Goal: Task Accomplishment & Management: Use online tool/utility

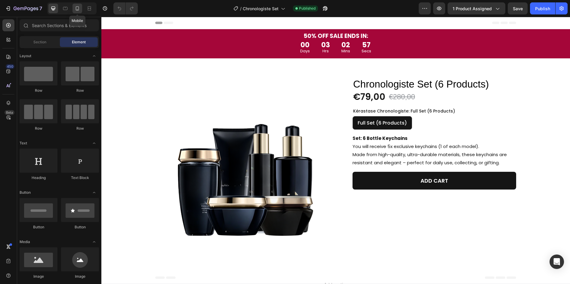
click at [78, 9] on icon at bounding box center [78, 9] width 2 height 1
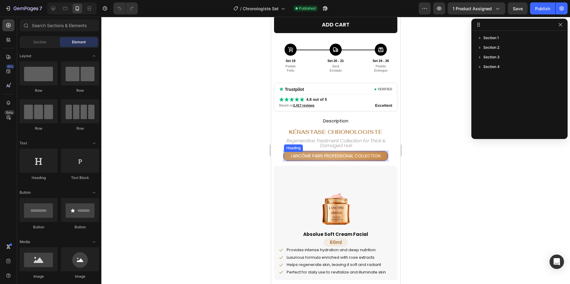
scroll to position [241, 0]
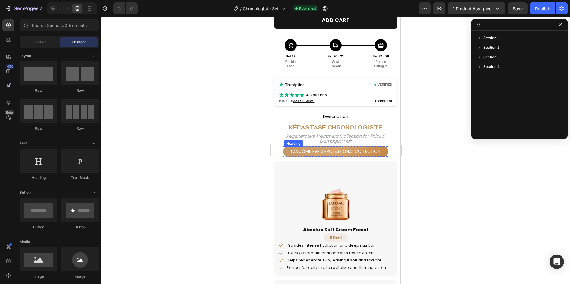
click at [314, 151] on h2 "Lancôme Paris Professional Collection" at bounding box center [335, 151] width 103 height 9
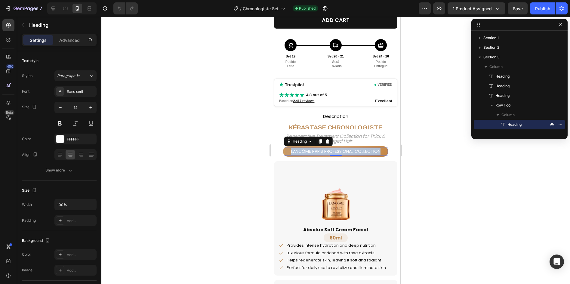
click at [314, 151] on p "Lancôme Paris Professional Collection" at bounding box center [335, 152] width 102 height 8
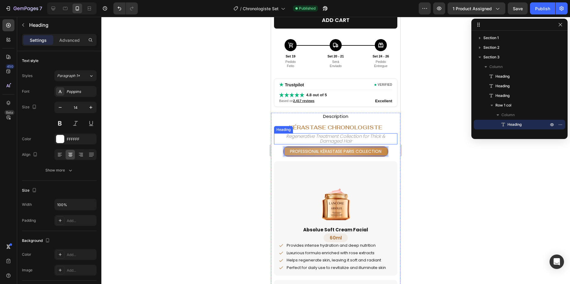
click at [332, 139] on h2 "Regenerative Treatment Collection for Thick & Damaged Hair" at bounding box center [335, 138] width 123 height 11
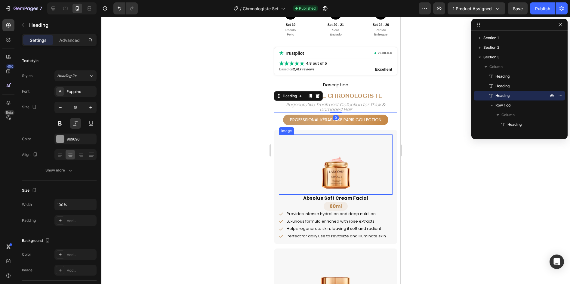
scroll to position [301, 0]
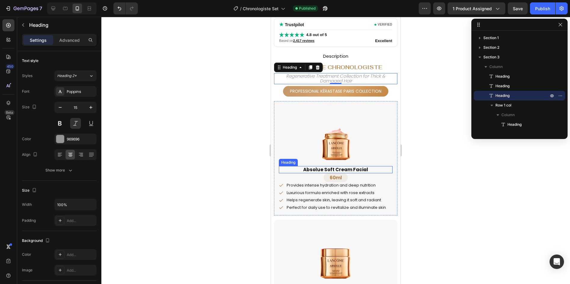
click at [328, 169] on h2 "Absolue Soft Cream Facial" at bounding box center [336, 169] width 114 height 7
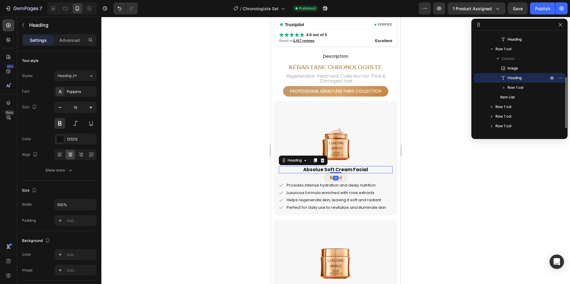
click at [328, 169] on h2 "Absolue Soft Cream Facial" at bounding box center [336, 169] width 114 height 7
click at [328, 169] on p "Absolue Soft Cream Facial" at bounding box center [335, 170] width 112 height 6
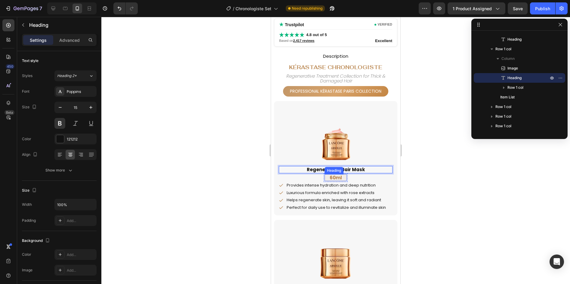
click at [330, 177] on h2 "60ml" at bounding box center [335, 177] width 22 height 7
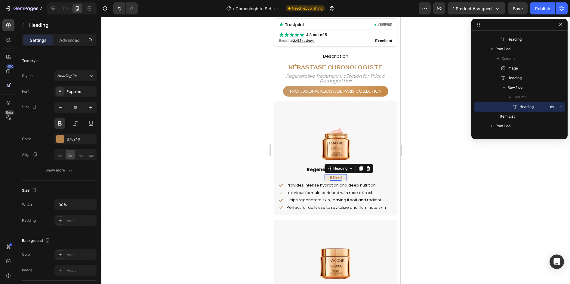
click at [330, 177] on h2 "60ml" at bounding box center [335, 177] width 22 height 7
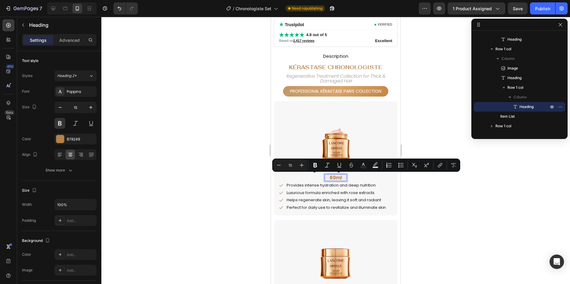
click at [330, 177] on p "60ml" at bounding box center [335, 178] width 21 height 6
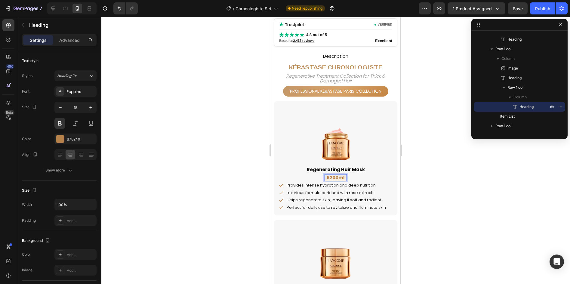
click at [329, 178] on p "6200ml" at bounding box center [335, 178] width 21 height 6
click at [327, 178] on p "6200ml" at bounding box center [335, 178] width 21 height 6
click at [330, 196] on div "Luxurious formula enriched with rose extracts" at bounding box center [336, 192] width 101 height 7
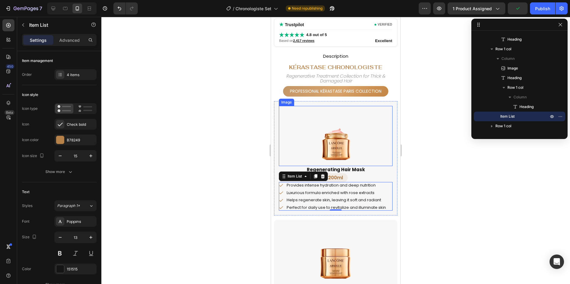
click at [326, 140] on img at bounding box center [336, 136] width 60 height 60
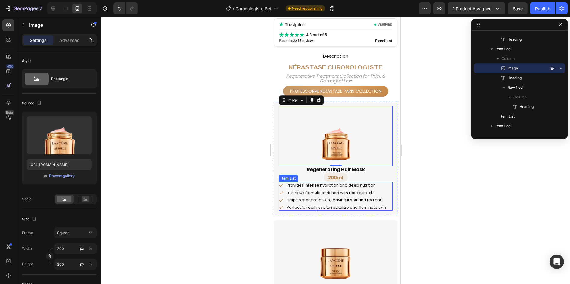
click at [353, 185] on p "Provides intense hydration and deep nutrition" at bounding box center [336, 185] width 99 height 5
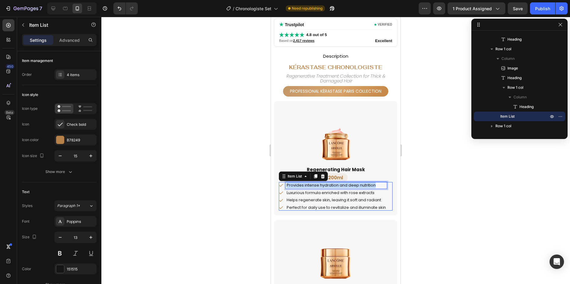
click at [353, 185] on p "Provides intense hydration and deep nutrition" at bounding box center [336, 185] width 99 height 5
click at [344, 194] on p "Luxurious formula enriched with rose extracts" at bounding box center [336, 192] width 99 height 5
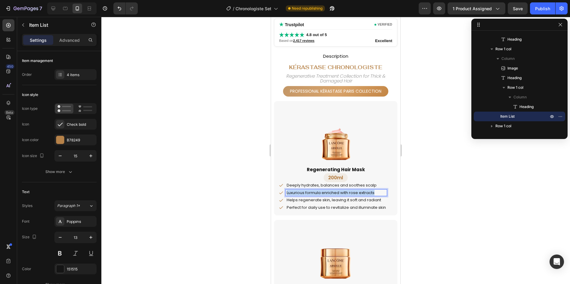
click at [344, 194] on p "Luxurious formula enriched with rose extracts" at bounding box center [336, 192] width 99 height 5
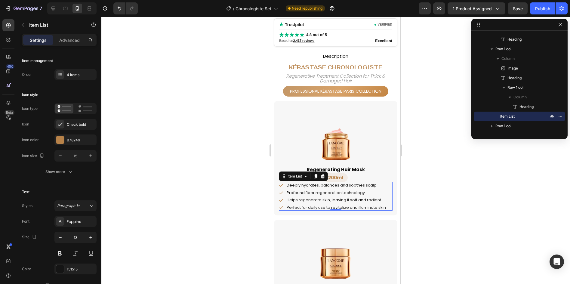
click at [356, 200] on p "Helps regenerate skin, leaving it soft and radiant" at bounding box center [336, 200] width 99 height 5
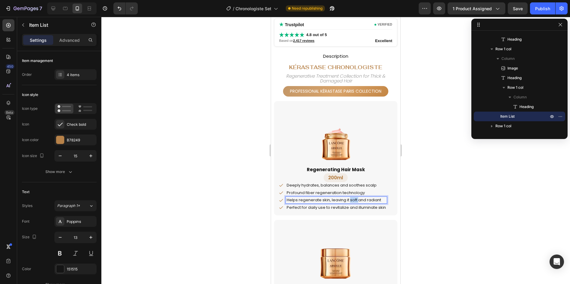
click at [356, 200] on p "Helps regenerate skin, leaving it soft and radiant" at bounding box center [336, 200] width 99 height 5
click at [340, 208] on p "Perfect for daily use to revitalize and illuminate skin" at bounding box center [336, 207] width 99 height 5
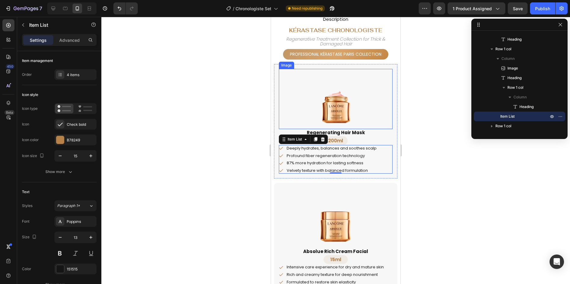
scroll to position [271, 0]
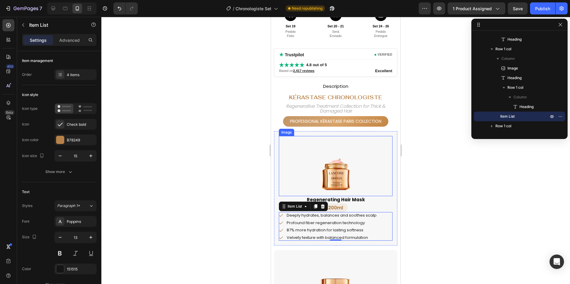
click at [331, 163] on img at bounding box center [336, 166] width 60 height 60
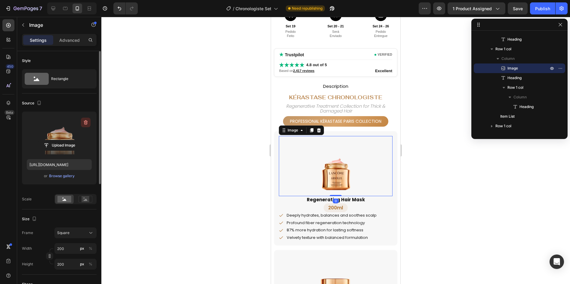
click at [83, 122] on icon "button" at bounding box center [86, 122] width 6 height 6
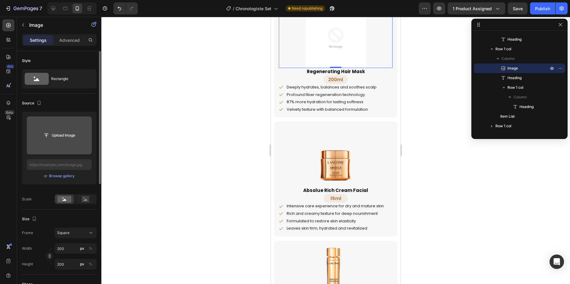
scroll to position [421, 0]
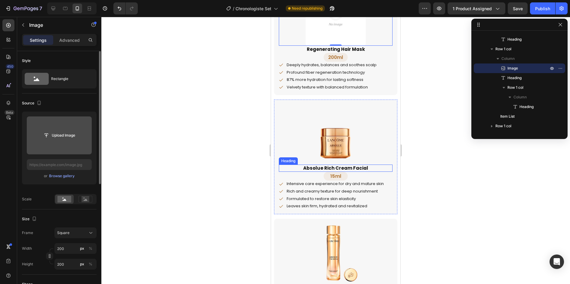
click at [340, 169] on h2 "Absolue Rich Cream Facial" at bounding box center [336, 168] width 114 height 7
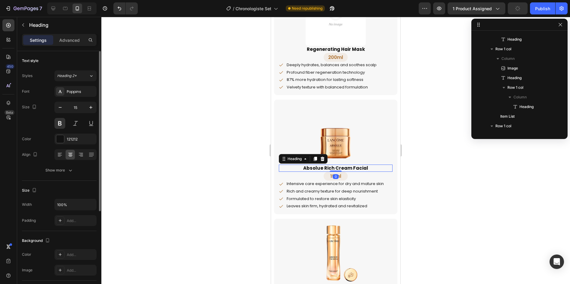
click at [340, 169] on p "Absolue Rich Cream Facial" at bounding box center [335, 168] width 112 height 6
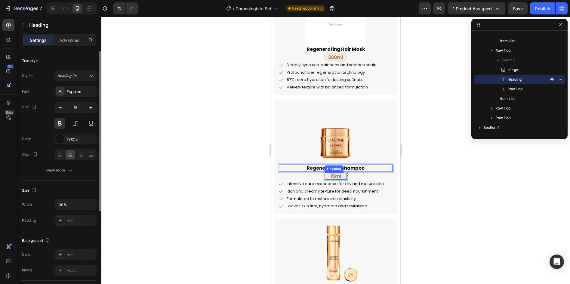
click at [332, 177] on h2 "15ml" at bounding box center [335, 176] width 22 height 7
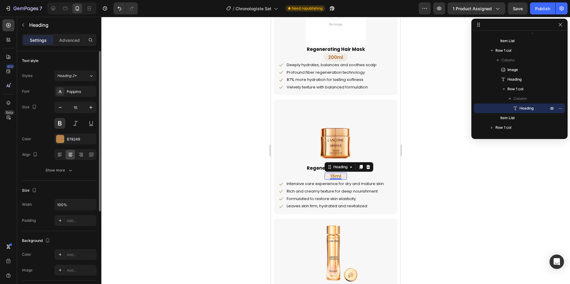
click at [332, 177] on h2 "15ml" at bounding box center [335, 176] width 22 height 7
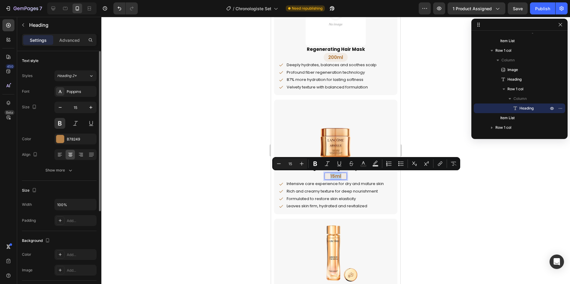
click at [332, 177] on p "15ml" at bounding box center [335, 176] width 21 height 6
click at [330, 177] on p "15ml" at bounding box center [335, 176] width 21 height 6
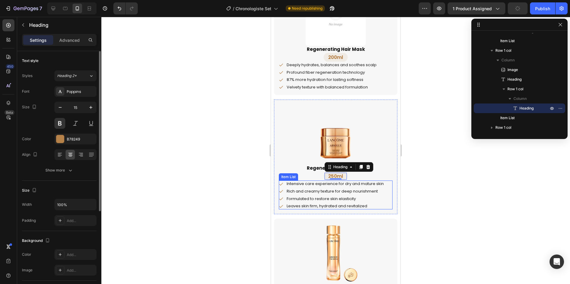
click at [358, 183] on p "Intensive care experience for dry and mature skin" at bounding box center [335, 183] width 97 height 5
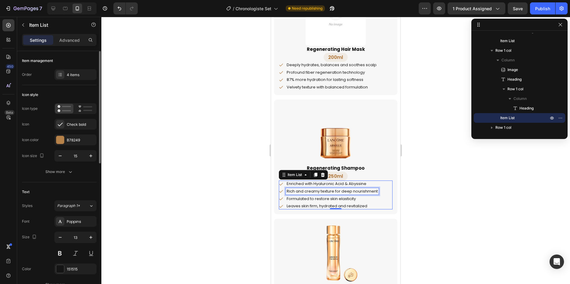
click at [343, 190] on p "Rich and creamy texture for deep nourishment" at bounding box center [332, 191] width 91 height 5
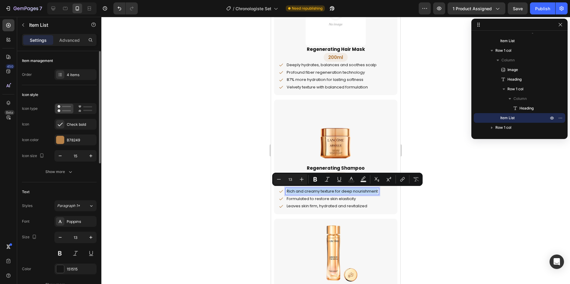
click at [343, 190] on p "Rich and creamy texture for deep nourishment" at bounding box center [332, 191] width 91 height 5
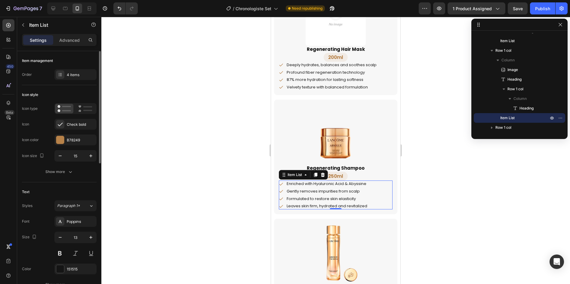
click at [325, 196] on p "Formulated to restore skin elasticity" at bounding box center [327, 198] width 81 height 5
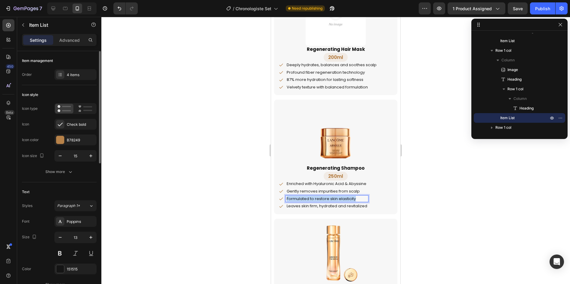
click at [325, 196] on p "Formulated to restore skin elasticity" at bounding box center [327, 198] width 81 height 5
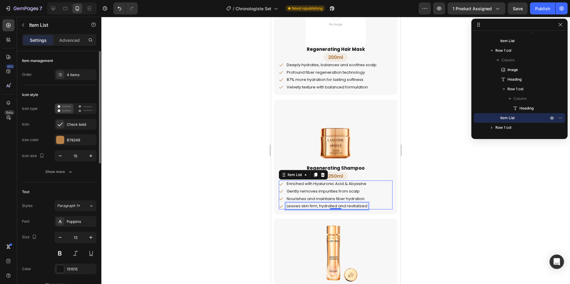
click at [347, 208] on p "Leaves skin firm, hydrated and revitalized" at bounding box center [327, 206] width 81 height 5
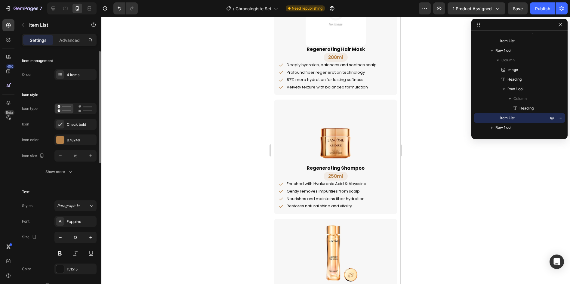
click at [369, 185] on div "Enriched with Hyaluronic Acid & Abyssine Gently removes impurities from scalp N…" at bounding box center [336, 194] width 114 height 29
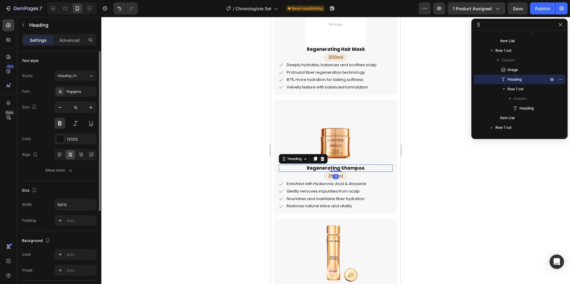
click at [362, 167] on p "Regenerating Shampoo" at bounding box center [335, 168] width 112 height 6
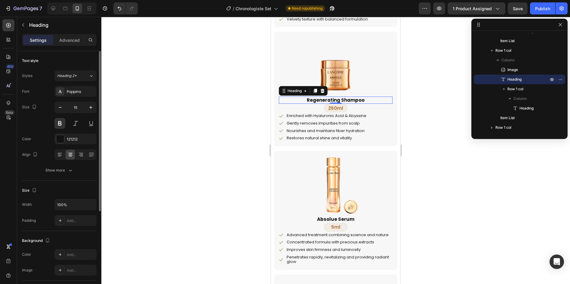
scroll to position [481, 0]
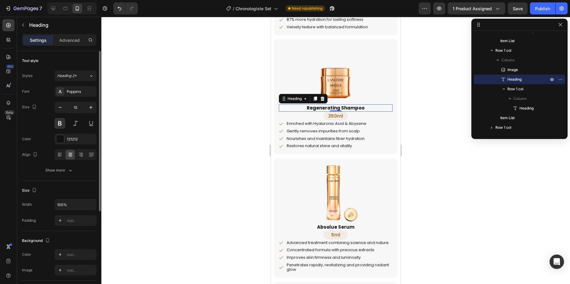
click at [336, 89] on img at bounding box center [336, 74] width 60 height 60
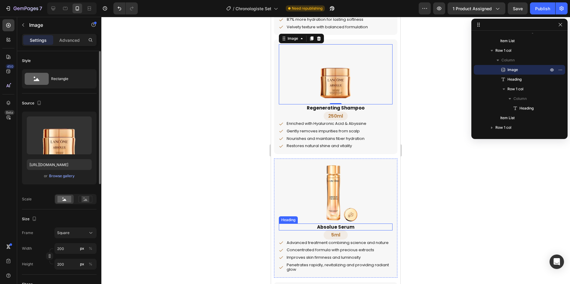
click at [323, 226] on h2 "Absolue Serum" at bounding box center [336, 226] width 114 height 7
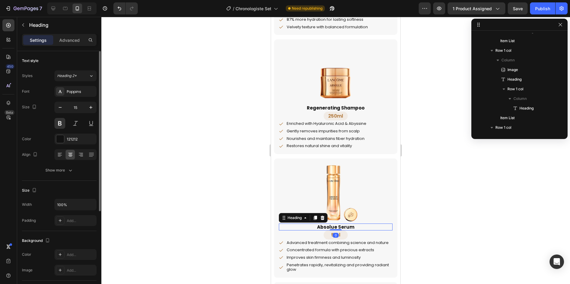
scroll to position [228, 0]
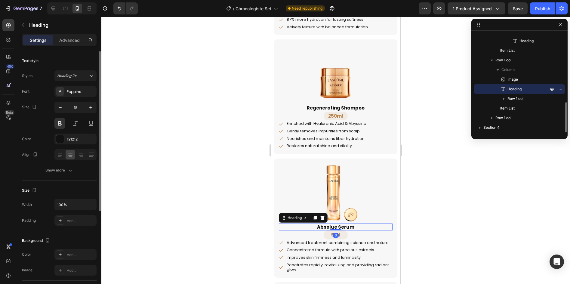
click at [323, 226] on h2 "Absolue Serum" at bounding box center [336, 226] width 114 height 7
click at [322, 226] on p "Absolue Serum" at bounding box center [335, 227] width 112 height 6
click at [330, 234] on h2 "5ml" at bounding box center [335, 234] width 22 height 7
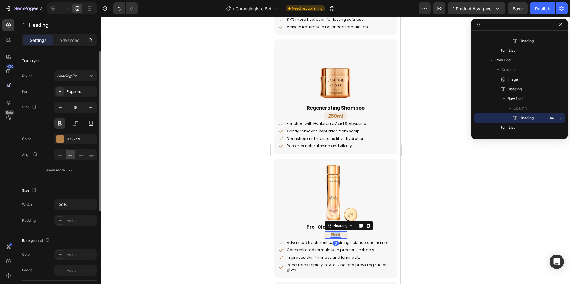
click at [330, 234] on h2 "5ml" at bounding box center [335, 234] width 22 height 7
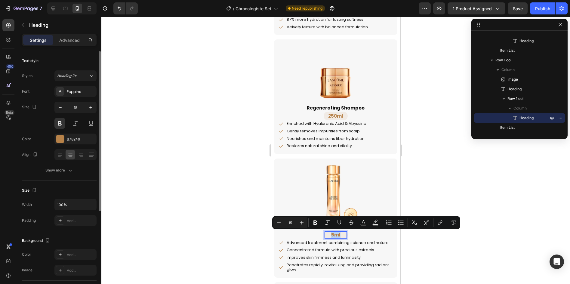
click at [331, 236] on p "5ml" at bounding box center [335, 235] width 21 height 6
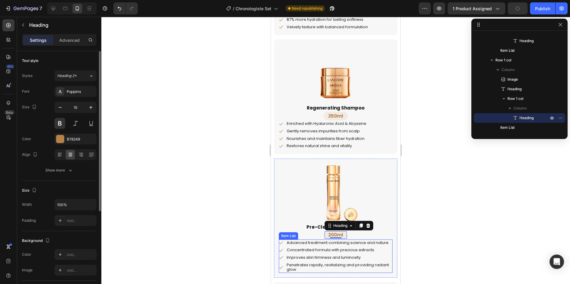
click at [322, 241] on p "Advanced treatment combining science and nature" at bounding box center [339, 242] width 105 height 5
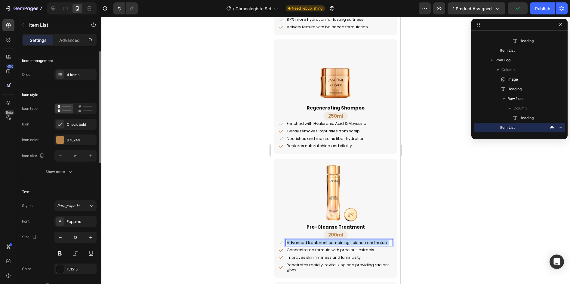
click at [322, 241] on p "Advanced treatment combining science and nature" at bounding box center [339, 242] width 105 height 5
click at [299, 251] on p "Concentrated formula with precious extracts" at bounding box center [339, 250] width 105 height 5
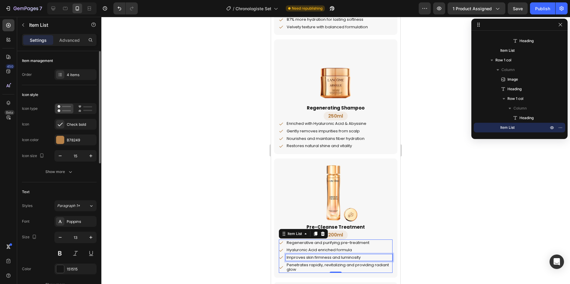
click at [313, 255] on p "Improves skin firmness and luminosity" at bounding box center [339, 257] width 105 height 5
click at [292, 269] on p "Penetrates rapidly, revitalizing and providing radiant glow" at bounding box center [339, 267] width 105 height 9
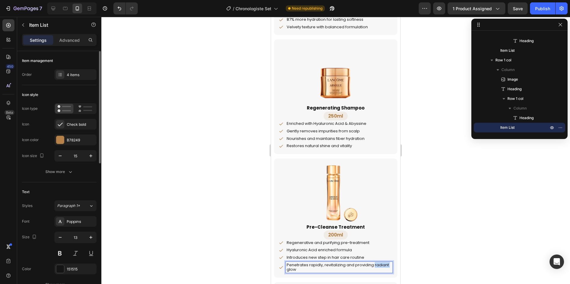
click at [292, 269] on p "Penetrates rapidly, revitalizing and providing radiant glow" at bounding box center [339, 267] width 105 height 9
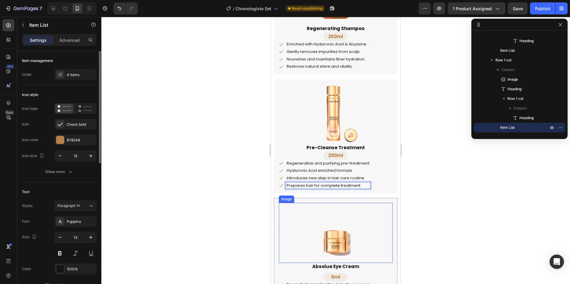
scroll to position [571, 0]
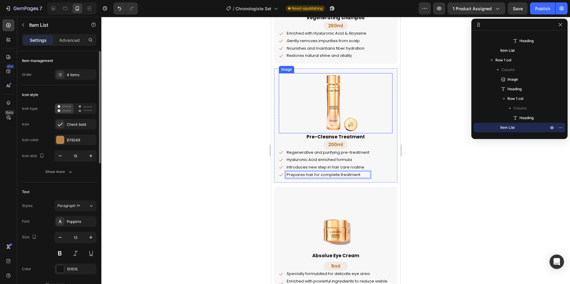
click at [339, 115] on img at bounding box center [336, 103] width 60 height 60
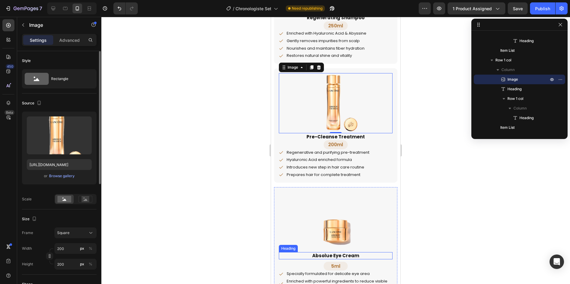
click at [336, 256] on h2 "Absolue Eye Cream" at bounding box center [336, 255] width 114 height 7
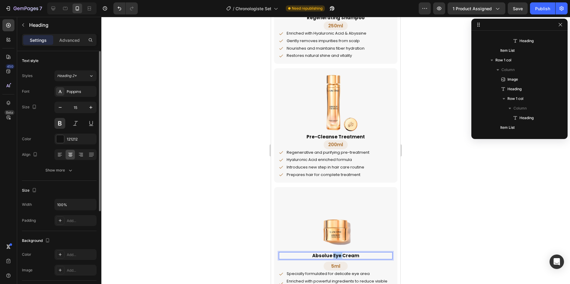
scroll to position [295, 0]
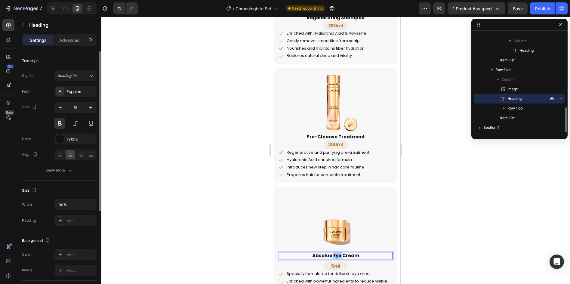
click at [336, 256] on h2 "Absolue Eye Cream" at bounding box center [336, 255] width 114 height 7
click at [336, 256] on p "Absolue Eye Cream" at bounding box center [335, 256] width 112 height 6
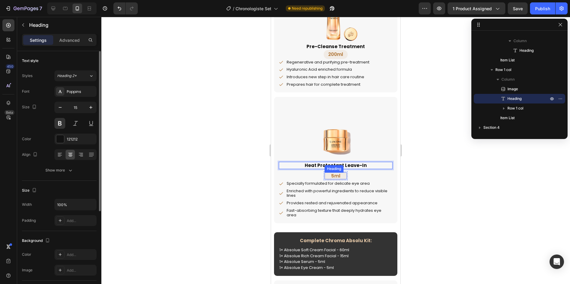
click at [332, 175] on h2 "5ml" at bounding box center [335, 175] width 22 height 7
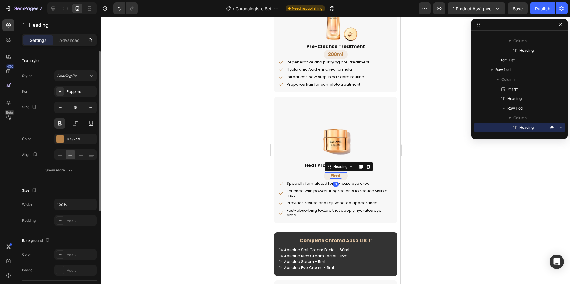
click at [332, 175] on h2 "5ml" at bounding box center [335, 175] width 22 height 7
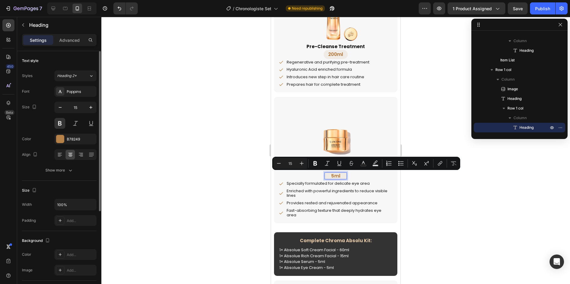
click at [331, 177] on p "5ml" at bounding box center [335, 176] width 21 height 6
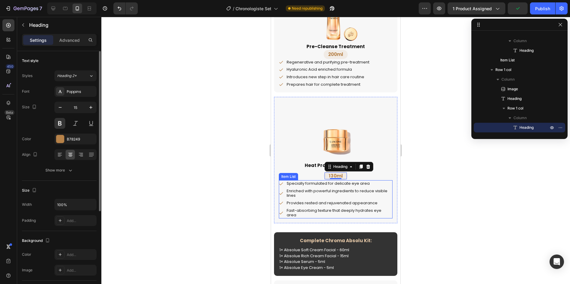
click at [315, 183] on p "Specially formulated for delicate eye area" at bounding box center [339, 183] width 105 height 5
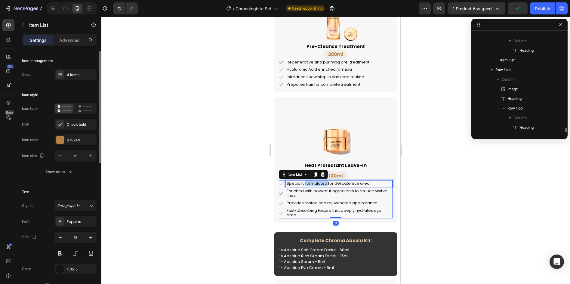
scroll to position [315, 0]
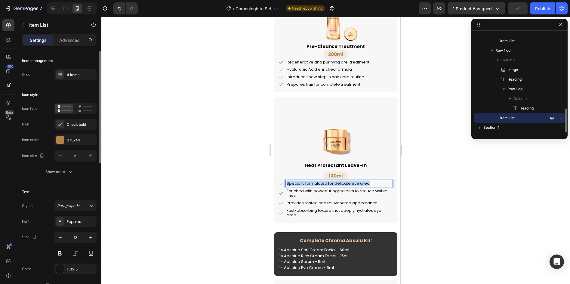
click at [315, 183] on p "Specially formulated for delicate eye area" at bounding box center [339, 183] width 105 height 5
click at [334, 194] on p "Enriched with powerful ingredients to reduce visible lines" at bounding box center [339, 193] width 105 height 9
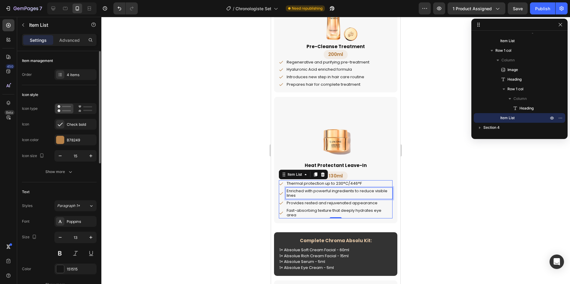
click at [334, 194] on p "Enriched with powerful ingredients to reduce visible lines" at bounding box center [339, 193] width 105 height 9
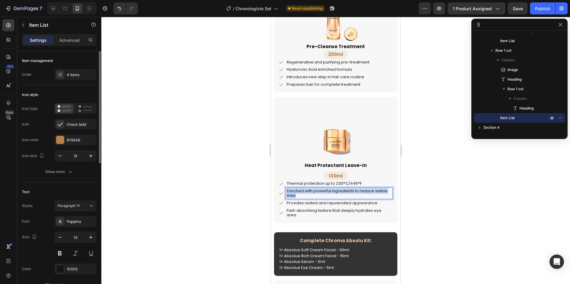
click at [334, 194] on p "Enriched with powerful ingredients to reduce visible lines" at bounding box center [339, 193] width 105 height 9
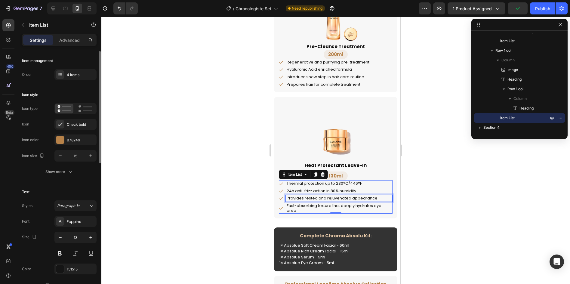
click at [342, 199] on p "Provides rested and rejuvenated appearance" at bounding box center [339, 198] width 105 height 5
click at [335, 206] on p "Fast-absorbing texture that deeply hydrates eye area" at bounding box center [339, 207] width 105 height 9
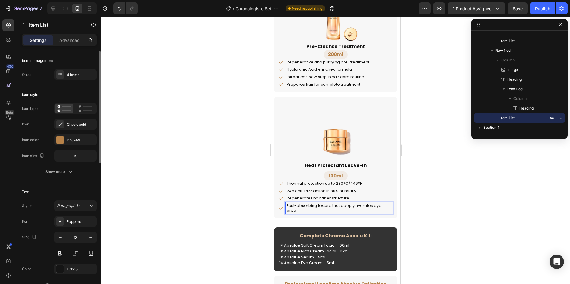
click at [335, 207] on p "Fast-absorbing texture that deeply hydrates eye area" at bounding box center [339, 207] width 105 height 9
click at [335, 208] on p "Fast-absorbing texture that deeply hydrates eye area" at bounding box center [339, 207] width 105 height 9
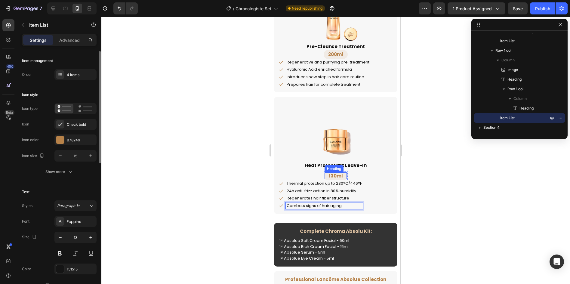
click at [333, 176] on p "130ml" at bounding box center [335, 176] width 21 height 6
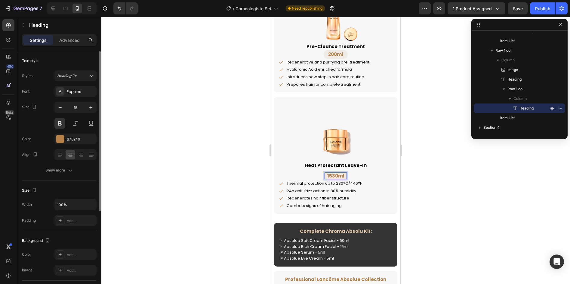
click at [333, 176] on p "1530ml" at bounding box center [335, 176] width 21 height 6
click at [379, 160] on div at bounding box center [336, 132] width 114 height 60
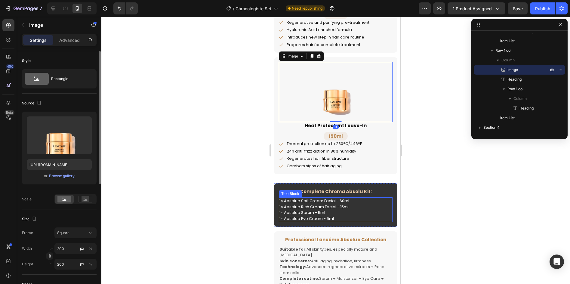
scroll to position [692, 0]
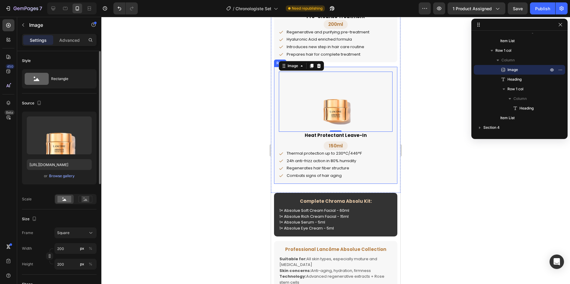
click at [389, 133] on div "Image 0 Heat Protectant Leave-In Heading 150ml Heading Row Thermal protection u…" at bounding box center [335, 125] width 123 height 117
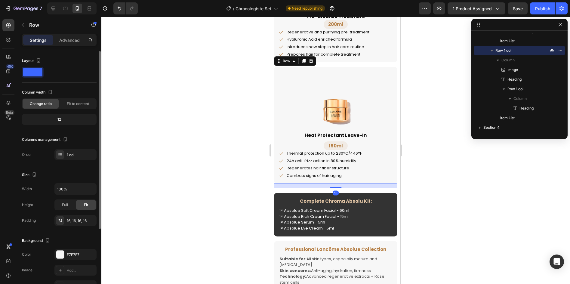
drag, startPoint x: 389, startPoint y: 133, endPoint x: 816, endPoint y: 288, distance: 453.7
click at [302, 62] on icon at bounding box center [303, 61] width 5 height 5
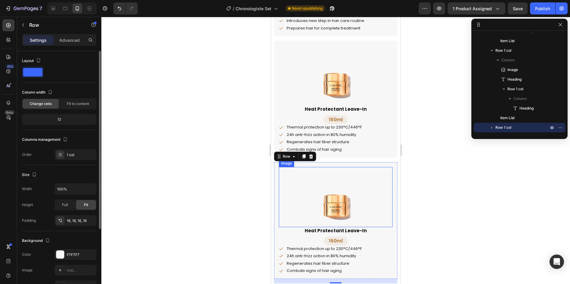
scroll to position [782, 0]
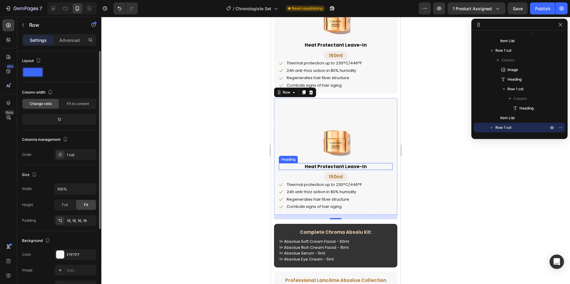
click at [326, 167] on h2 "Heat Protectant Leave-In" at bounding box center [336, 166] width 114 height 7
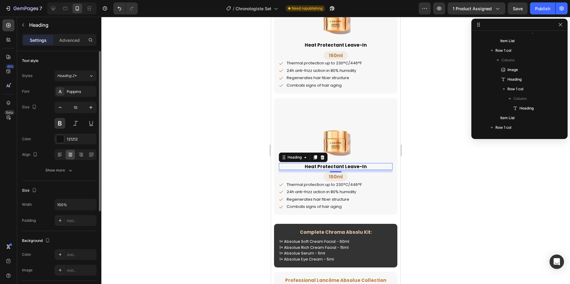
scroll to position [372, 0]
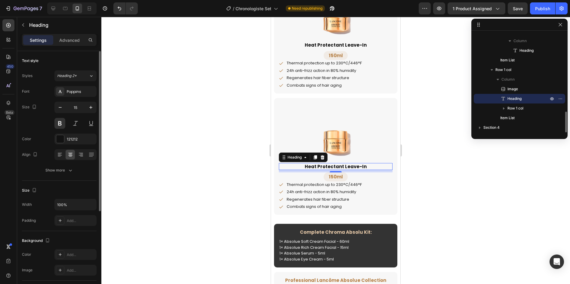
click at [326, 167] on h2 "Heat Protectant Leave-In" at bounding box center [336, 166] width 114 height 7
click at [326, 167] on p "Heat Protectant Leave-In" at bounding box center [335, 167] width 112 height 6
click at [331, 177] on h2 "150ml" at bounding box center [335, 176] width 22 height 7
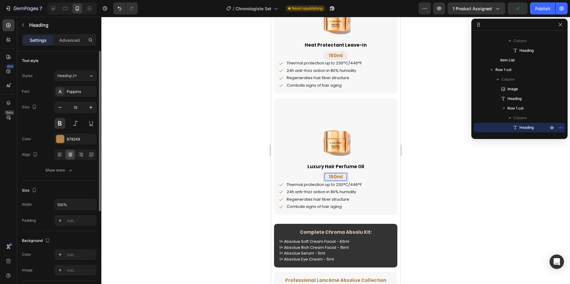
click at [331, 177] on h2 "150ml" at bounding box center [335, 176] width 22 height 7
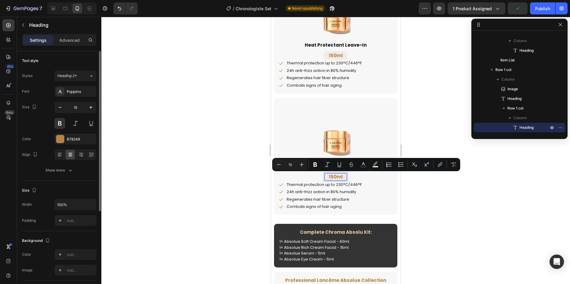
click at [331, 177] on p "150ml" at bounding box center [335, 177] width 21 height 6
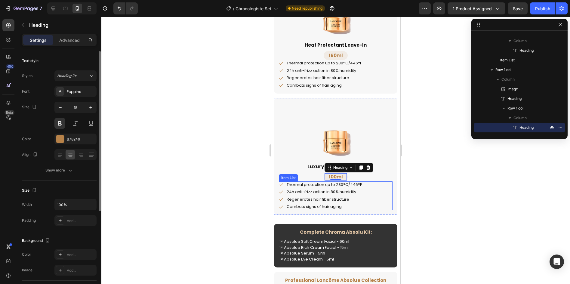
click at [302, 185] on p "Thermal protection up to 230°C/446°F" at bounding box center [324, 184] width 75 height 5
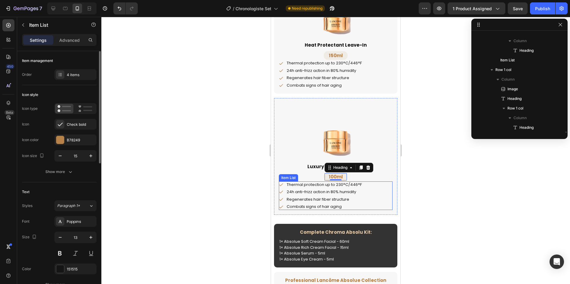
click at [302, 185] on p "Thermal protection up to 230°C/446°F" at bounding box center [324, 184] width 75 height 5
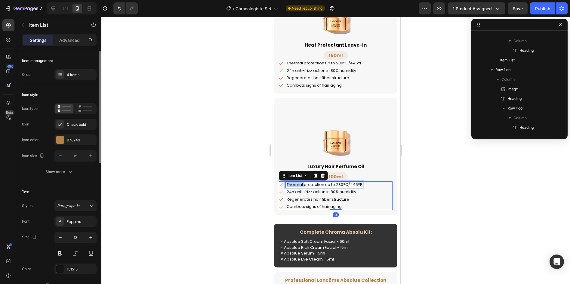
scroll to position [392, 0]
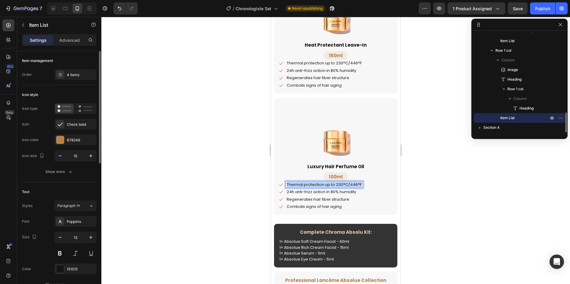
click at [302, 185] on p "Thermal protection up to 230°C/446°F" at bounding box center [324, 184] width 75 height 5
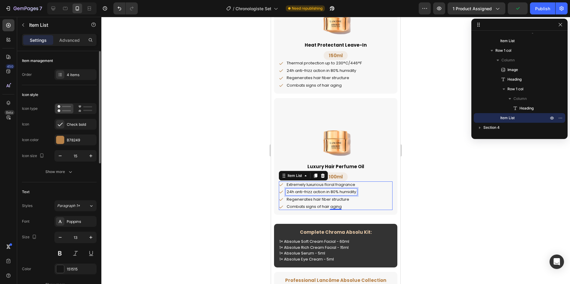
click at [322, 190] on p "24h anti-frizz action in 80% humidity" at bounding box center [321, 191] width 69 height 5
click at [307, 198] on p "Regenerates hair fiber structure" at bounding box center [321, 199] width 69 height 5
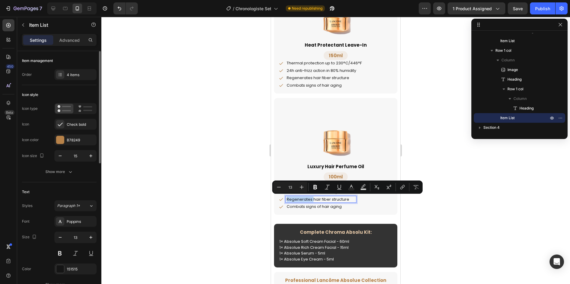
click at [307, 198] on p "Regenerates hair fiber structure" at bounding box center [321, 199] width 69 height 5
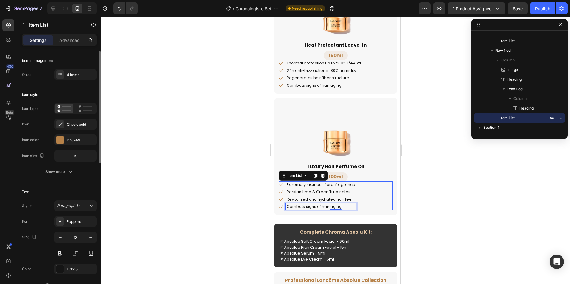
click at [296, 205] on p "Combats signs of hair aging" at bounding box center [321, 206] width 69 height 5
click at [386, 164] on p "Luxury Hair Perfume Oil" at bounding box center [335, 167] width 112 height 6
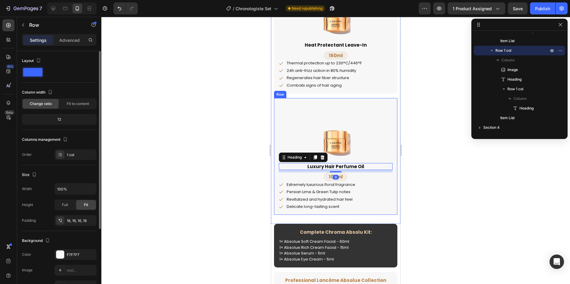
click at [389, 164] on div "Image Luxury Hair Perfume Oil Heading 8 100ml Heading Row Extremely luxurious f…" at bounding box center [335, 156] width 123 height 117
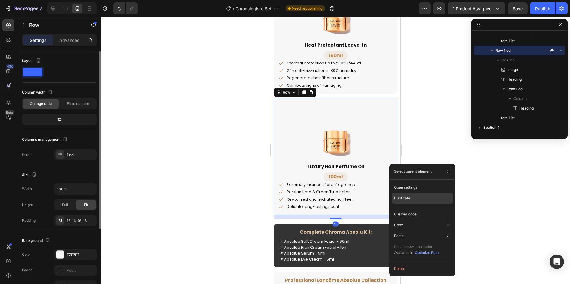
click at [398, 195] on p "Duplicate" at bounding box center [402, 197] width 16 height 5
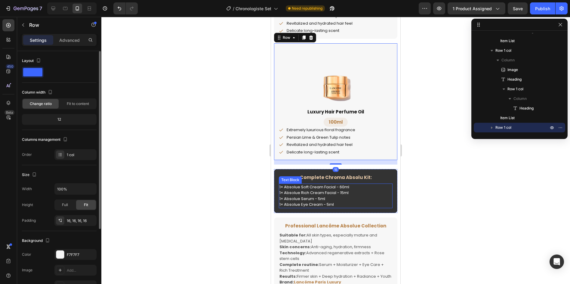
scroll to position [963, 0]
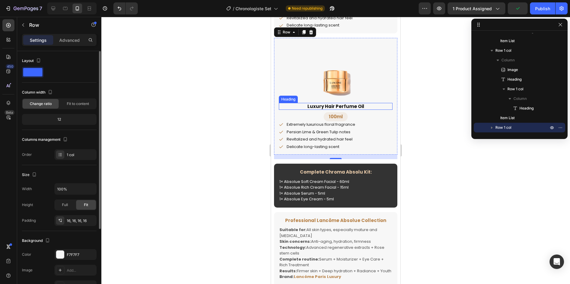
click at [347, 106] on h2 "Luxury Hair Perfume Oil" at bounding box center [336, 106] width 114 height 7
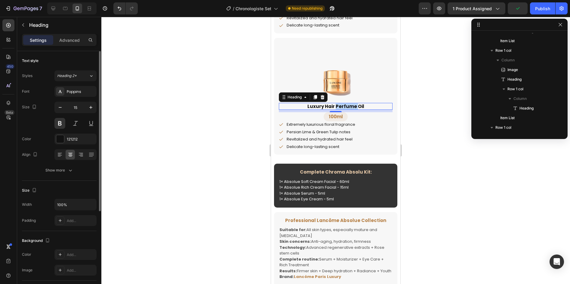
scroll to position [449, 0]
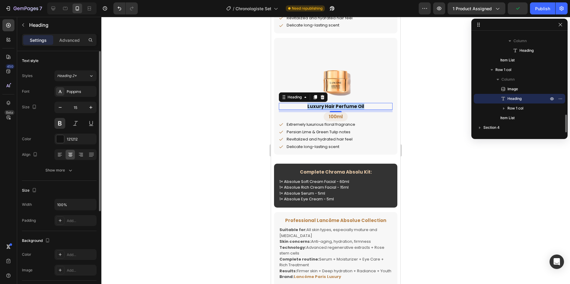
click at [347, 106] on p "Luxury Hair Perfume Oil" at bounding box center [335, 106] width 112 height 6
click at [331, 116] on h2 "100ml" at bounding box center [335, 116] width 22 height 7
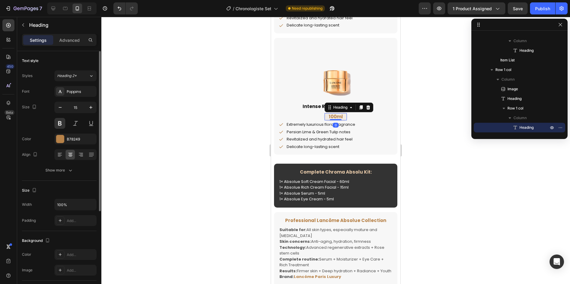
click at [329, 116] on h2 "100ml" at bounding box center [335, 116] width 22 height 7
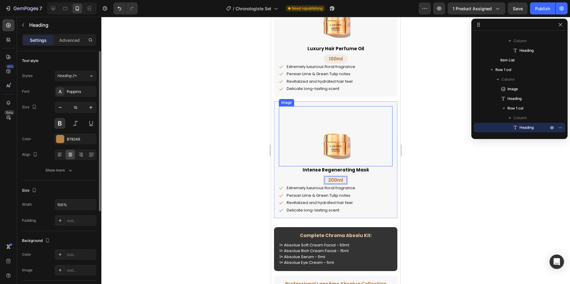
scroll to position [933, 0]
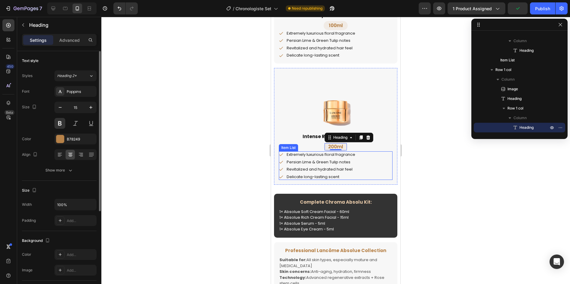
click at [342, 155] on p "Extremely luxurious floral fragrance" at bounding box center [321, 154] width 69 height 5
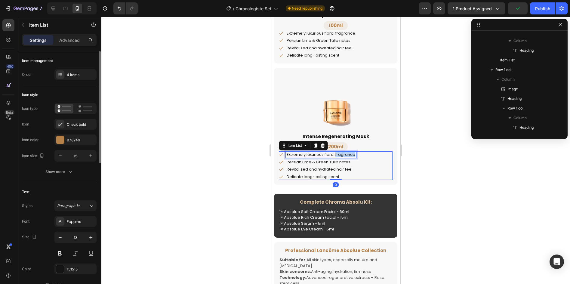
scroll to position [469, 0]
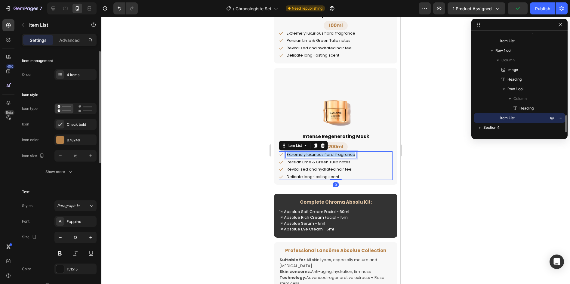
click at [342, 155] on p "Extremely luxurious floral fragrance" at bounding box center [321, 154] width 69 height 5
click at [310, 165] on div "Persian Lime & Green Tulip notes" at bounding box center [320, 162] width 68 height 7
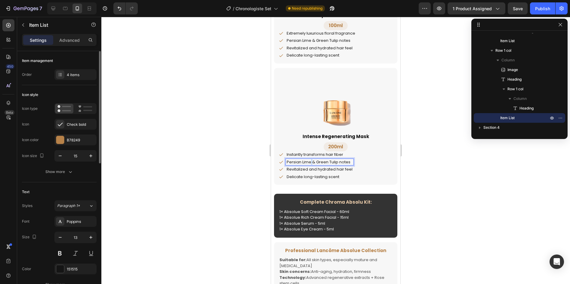
click at [310, 165] on div "Persian Lime & Green Tulip notes" at bounding box center [320, 162] width 68 height 7
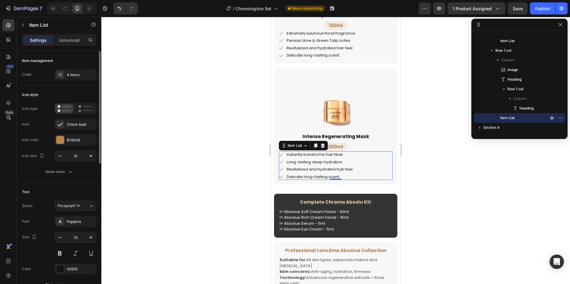
click at [315, 169] on p "Revitalized and hydrated hair feel" at bounding box center [320, 169] width 66 height 5
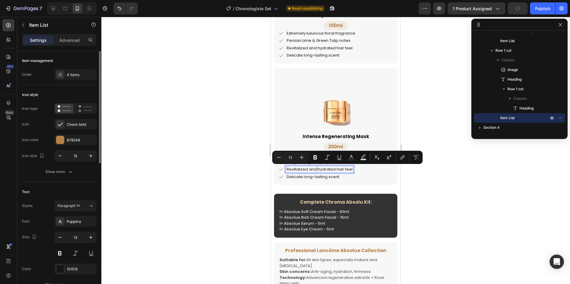
click at [315, 169] on p "Revitalized and hydrated hair feel" at bounding box center [320, 169] width 66 height 5
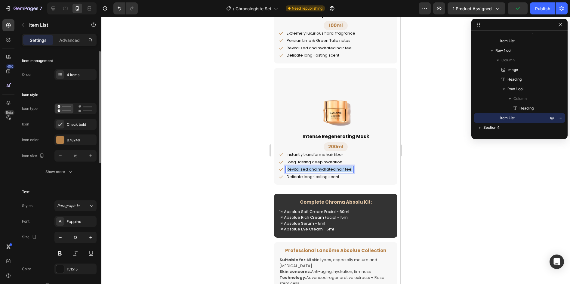
click at [315, 169] on p "Revitalized and hydrated hair feel" at bounding box center [320, 169] width 66 height 5
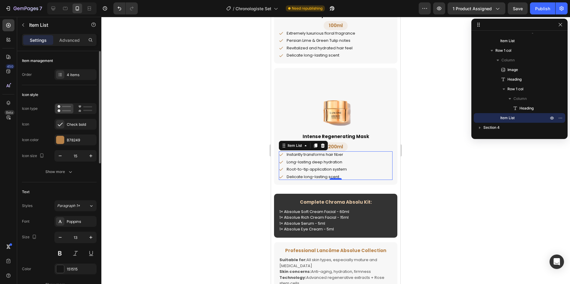
click at [335, 178] on div at bounding box center [336, 179] width 12 height 2
type input "100%"
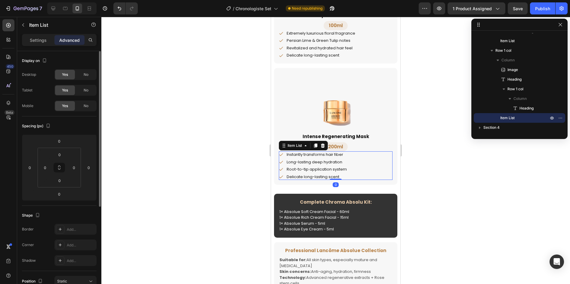
click at [323, 176] on p "Delicate long-lasting scent" at bounding box center [317, 176] width 60 height 5
click at [362, 201] on h2 "Complete Chroma Absolu Kit:" at bounding box center [336, 201] width 114 height 7
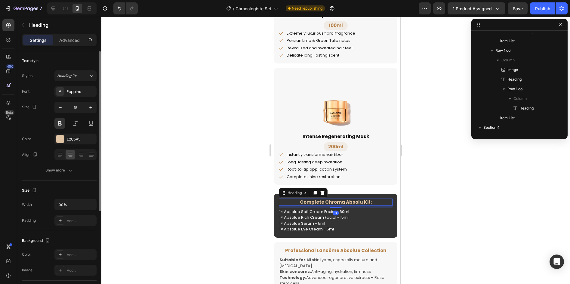
click at [362, 201] on h2 "Complete Chroma Absolu Kit:" at bounding box center [336, 201] width 114 height 7
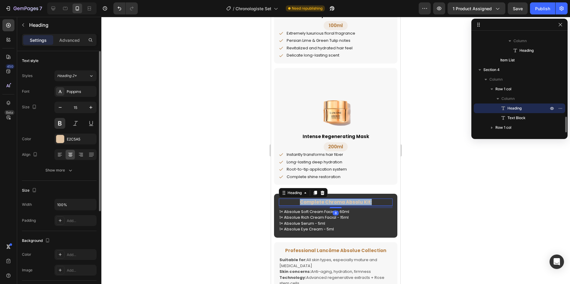
click at [362, 201] on p "Complete Chroma Absolu Kit:" at bounding box center [335, 202] width 112 height 6
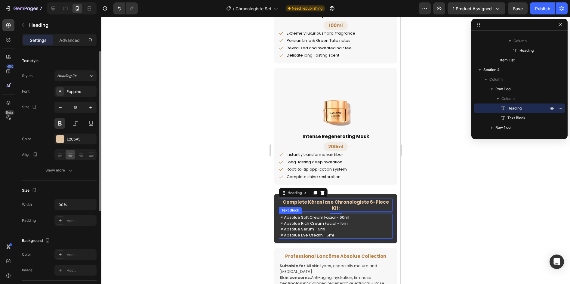
click at [300, 230] on p "1× Absolue Soft Cream Facial - 60ml 1× Absolue Rich Cream Facial - 15ml 1× Abso…" at bounding box center [335, 225] width 112 height 23
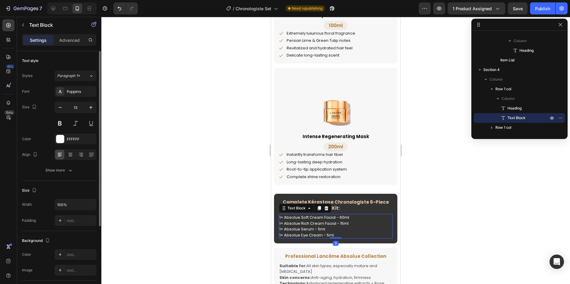
click at [337, 234] on p "1× Absolue Soft Cream Facial - 60ml 1× Absolue Rich Cream Facial - 15ml 1× Abso…" at bounding box center [335, 225] width 112 height 23
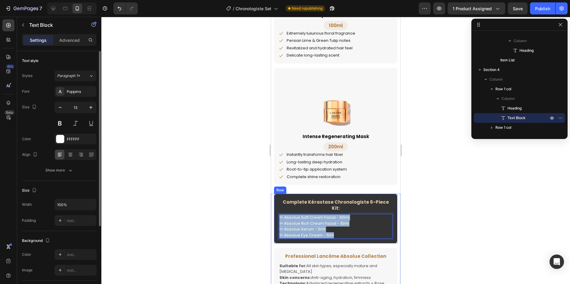
drag, startPoint x: 337, startPoint y: 235, endPoint x: 277, endPoint y: 217, distance: 62.3
click at [277, 217] on div "Complete Kérastase Chronologiste 6-Piece Kit: Heading 1× Absolue Soft Cream Fac…" at bounding box center [335, 219] width 123 height 50
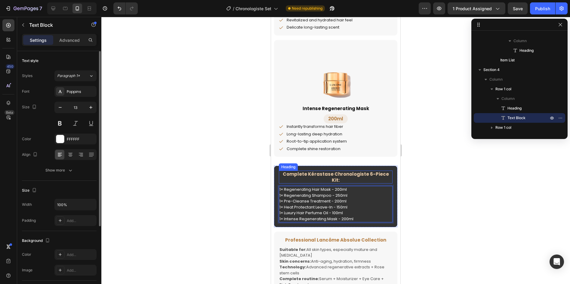
scroll to position [993, 0]
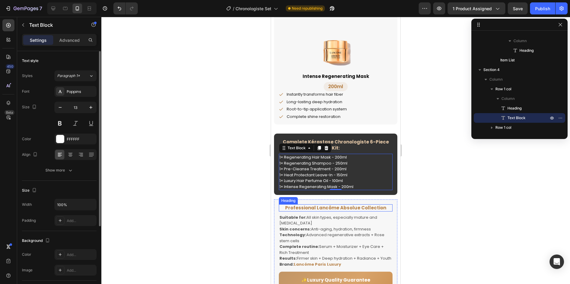
click at [323, 206] on h2 "Professional Lancôme Absolue Collection" at bounding box center [336, 207] width 114 height 7
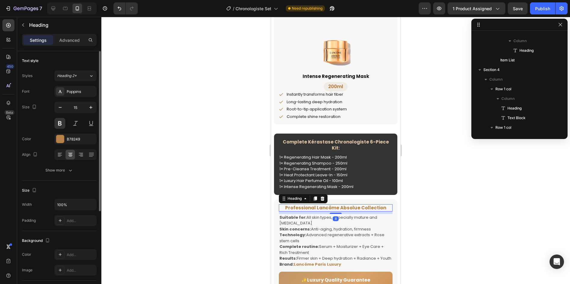
scroll to position [565, 0]
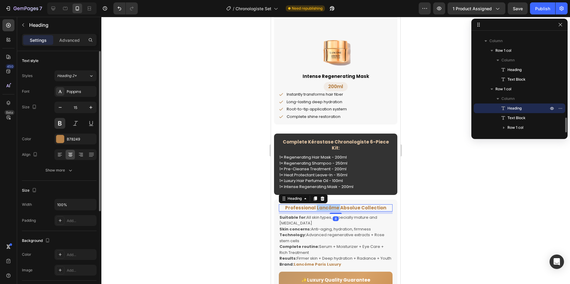
click at [323, 206] on h2 "Professional Lancôme Absolue Collection" at bounding box center [336, 207] width 114 height 7
click at [323, 206] on p "Professional Lancôme Absolue Collection" at bounding box center [335, 208] width 112 height 6
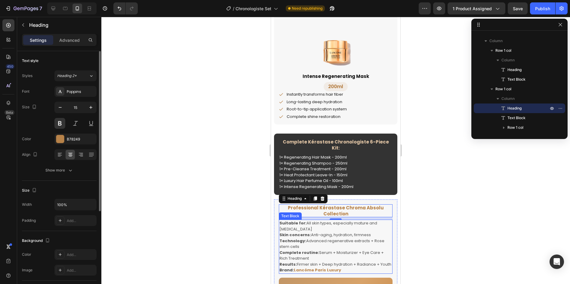
click at [339, 267] on p "Results: Firmer skin + Deep hydration + Radiance + Youth" at bounding box center [335, 264] width 112 height 6
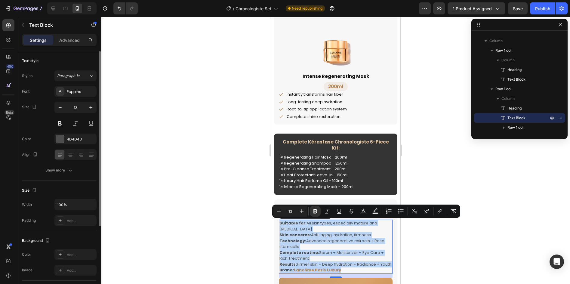
drag, startPoint x: 339, startPoint y: 276, endPoint x: 278, endPoint y: 222, distance: 81.2
click at [278, 222] on div "Professional Kérastase Chroma Absolu Collection Heading Suitable for: All skin …" at bounding box center [335, 272] width 123 height 146
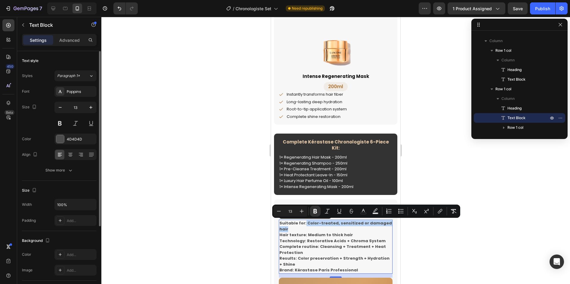
drag, startPoint x: 303, startPoint y: 222, endPoint x: 306, endPoint y: 226, distance: 5.4
click at [306, 226] on p "Suitable for: Color-treated, sensitized or damaged hair" at bounding box center [335, 226] width 112 height 12
click at [315, 214] on icon "Editor contextual toolbar" at bounding box center [315, 211] width 6 height 6
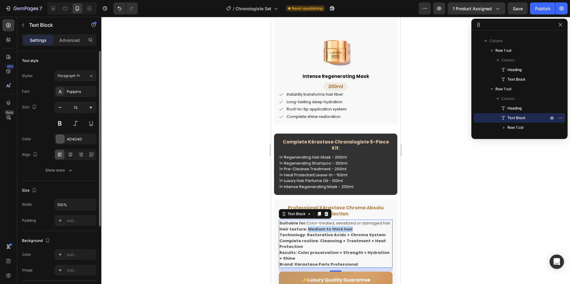
drag, startPoint x: 307, startPoint y: 228, endPoint x: 349, endPoint y: 229, distance: 42.1
click at [349, 229] on p "Hair texture: Medium to thick hair" at bounding box center [335, 229] width 112 height 6
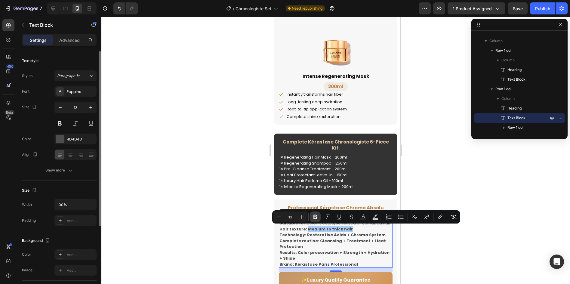
click at [315, 217] on icon "Editor contextual toolbar" at bounding box center [315, 217] width 4 height 5
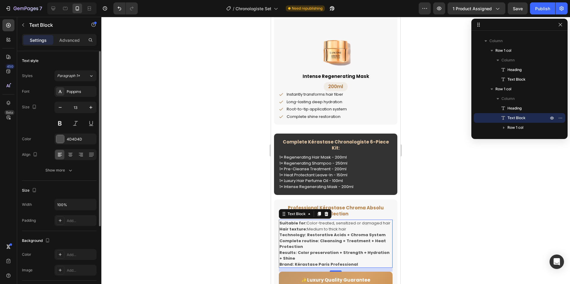
click at [305, 234] on strong "Technology: Restorative Acids + Chroma System" at bounding box center [332, 235] width 106 height 6
drag, startPoint x: 305, startPoint y: 234, endPoint x: 377, endPoint y: 237, distance: 71.4
click at [377, 237] on strong "Technology: Restorative Acids + Chroma System" at bounding box center [332, 235] width 106 height 6
click at [308, 234] on strong "Technology: Restorative Acids + Chroma System" at bounding box center [332, 235] width 106 height 6
drag, startPoint x: 305, startPoint y: 235, endPoint x: 377, endPoint y: 236, distance: 71.9
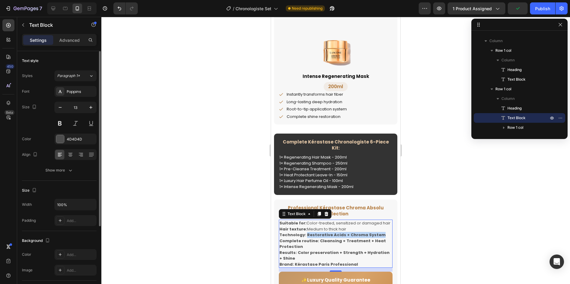
click at [377, 236] on p "Technology: Restorative Acids + Chroma System" at bounding box center [335, 235] width 112 height 6
drag, startPoint x: 317, startPoint y: 241, endPoint x: 312, endPoint y: 245, distance: 6.4
click at [312, 245] on p "Complete routine: Cleansing + Treatment + Heat Protection" at bounding box center [335, 244] width 112 height 12
drag, startPoint x: 296, startPoint y: 251, endPoint x: 297, endPoint y: 257, distance: 5.1
click at [297, 257] on p "Results: Color preservation + Strength + Hydration + Shine" at bounding box center [335, 256] width 112 height 12
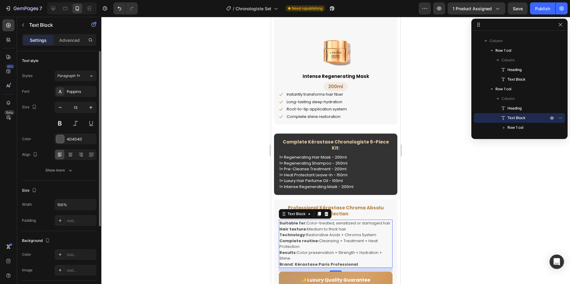
click at [295, 264] on strong "Brand: Kérastase Paris Professional" at bounding box center [318, 264] width 78 height 6
drag, startPoint x: 294, startPoint y: 264, endPoint x: 353, endPoint y: 267, distance: 59.3
click at [353, 267] on p "Brand: Kérastase Paris Professional" at bounding box center [335, 264] width 112 height 6
click at [78, 138] on div "4D4D4D" at bounding box center [75, 139] width 17 height 5
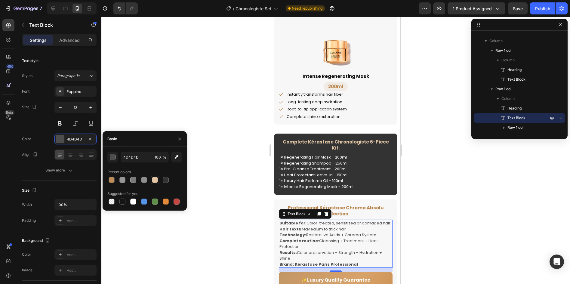
click at [155, 180] on div at bounding box center [155, 180] width 6 height 6
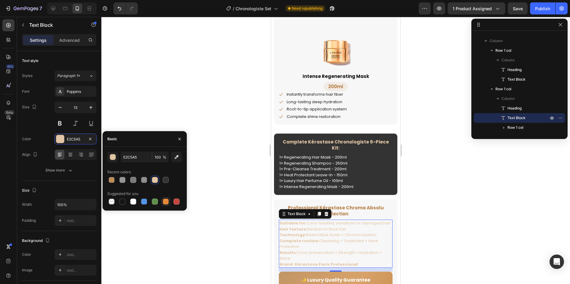
type input "4D4D4D"
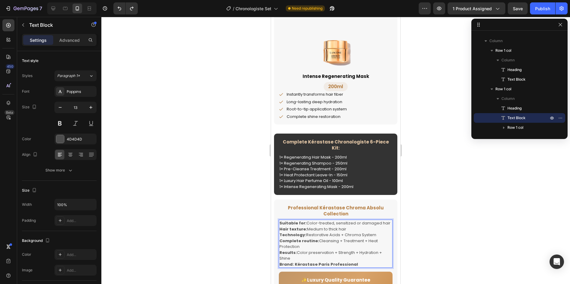
click at [294, 265] on strong "Brand: Kérastase Paris Professional" at bounding box center [318, 264] width 78 height 6
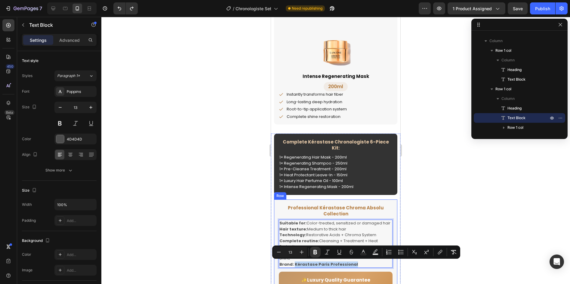
drag, startPoint x: 294, startPoint y: 265, endPoint x: 363, endPoint y: 269, distance: 69.3
click at [363, 269] on div "Professional Kérastase Chroma Absolu Collection Heading Suitable for: Color-tre…" at bounding box center [336, 269] width 114 height 130
click at [360, 251] on icon "Editor contextual toolbar" at bounding box center [363, 252] width 6 height 6
type input "4D4D4D"
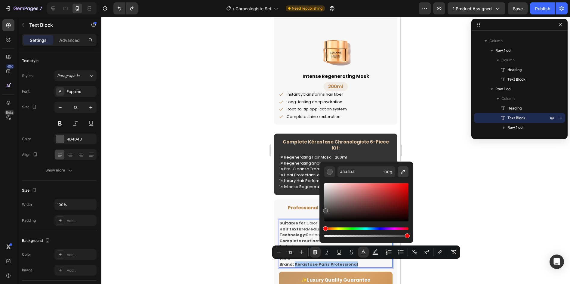
click at [401, 169] on icon "Editor contextual toolbar" at bounding box center [403, 172] width 6 height 6
type input "FFF7A9"
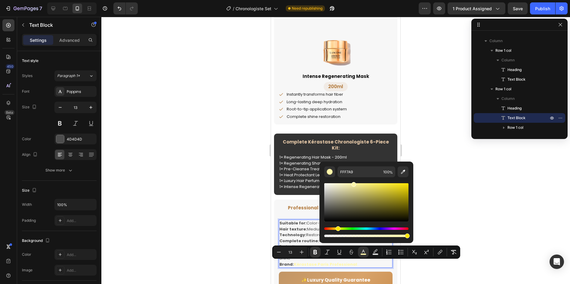
click at [293, 224] on strong "Suitable for:" at bounding box center [292, 223] width 27 height 6
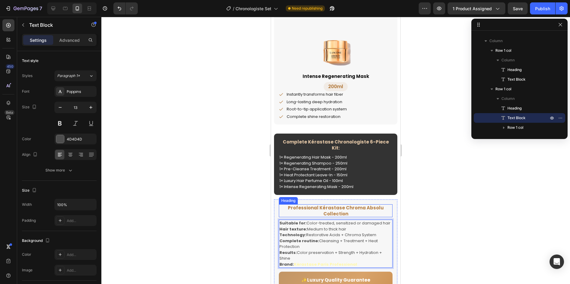
click at [300, 204] on h2 "Professional Kérastase Chroma Absolu Collection" at bounding box center [336, 210] width 114 height 13
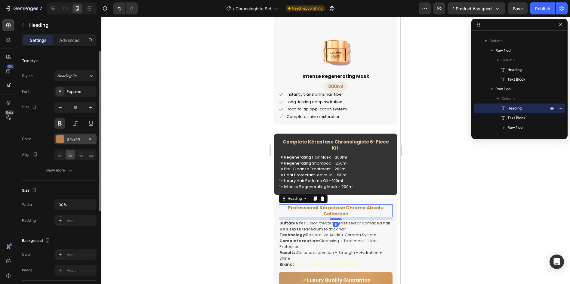
click at [68, 137] on div "B78249" at bounding box center [75, 139] width 17 height 5
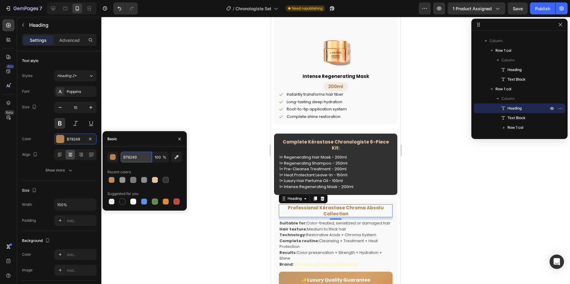
click at [130, 159] on input "B78249" at bounding box center [136, 157] width 31 height 11
click at [311, 262] on strong "Kérastase Paris Professional" at bounding box center [325, 264] width 63 height 6
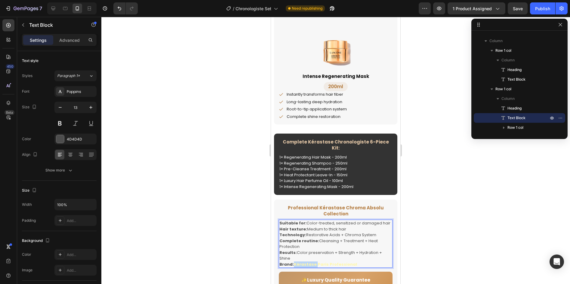
click at [305, 265] on strong "Kérastase Paris Professional" at bounding box center [325, 264] width 63 height 6
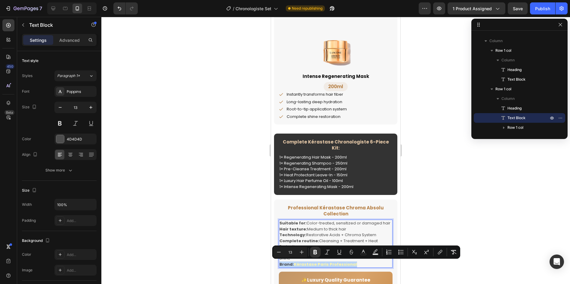
click at [300, 265] on strong "Kérastase Paris Professional" at bounding box center [325, 264] width 63 height 6
click at [294, 265] on strong "Kérastase Paris Professional" at bounding box center [325, 264] width 63 height 6
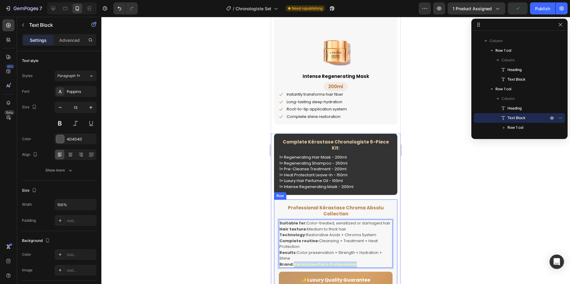
drag, startPoint x: 294, startPoint y: 265, endPoint x: 372, endPoint y: 269, distance: 78.6
click at [372, 269] on div "Professional Kérastase Chroma Absolu Collection Heading Suitable for: Color-tre…" at bounding box center [336, 269] width 114 height 130
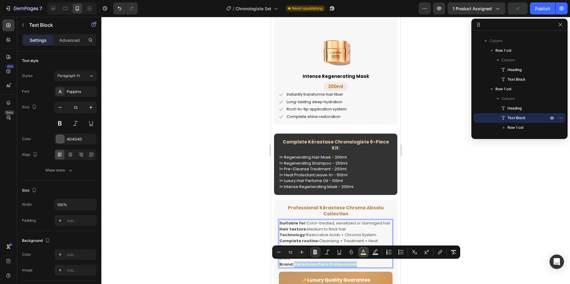
click at [360, 251] on icon "Editor contextual toolbar" at bounding box center [363, 252] width 6 height 6
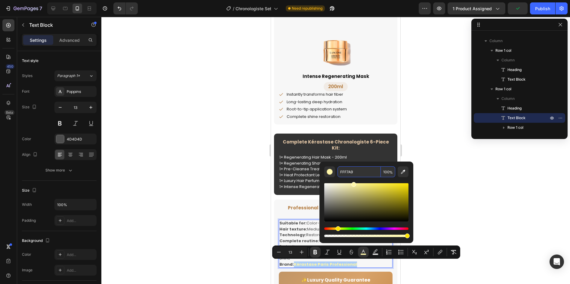
click at [358, 172] on input "FFF7A9" at bounding box center [358, 171] width 43 height 11
paste input "B7824"
type input "B78249"
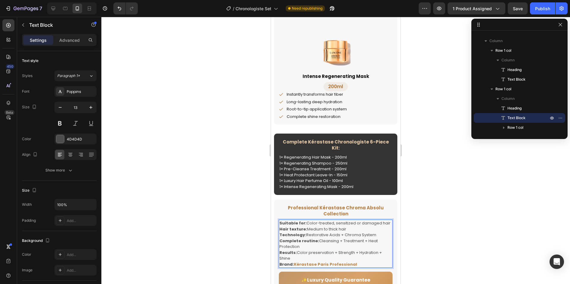
click at [299, 226] on strong "Hair texture:" at bounding box center [293, 229] width 28 height 6
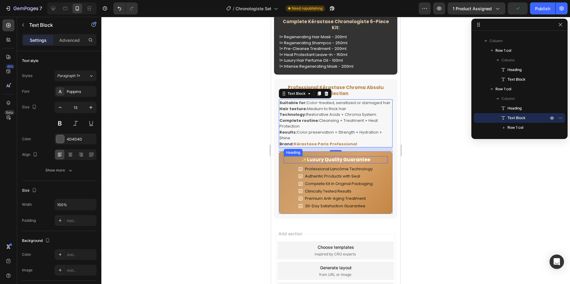
click at [325, 159] on h2 "✨Luxury Quality Guarantee" at bounding box center [336, 159] width 104 height 7
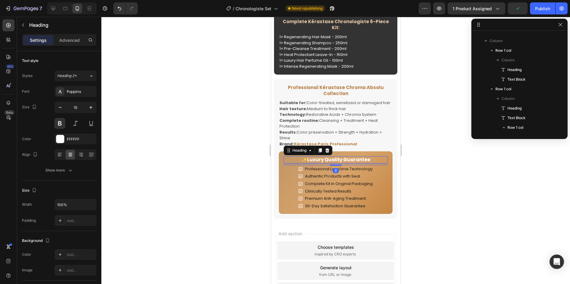
click at [325, 159] on h2 "✨Luxury Quality Guarantee" at bounding box center [336, 159] width 104 height 7
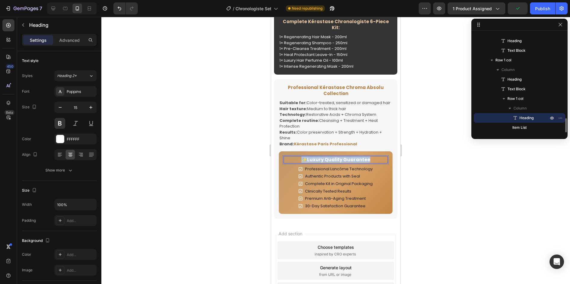
click at [325, 159] on p "✨Luxury Quality Guarantee" at bounding box center [335, 160] width 103 height 6
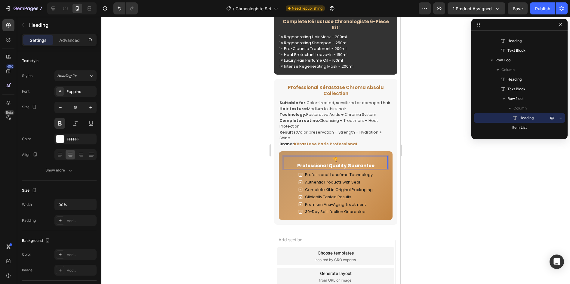
click at [297, 164] on p "🏆 Professional Quality Guarantee" at bounding box center [335, 163] width 103 height 12
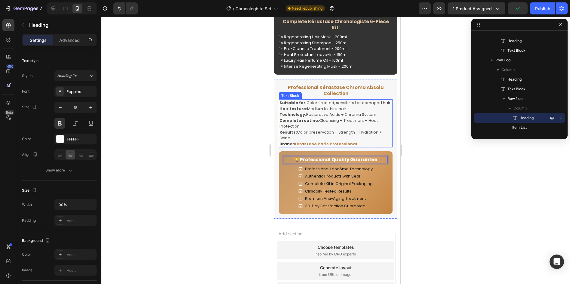
click at [360, 129] on p "Results: Color preservation + Strength + Hydration + Shine" at bounding box center [335, 135] width 112 height 12
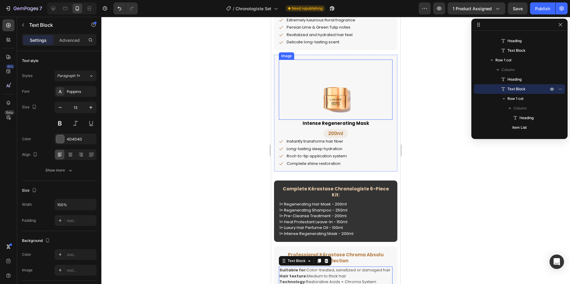
scroll to position [993, 0]
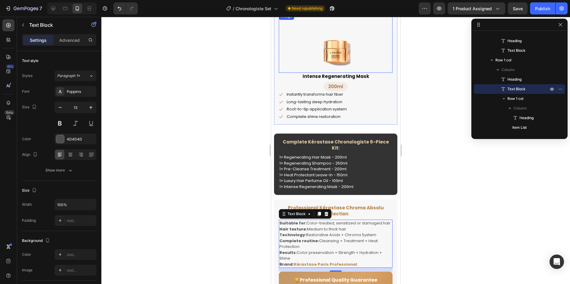
click at [339, 48] on img at bounding box center [336, 43] width 60 height 60
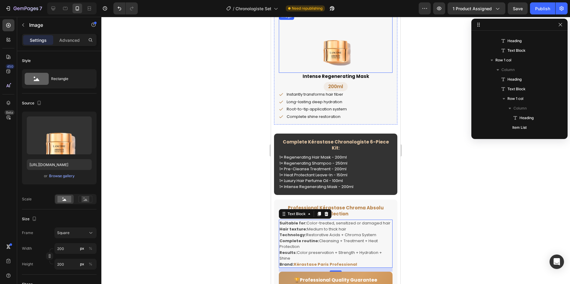
scroll to position [460, 0]
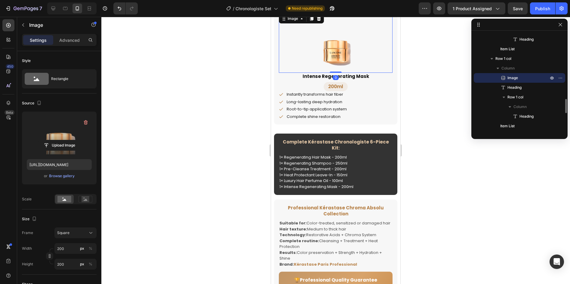
click at [63, 133] on label at bounding box center [59, 135] width 65 height 38
click at [63, 140] on input "file" at bounding box center [59, 145] width 42 height 10
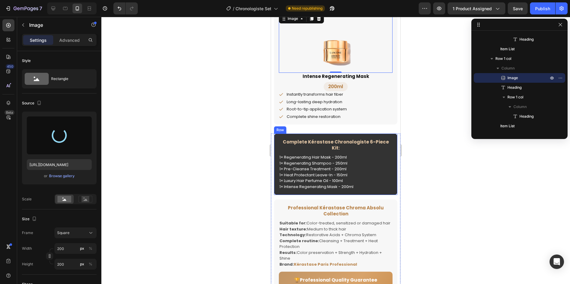
type input "https://cdn.shopify.com/s/files/1/0784/8820/7579/files/gempages_585881537061323…"
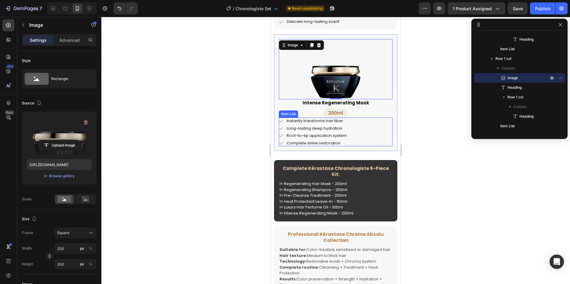
scroll to position [903, 0]
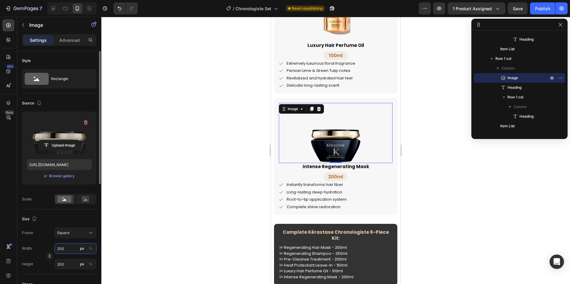
type input "1"
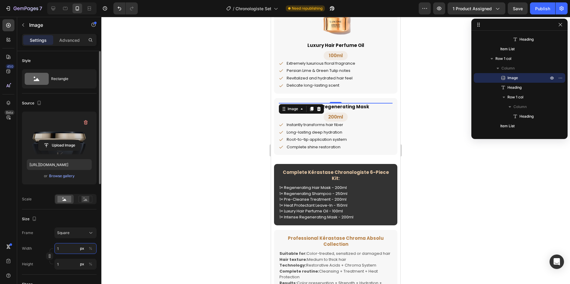
type input "15"
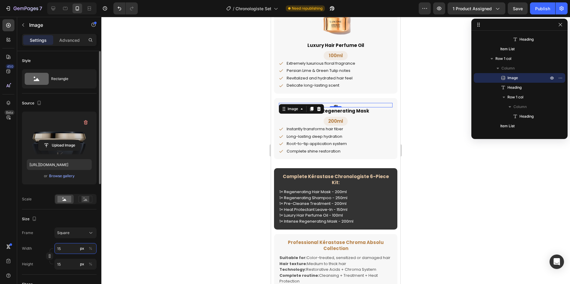
type input "150"
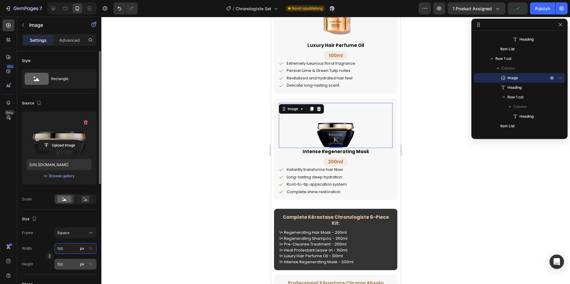
type input "150"
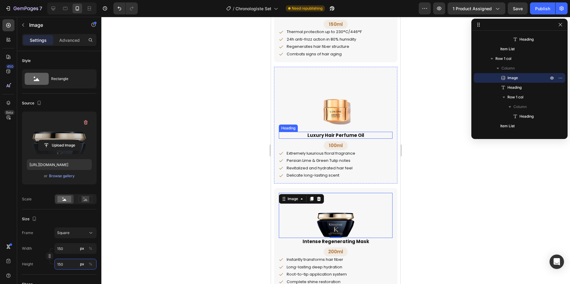
scroll to position [813, 0]
click at [334, 99] on img at bounding box center [336, 102] width 60 height 60
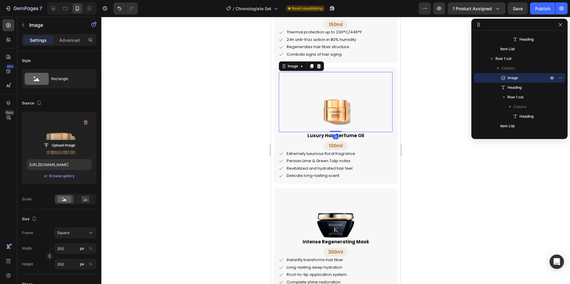
click at [53, 130] on label at bounding box center [59, 135] width 65 height 38
click at [53, 140] on input "file" at bounding box center [59, 145] width 42 height 10
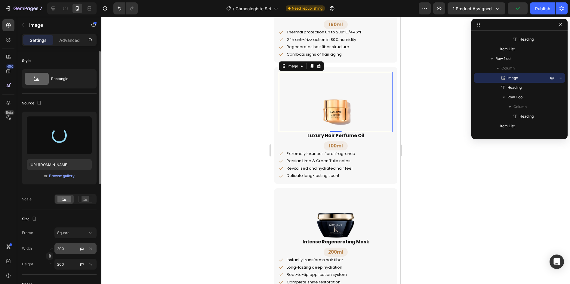
type input "https://cdn.shopify.com/s/files/1/0784/8820/7579/files/gempages_585881537061323…"
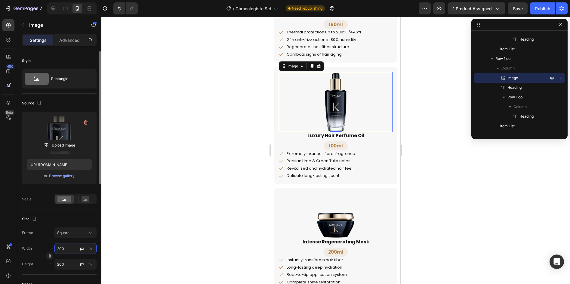
click at [66, 247] on input "200" at bounding box center [75, 248] width 42 height 11
type input "1"
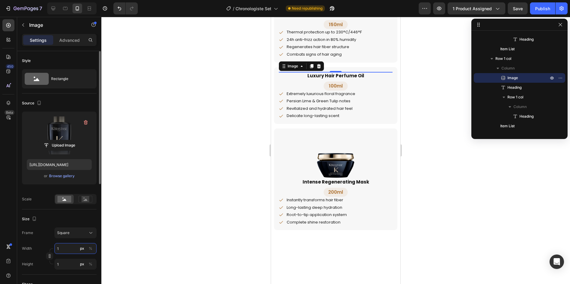
type input "14"
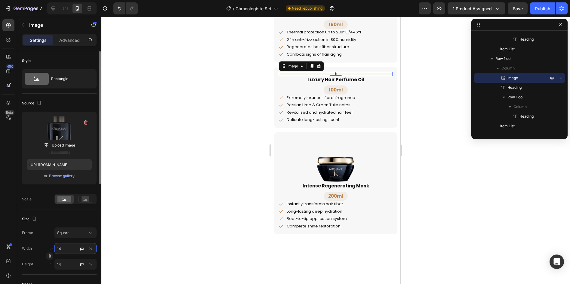
type input "1"
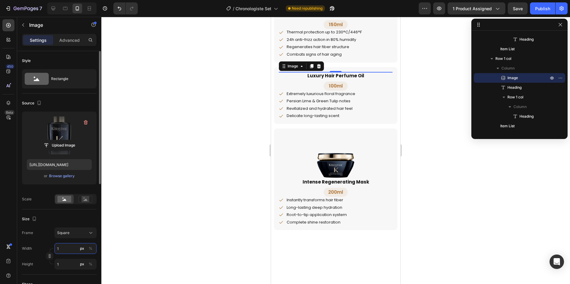
type input "15"
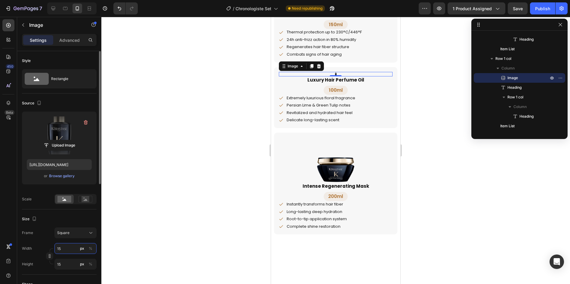
type input "150"
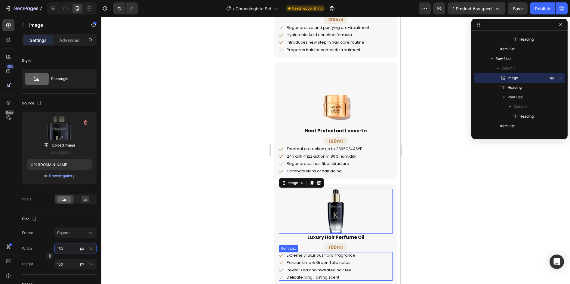
scroll to position [693, 0]
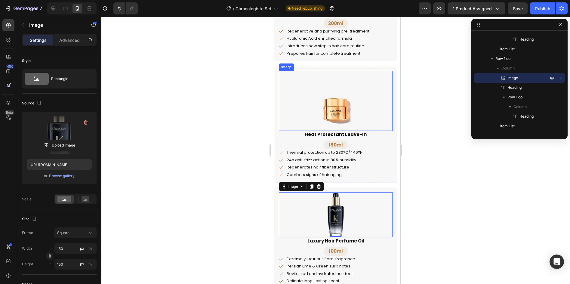
click at [346, 108] on img at bounding box center [336, 101] width 60 height 60
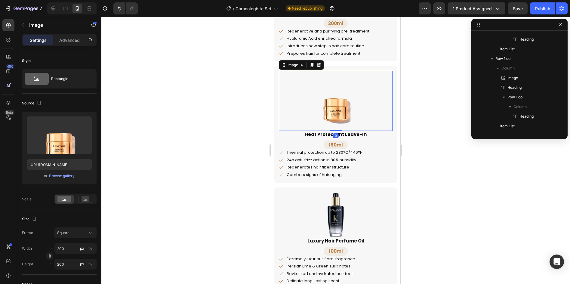
scroll to position [306, 0]
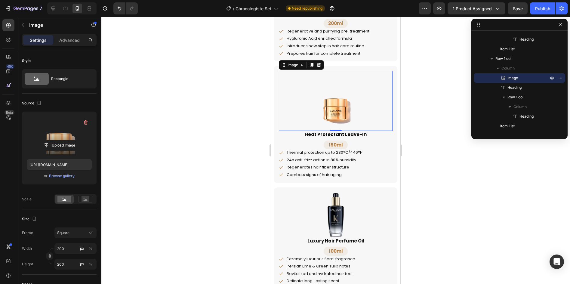
click at [63, 129] on label at bounding box center [59, 135] width 65 height 38
click at [63, 140] on input "file" at bounding box center [59, 145] width 42 height 10
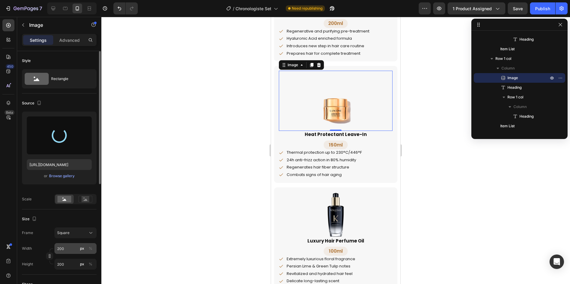
type input "https://cdn.shopify.com/s/files/1/0784/8820/7579/files/gempages_585881537061323…"
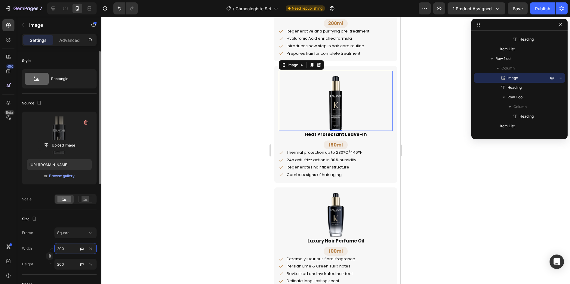
click at [65, 248] on input "200" at bounding box center [75, 248] width 42 height 11
type input "1"
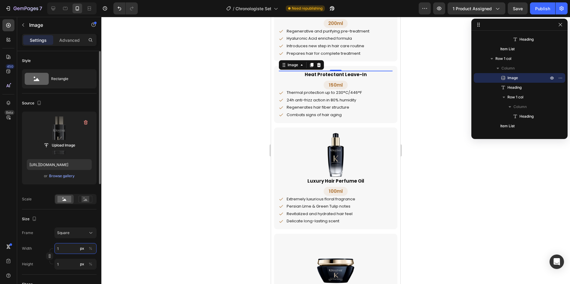
type input "15"
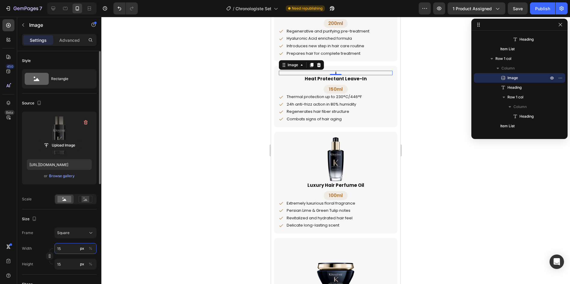
type input "150"
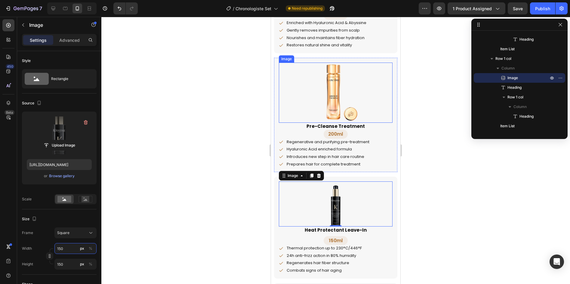
scroll to position [572, 0]
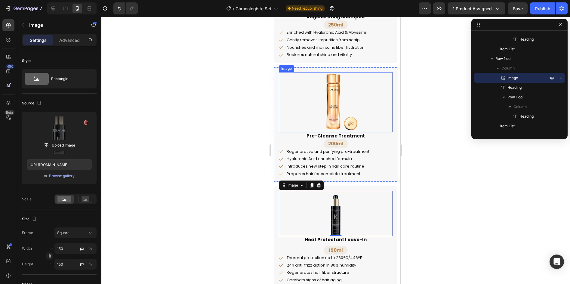
click at [340, 107] on img at bounding box center [336, 102] width 60 height 60
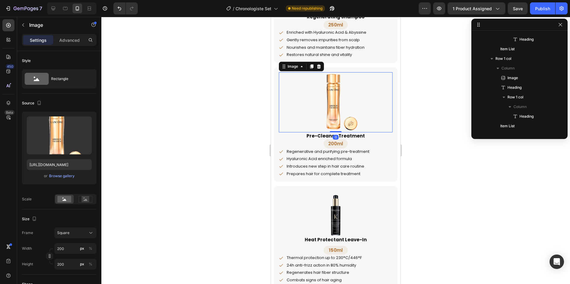
scroll to position [229, 0]
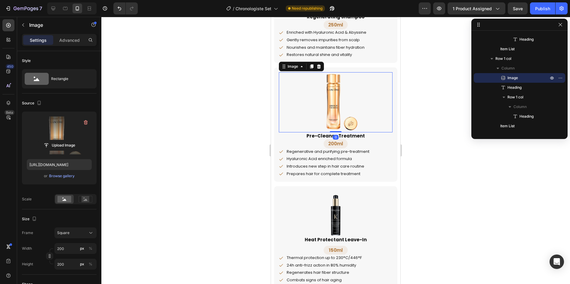
click at [47, 127] on label at bounding box center [59, 135] width 65 height 38
click at [47, 140] on input "file" at bounding box center [59, 145] width 42 height 10
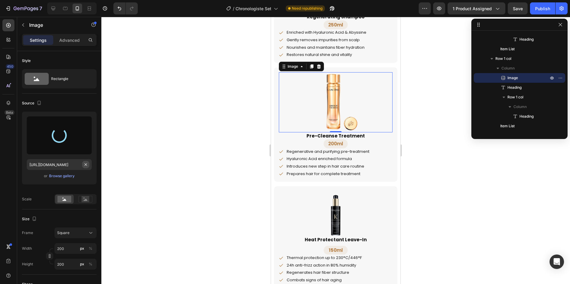
type input "https://cdn.shopify.com/s/files/1/0784/8820/7579/files/gempages_585881537061323…"
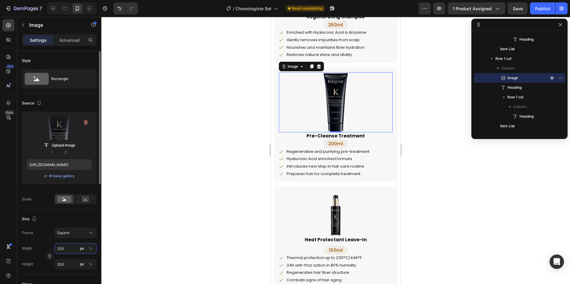
click at [67, 245] on input "200" at bounding box center [75, 248] width 42 height 11
type input "1"
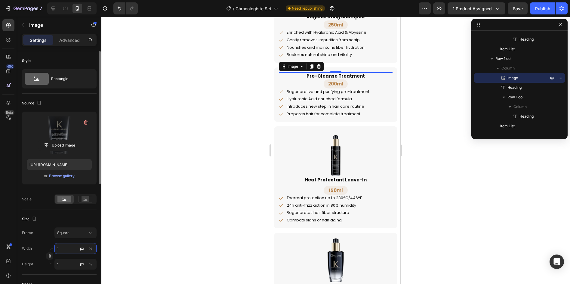
type input "15"
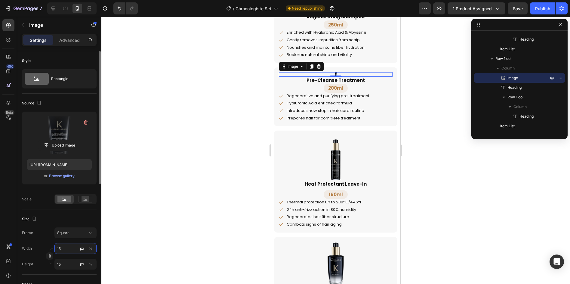
type input "150"
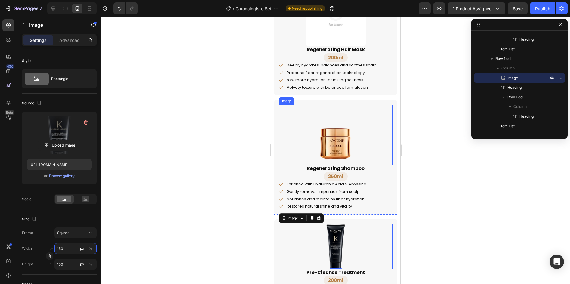
scroll to position [422, 0]
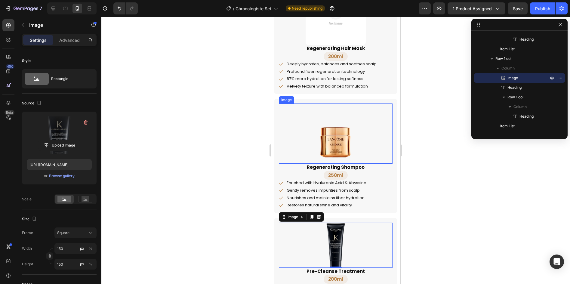
click at [337, 134] on img at bounding box center [336, 133] width 60 height 60
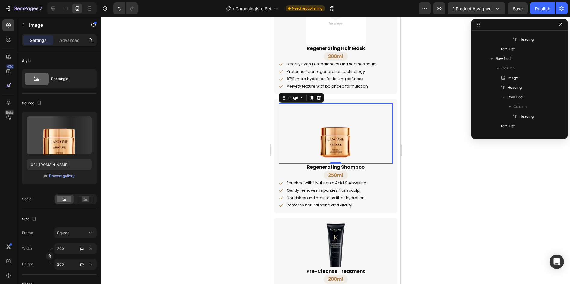
scroll to position [152, 0]
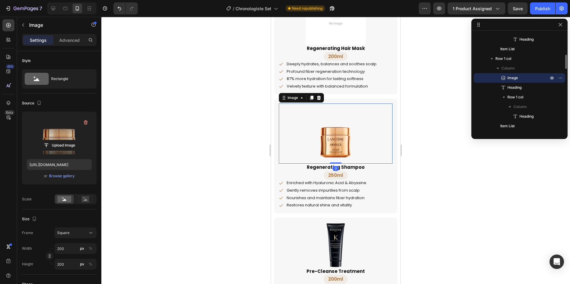
click at [55, 128] on label at bounding box center [59, 135] width 65 height 38
click at [55, 140] on input "file" at bounding box center [59, 145] width 42 height 10
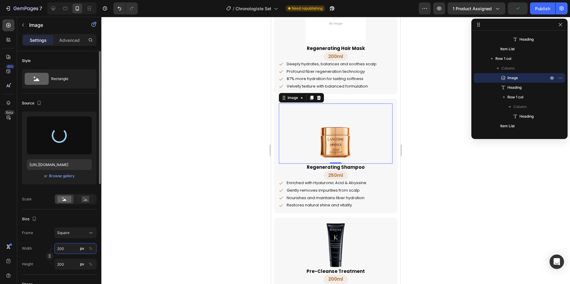
click at [66, 250] on input "200" at bounding box center [75, 248] width 42 height 11
type input "https://cdn.shopify.com/s/files/1/0784/8820/7579/files/gempages_585881537061323…"
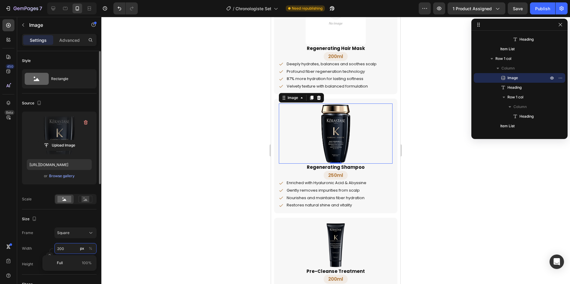
type input "1"
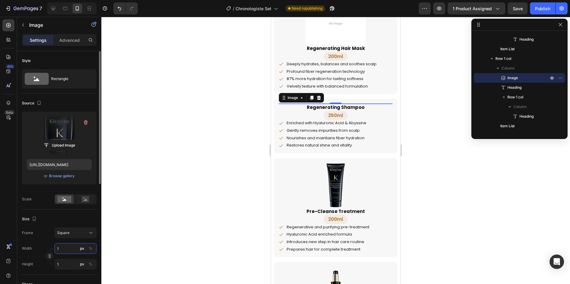
type input "15"
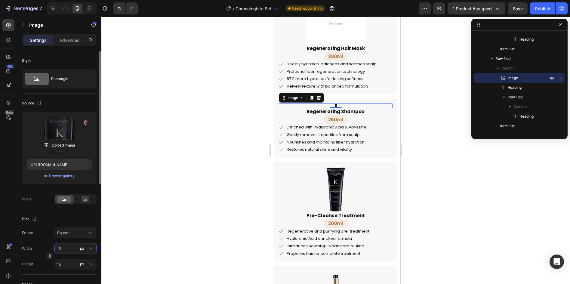
type input "150"
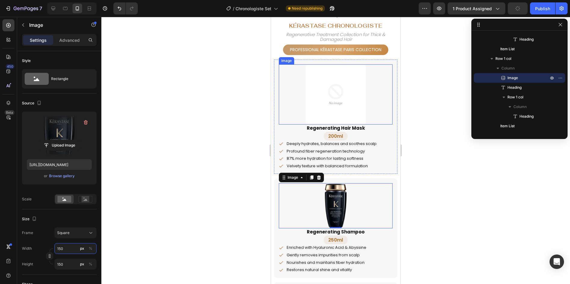
scroll to position [272, 0]
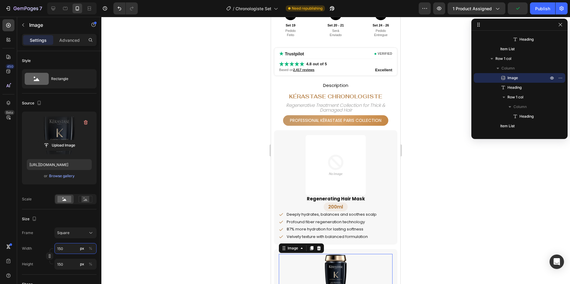
type input "150"
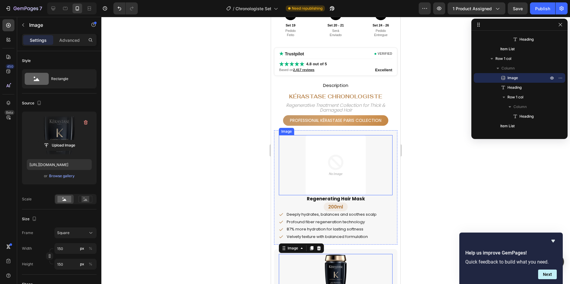
click at [325, 145] on img at bounding box center [336, 165] width 60 height 60
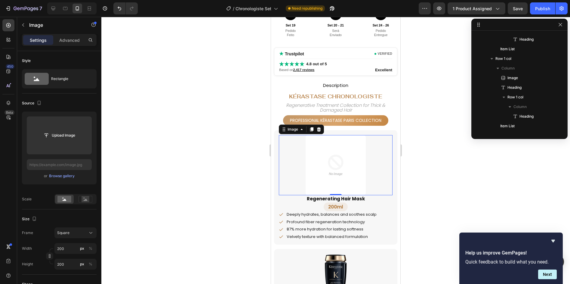
scroll to position [75, 0]
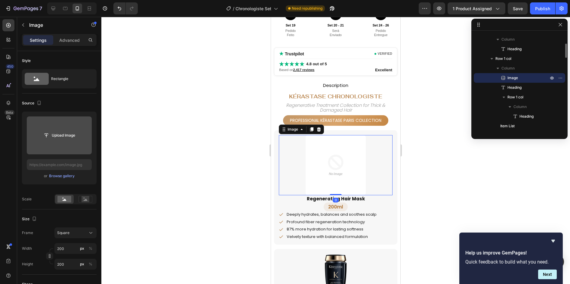
click at [70, 129] on input "file" at bounding box center [59, 135] width 65 height 38
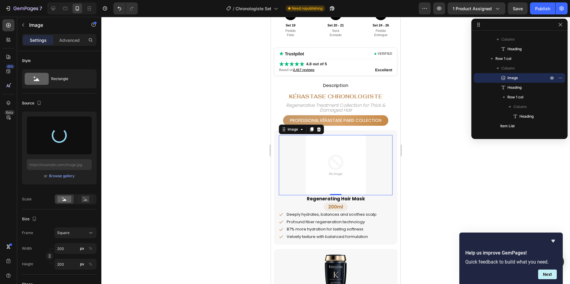
type input "https://cdn.shopify.com/s/files/1/0784/8820/7579/files/gempages_585881537061323…"
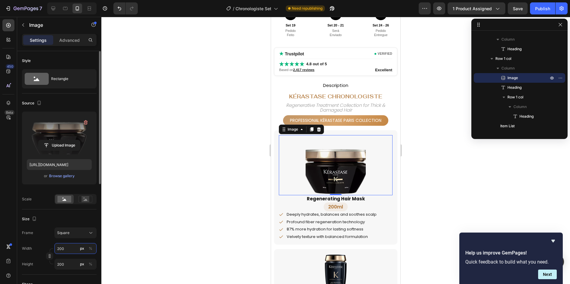
click at [65, 249] on input "200" at bounding box center [75, 248] width 42 height 11
type input "1"
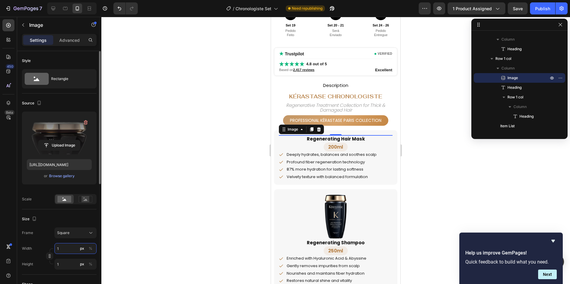
type input "15"
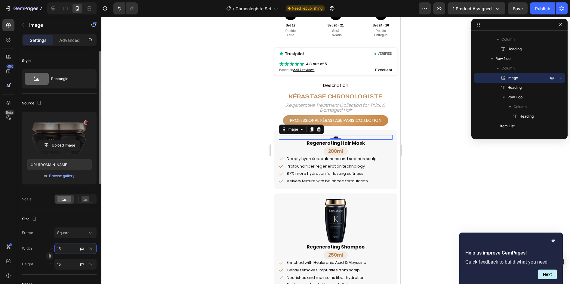
type input "150"
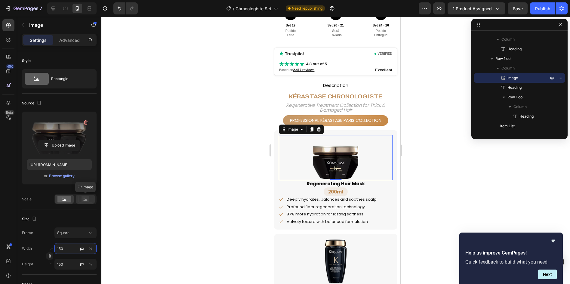
type input "150"
click at [83, 199] on rect at bounding box center [85, 199] width 8 height 6
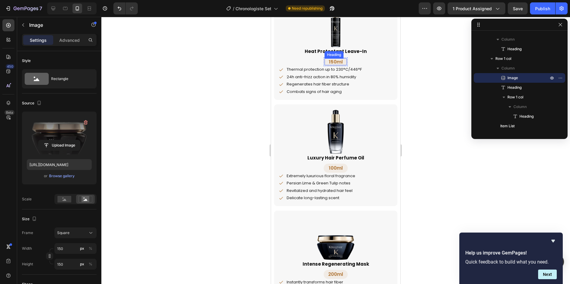
scroll to position [813, 0]
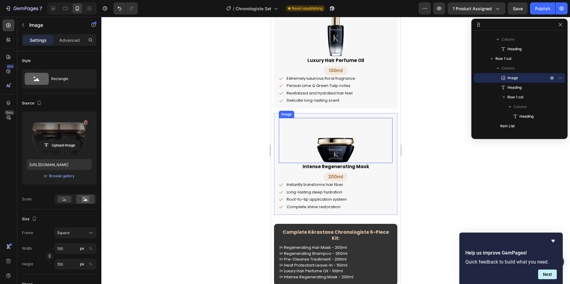
click at [333, 149] on img at bounding box center [335, 140] width 45 height 45
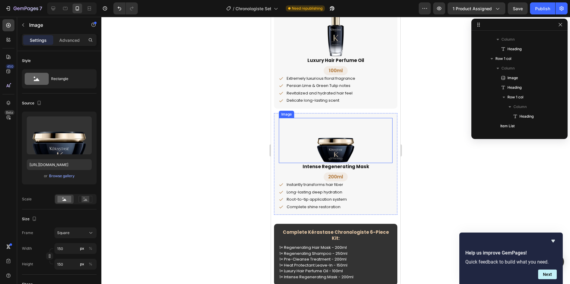
scroll to position [460, 0]
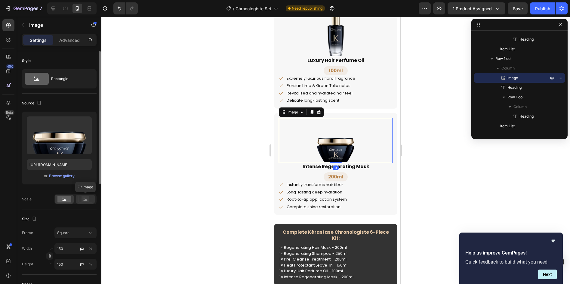
click at [83, 198] on rect at bounding box center [85, 199] width 8 height 6
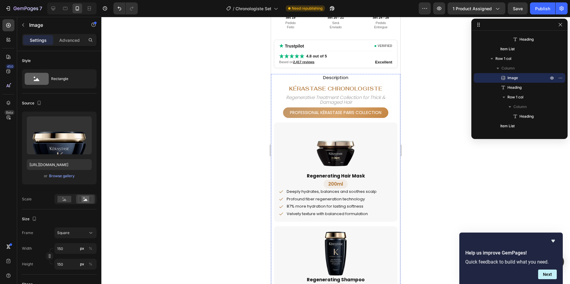
scroll to position [302, 0]
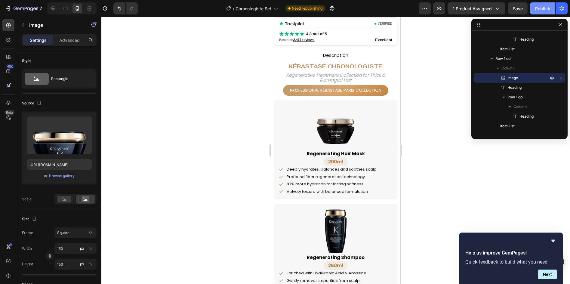
click at [543, 8] on div "Publish" at bounding box center [542, 8] width 15 height 6
click at [374, 68] on span "Kérastase Chronologiste" at bounding box center [335, 66] width 93 height 7
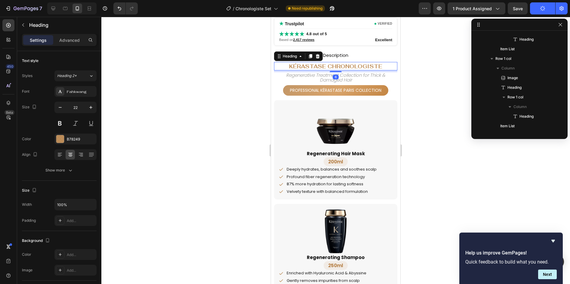
scroll to position [8, 0]
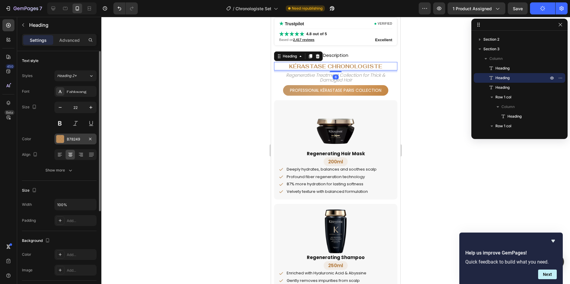
click at [58, 139] on div at bounding box center [60, 139] width 8 height 8
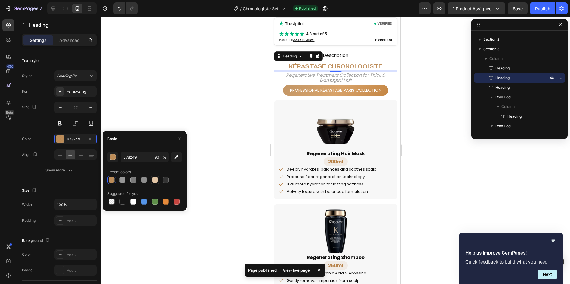
click at [153, 180] on div at bounding box center [155, 180] width 6 height 6
type input "E2C5A5"
type input "100"
click at [116, 157] on button "button" at bounding box center [112, 157] width 11 height 11
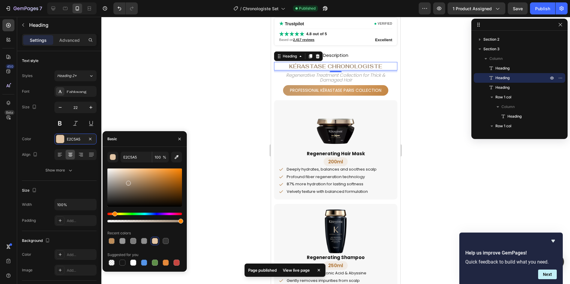
drag, startPoint x: 130, startPoint y: 176, endPoint x: 128, endPoint y: 182, distance: 6.4
click at [128, 182] on div at bounding box center [144, 187] width 75 height 38
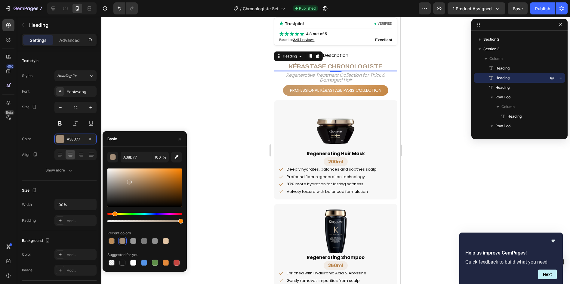
click at [129, 181] on div at bounding box center [129, 182] width 5 height 5
type input "AA937B"
click at [284, 90] on h2 "Professional Kérastase Paris Collection" at bounding box center [335, 90] width 103 height 9
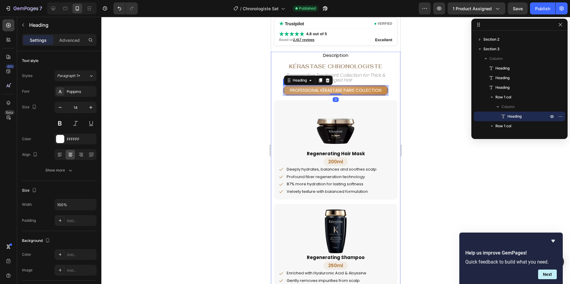
click at [374, 85] on div "Professional Kérastase Paris Collection Heading 0 Row" at bounding box center [335, 90] width 105 height 11
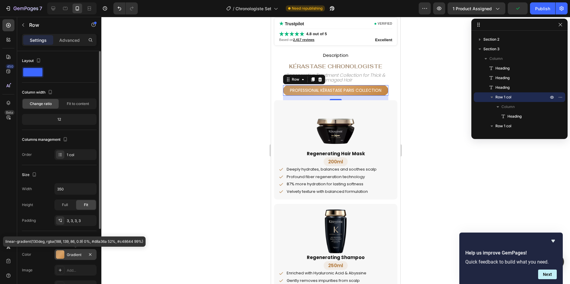
click at [58, 255] on div at bounding box center [60, 254] width 8 height 8
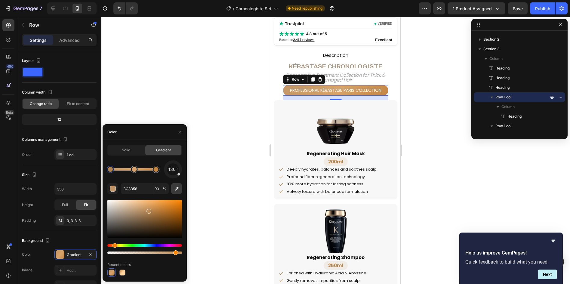
click at [174, 187] on icon "button" at bounding box center [177, 189] width 6 height 6
type input "AA937B"
type input "100"
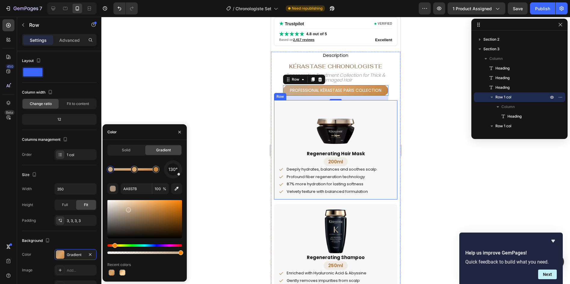
drag, startPoint x: 130, startPoint y: 212, endPoint x: 128, endPoint y: 209, distance: 3.4
click at [128, 209] on div at bounding box center [128, 210] width 5 height 5
click at [136, 171] on div at bounding box center [135, 169] width 5 height 5
click at [128, 214] on div at bounding box center [144, 219] width 75 height 38
type input "A08B75"
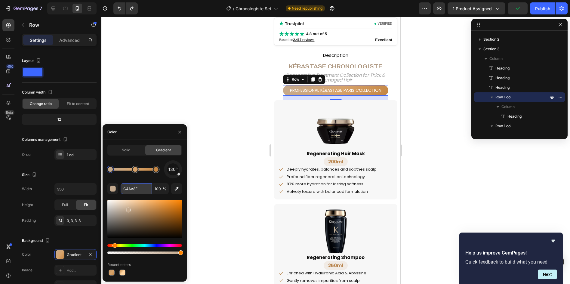
click at [143, 189] on input "C4AA8F" at bounding box center [136, 188] width 31 height 11
click at [135, 171] on div at bounding box center [135, 169] width 5 height 5
drag, startPoint x: 139, startPoint y: 190, endPoint x: 122, endPoint y: 190, distance: 17.1
click at [122, 190] on input "D8A36A" at bounding box center [136, 188] width 31 height 11
paste input "C4AA8F"
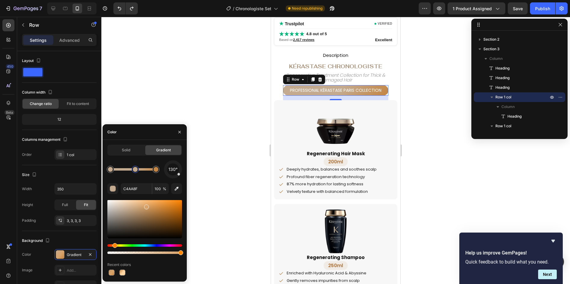
click at [118, 181] on div "130° C4AA8F 100 % Recent colors" at bounding box center [144, 218] width 75 height 116
click at [141, 206] on div at bounding box center [144, 219] width 75 height 38
drag, startPoint x: 142, startPoint y: 205, endPoint x: 141, endPoint y: 209, distance: 3.4
click at [141, 209] on div at bounding box center [142, 210] width 5 height 5
drag, startPoint x: 141, startPoint y: 209, endPoint x: 140, endPoint y: 205, distance: 3.5
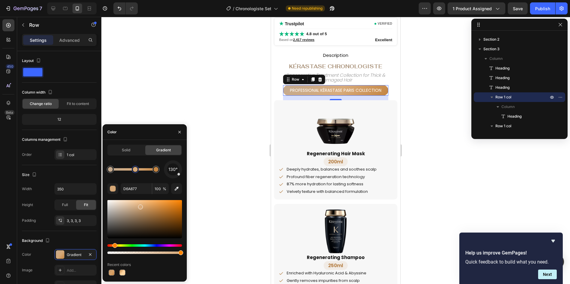
click at [140, 205] on div at bounding box center [140, 206] width 5 height 5
click at [156, 171] on div at bounding box center [155, 169] width 5 height 5
click at [141, 190] on input "C48644" at bounding box center [136, 188] width 31 height 11
paste input "AA8F"
click at [147, 210] on div at bounding box center [144, 219] width 75 height 38
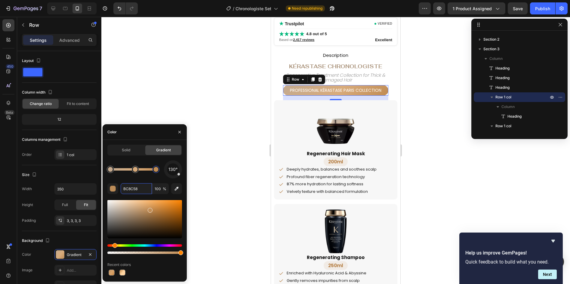
drag, startPoint x: 147, startPoint y: 210, endPoint x: 151, endPoint y: 209, distance: 3.4
click at [151, 209] on div at bounding box center [150, 210] width 5 height 5
click at [175, 186] on icon "button" at bounding box center [177, 189] width 6 height 6
click at [137, 172] on div at bounding box center [135, 169] width 7 height 7
click at [175, 188] on icon "button" at bounding box center [177, 189] width 6 height 6
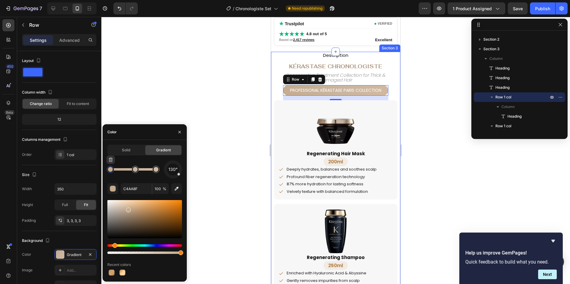
click at [110, 168] on div at bounding box center [110, 169] width 5 height 5
click at [114, 187] on div "button" at bounding box center [113, 189] width 6 height 6
click at [110, 189] on div "button" at bounding box center [113, 189] width 6 height 6
click at [130, 209] on div at bounding box center [128, 210] width 5 height 5
click at [134, 210] on div at bounding box center [144, 219] width 75 height 38
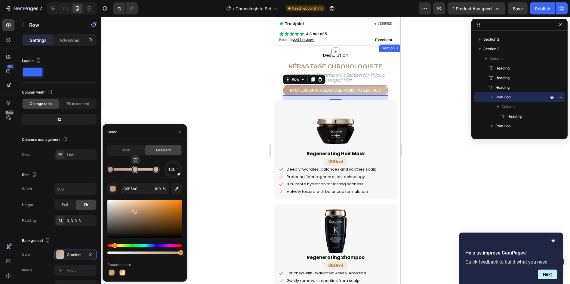
click at [136, 171] on div at bounding box center [135, 169] width 5 height 5
click at [137, 206] on div at bounding box center [144, 219] width 75 height 38
click at [134, 213] on div at bounding box center [144, 219] width 75 height 38
drag, startPoint x: 134, startPoint y: 213, endPoint x: 133, endPoint y: 209, distance: 3.8
click at [133, 210] on div at bounding box center [144, 219] width 75 height 38
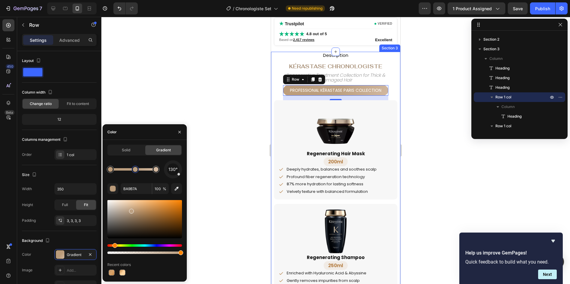
click at [130, 210] on div at bounding box center [131, 211] width 5 height 5
drag, startPoint x: 130, startPoint y: 210, endPoint x: 127, endPoint y: 209, distance: 3.4
click at [127, 209] on div at bounding box center [127, 210] width 5 height 5
click at [131, 210] on div at bounding box center [132, 211] width 5 height 5
click at [157, 170] on div at bounding box center [155, 169] width 5 height 5
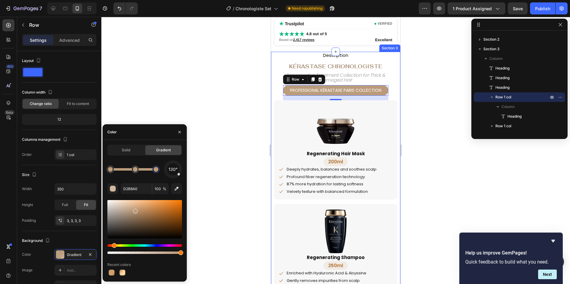
click at [134, 210] on div at bounding box center [144, 219] width 75 height 38
click at [133, 214] on div at bounding box center [144, 219] width 75 height 38
click at [131, 210] on div at bounding box center [144, 219] width 75 height 38
click at [138, 209] on div at bounding box center [144, 219] width 75 height 38
click at [143, 209] on div at bounding box center [144, 219] width 75 height 38
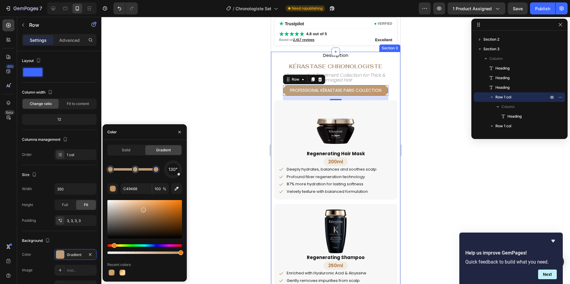
click at [140, 211] on div at bounding box center [144, 219] width 75 height 38
drag, startPoint x: 137, startPoint y: 210, endPoint x: 132, endPoint y: 216, distance: 8.1
drag, startPoint x: 128, startPoint y: 211, endPoint x: 132, endPoint y: 212, distance: 4.7
drag, startPoint x: 134, startPoint y: 171, endPoint x: 123, endPoint y: 171, distance: 11.1
click at [123, 171] on div at bounding box center [122, 169] width 5 height 5
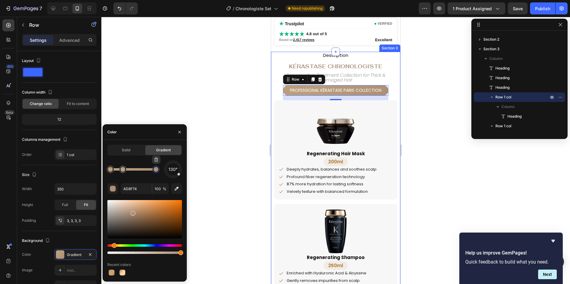
click at [157, 171] on div at bounding box center [155, 169] width 7 height 7
drag, startPoint x: 133, startPoint y: 213, endPoint x: 130, endPoint y: 212, distance: 3.6
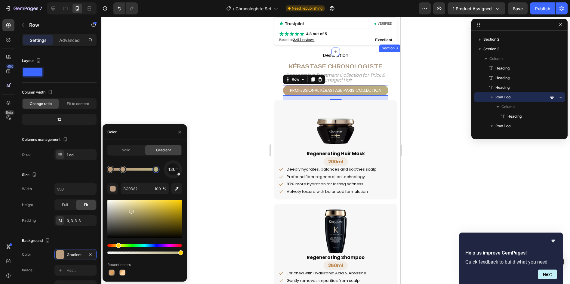
drag, startPoint x: 114, startPoint y: 245, endPoint x: 118, endPoint y: 245, distance: 3.6
click at [118, 245] on div "Hue" at bounding box center [118, 245] width 5 height 5
click at [108, 172] on div at bounding box center [110, 169] width 7 height 7
type input "BBA779"
click at [321, 174] on div "Profound fiber regeneration technology" at bounding box center [332, 177] width 92 height 7
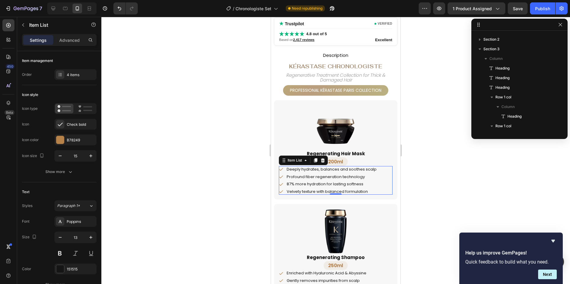
scroll to position [124, 0]
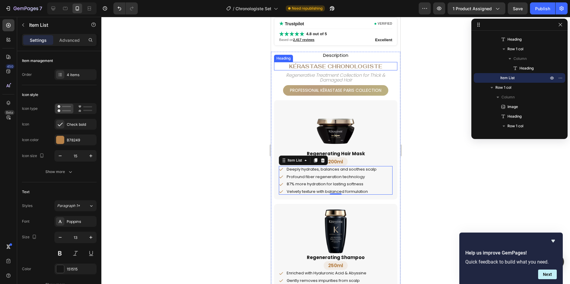
click at [330, 65] on span "Kérastase Chronologiste" at bounding box center [335, 66] width 93 height 7
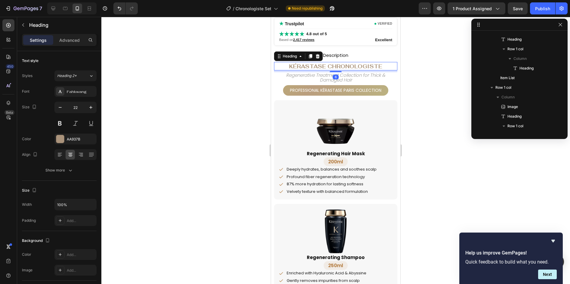
scroll to position [8, 0]
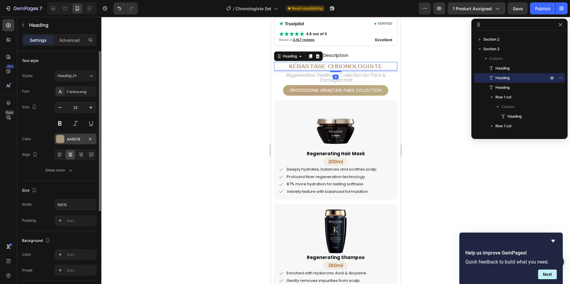
click at [60, 140] on div at bounding box center [60, 139] width 8 height 8
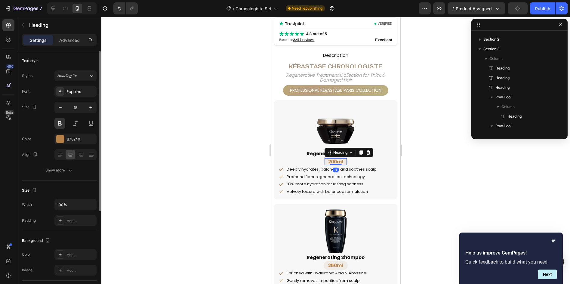
click at [336, 163] on h2 "200ml" at bounding box center [335, 161] width 22 height 7
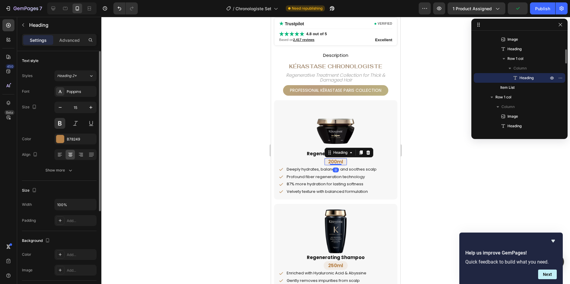
click at [337, 161] on h2 "200ml" at bounding box center [335, 161] width 22 height 7
click at [57, 139] on div at bounding box center [60, 139] width 8 height 8
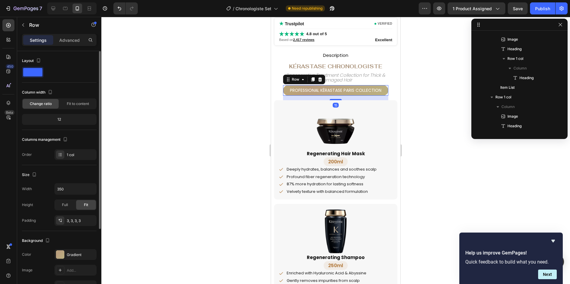
scroll to position [27, 0]
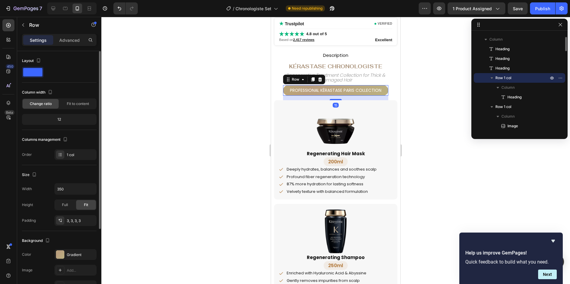
click at [382, 85] on div "Professional Kérastase Paris Collection Heading Row 15" at bounding box center [335, 90] width 105 height 11
click at [60, 255] on div at bounding box center [60, 254] width 8 height 8
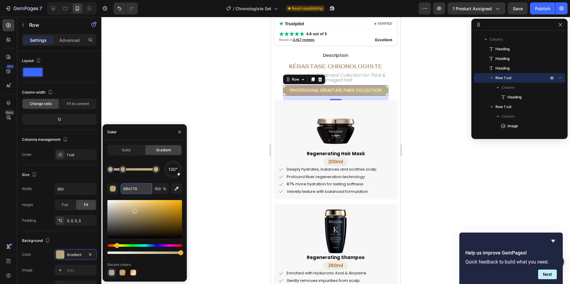
click at [139, 190] on input "BBA779" at bounding box center [136, 188] width 31 height 11
click at [326, 67] on span "Kérastase Chronologiste" at bounding box center [335, 66] width 93 height 7
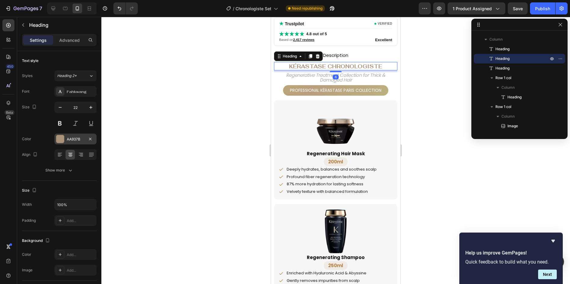
click at [65, 137] on div "AA937B" at bounding box center [75, 139] width 42 height 11
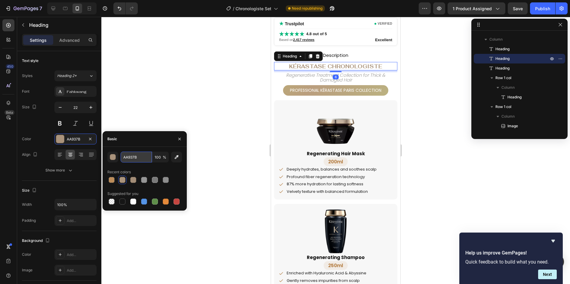
click at [139, 154] on input "AA937B" at bounding box center [136, 157] width 31 height 11
paste input "BBA779"
type input "BBA779"
click at [333, 160] on p "200ml" at bounding box center [335, 162] width 21 height 6
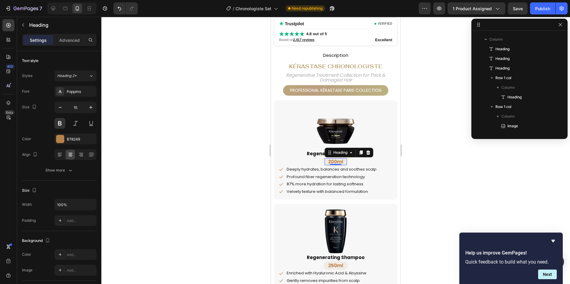
scroll to position [114, 0]
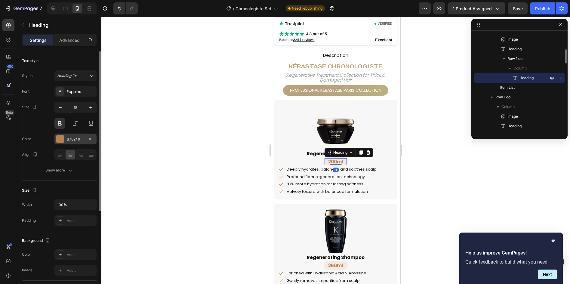
click at [61, 134] on div "B78249" at bounding box center [75, 139] width 42 height 11
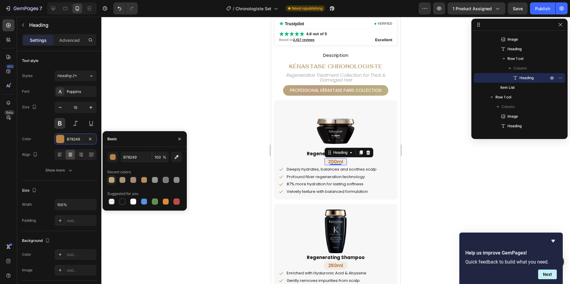
click at [112, 178] on div at bounding box center [112, 180] width 6 height 6
type input "BBA779"
click at [333, 195] on div "Image Regenerating Hair Mask Heading 200ml Heading 0 Row Deeply hydrates, balan…" at bounding box center [335, 149] width 123 height 99
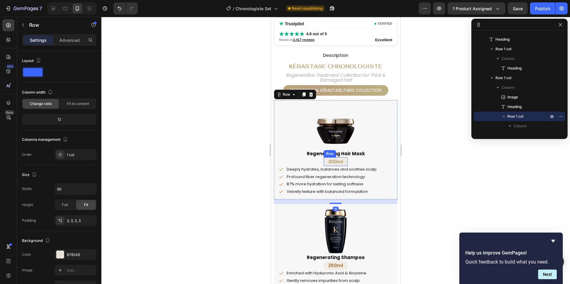
click at [345, 161] on div "200ml Heading Row" at bounding box center [336, 161] width 24 height 9
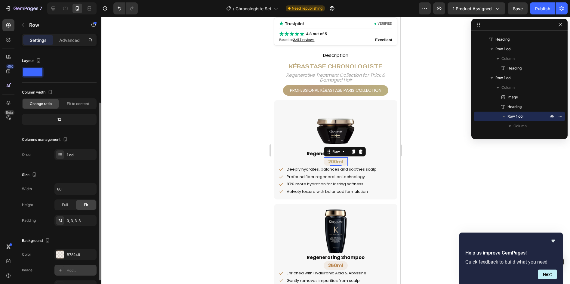
scroll to position [30, 0]
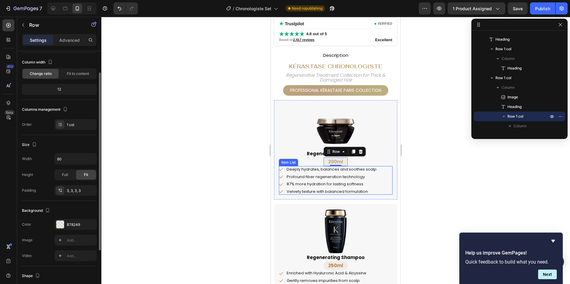
click at [324, 192] on p "Velvety texture with balanced formulation" at bounding box center [332, 191] width 90 height 5
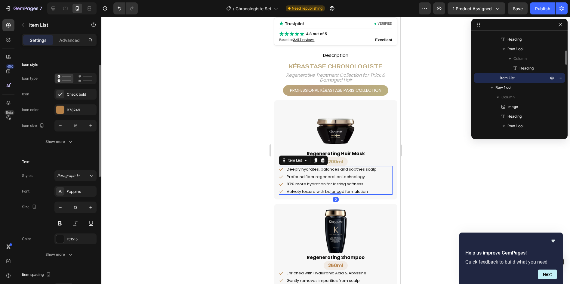
scroll to position [0, 0]
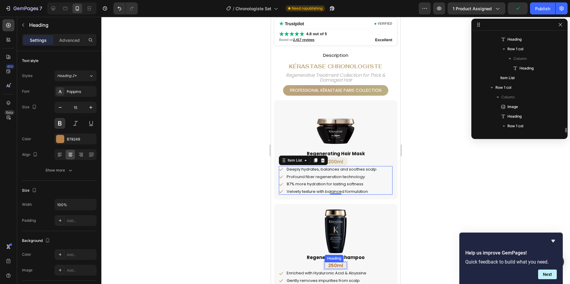
click at [332, 264] on h2 "250ml" at bounding box center [335, 265] width 22 height 7
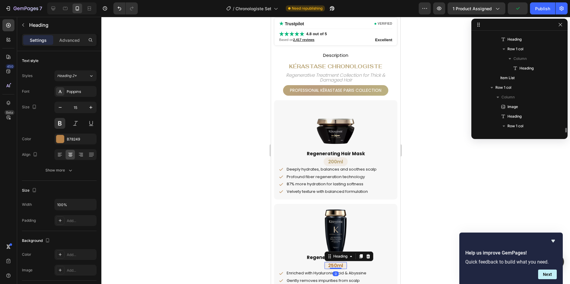
scroll to position [191, 0]
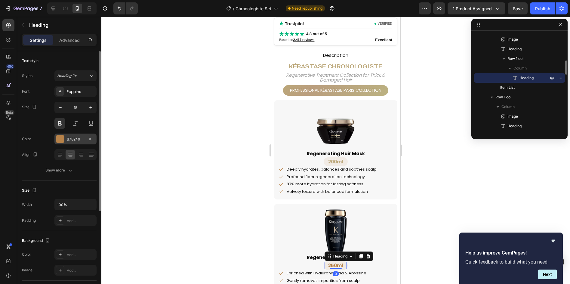
click at [71, 140] on div "B78249" at bounding box center [75, 139] width 17 height 5
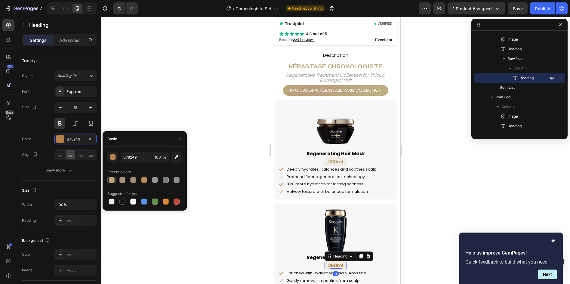
click at [112, 180] on div at bounding box center [112, 180] width 6 height 6
type input "BBA779"
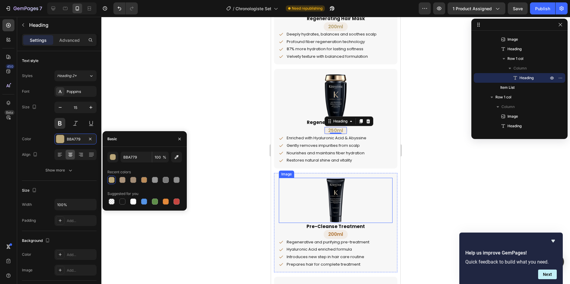
scroll to position [482, 0]
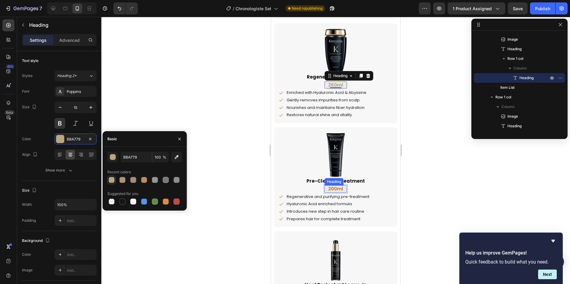
click at [334, 189] on h2 "200ml" at bounding box center [335, 188] width 22 height 7
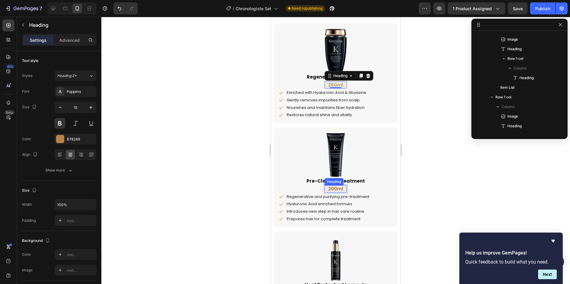
scroll to position [268, 0]
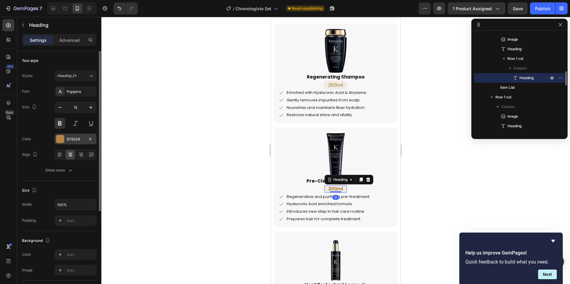
click at [59, 140] on div at bounding box center [60, 139] width 8 height 8
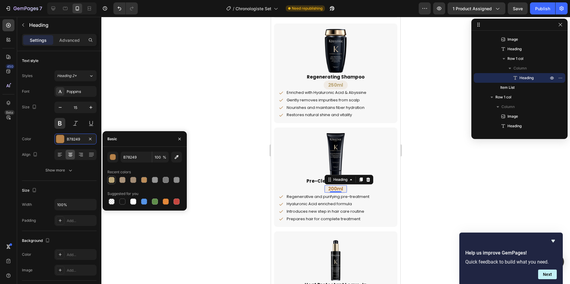
click at [111, 178] on div at bounding box center [112, 180] width 6 height 6
type input "BBA779"
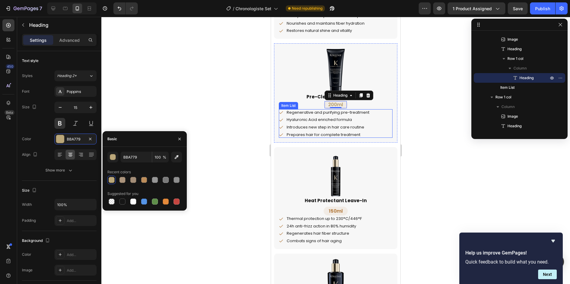
scroll to position [602, 0]
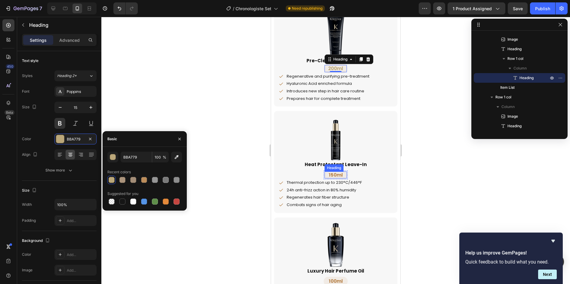
click at [331, 175] on h2 "150ml" at bounding box center [335, 174] width 22 height 7
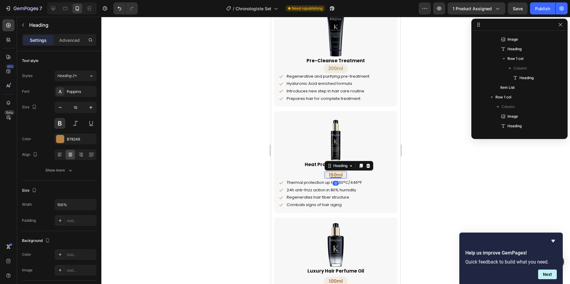
scroll to position [345, 0]
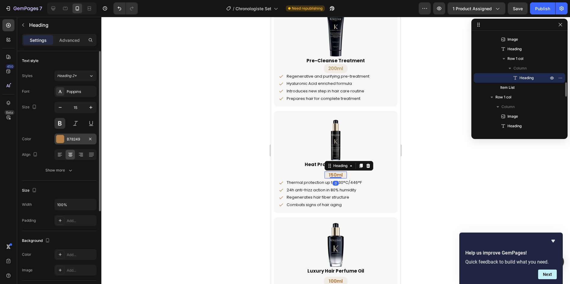
click at [64, 139] on div at bounding box center [60, 139] width 8 height 8
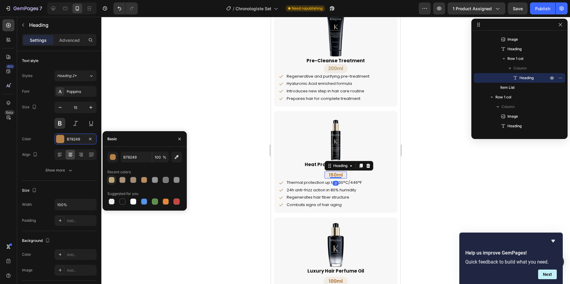
click at [112, 182] on div at bounding box center [112, 180] width 6 height 6
type input "BBA779"
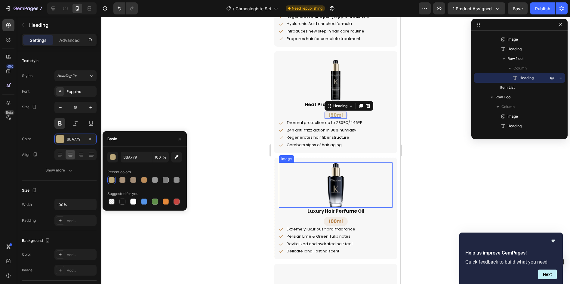
scroll to position [663, 0]
click at [333, 219] on h2 "100ml" at bounding box center [335, 220] width 22 height 7
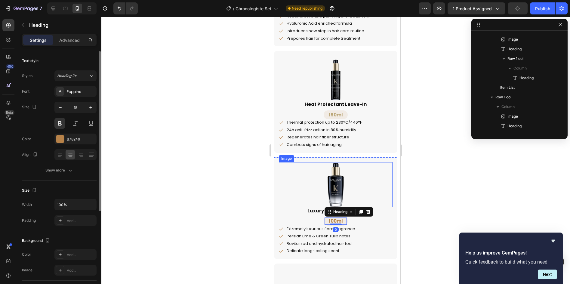
scroll to position [422, 0]
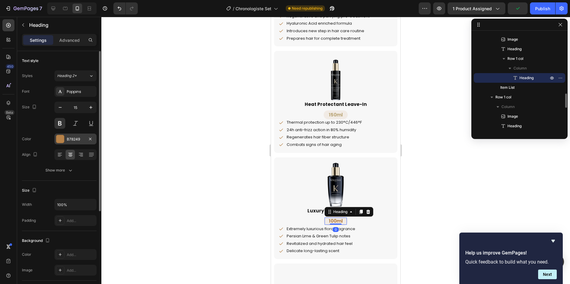
click at [62, 140] on div at bounding box center [60, 139] width 8 height 8
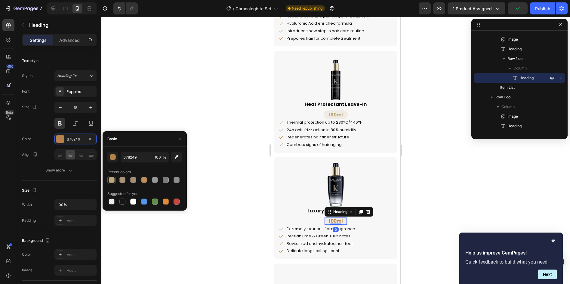
click at [112, 179] on div at bounding box center [112, 180] width 6 height 6
type input "BBA779"
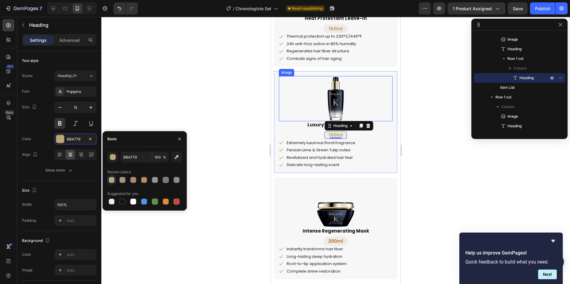
scroll to position [783, 0]
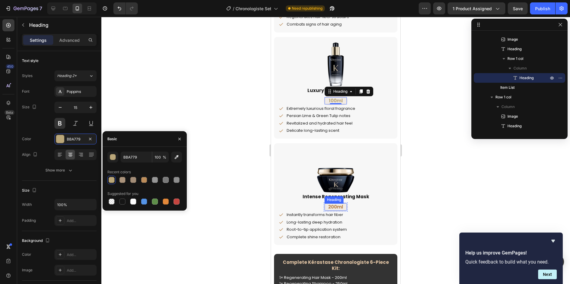
click at [328, 205] on h2 "200ml" at bounding box center [335, 206] width 22 height 7
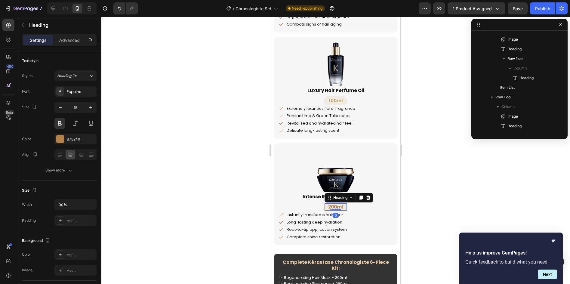
scroll to position [499, 0]
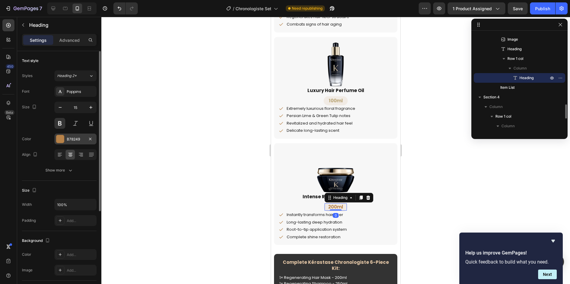
click at [61, 140] on div at bounding box center [60, 139] width 8 height 8
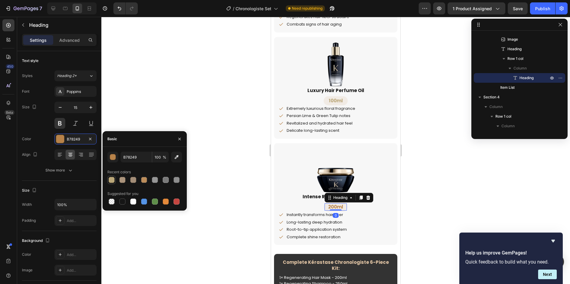
click at [108, 180] on div at bounding box center [111, 179] width 7 height 7
type input "BBA779"
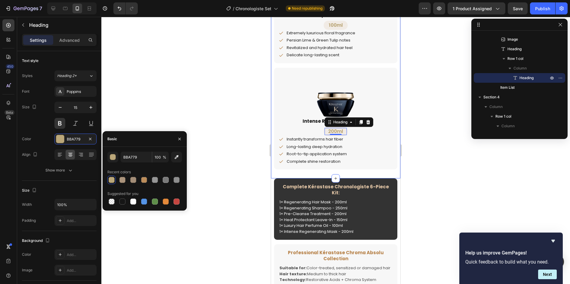
scroll to position [873, 0]
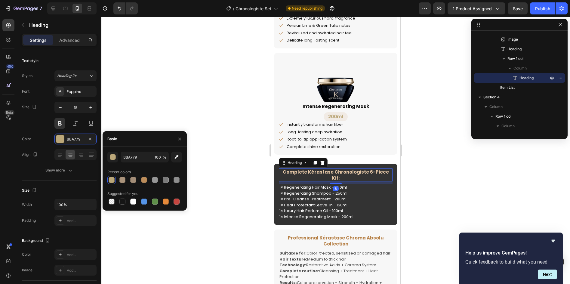
click at [313, 177] on h2 "Complete Kérastase Chronologiste 6-Piece Kit:" at bounding box center [336, 174] width 114 height 13
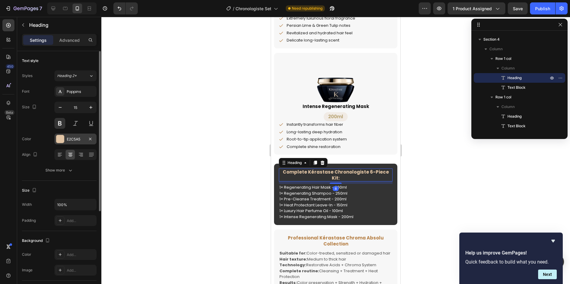
click at [60, 139] on div at bounding box center [60, 139] width 8 height 8
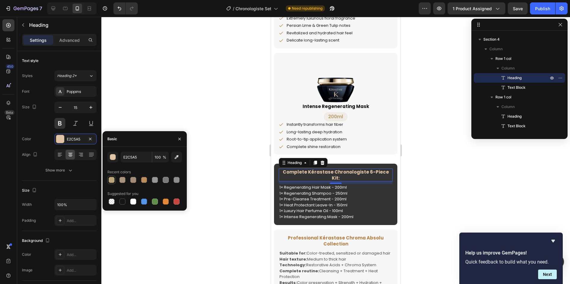
click at [111, 178] on div at bounding box center [112, 180] width 6 height 6
type input "BBA779"
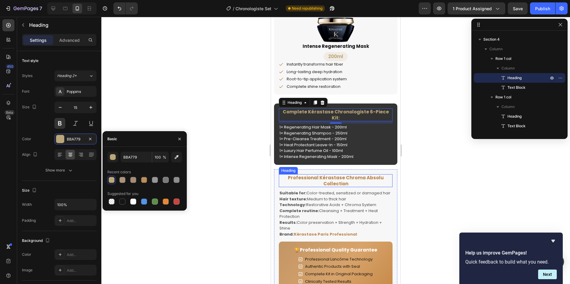
click at [329, 179] on h2 "Professional Kérastase Chroma Absolu Collection" at bounding box center [336, 180] width 114 height 13
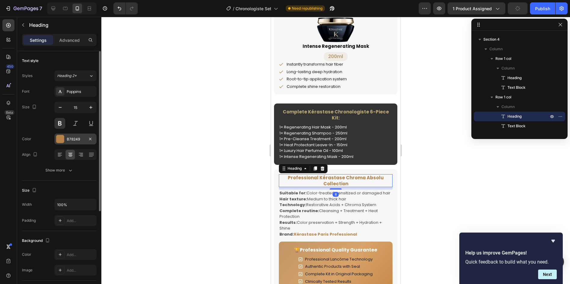
click at [62, 139] on div at bounding box center [60, 139] width 8 height 8
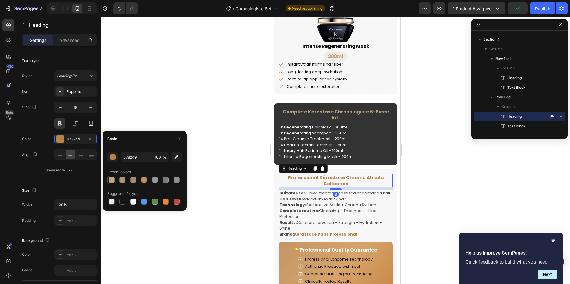
click at [112, 180] on div at bounding box center [112, 180] width 6 height 6
type input "BBA779"
click at [332, 233] on strong "Kérastase Paris Professional" at bounding box center [325, 234] width 63 height 6
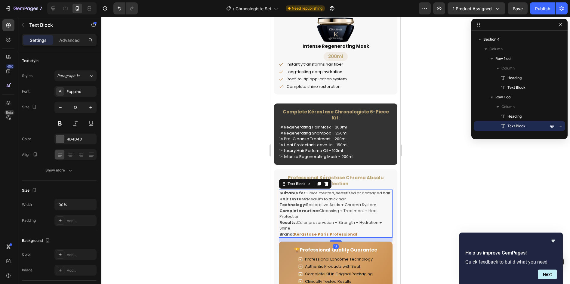
click at [332, 233] on strong "Kérastase Paris Professional" at bounding box center [325, 234] width 63 height 6
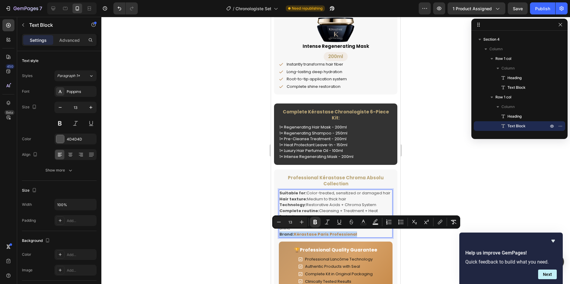
click at [300, 232] on strong "Kérastase Paris Professional" at bounding box center [325, 234] width 63 height 6
drag, startPoint x: 294, startPoint y: 235, endPoint x: 350, endPoint y: 236, distance: 56.3
click at [350, 236] on strong "Kérastase Paris Professional" at bounding box center [325, 234] width 63 height 6
click at [362, 221] on icon "Editor contextual toolbar" at bounding box center [363, 222] width 6 height 6
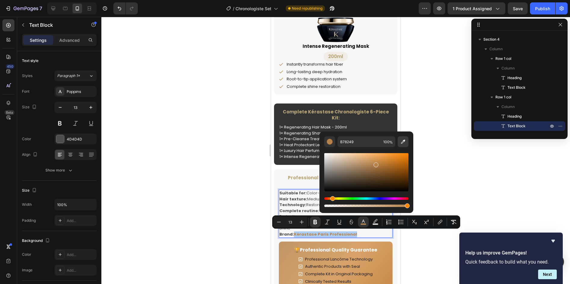
click at [402, 143] on icon "Editor contextual toolbar" at bounding box center [403, 142] width 4 height 4
click at [390, 125] on div "Complete Kérastase Chronologiste 6-Piece Kit: Heading 1× Regenerating Hair Mask…" at bounding box center [335, 133] width 123 height 61
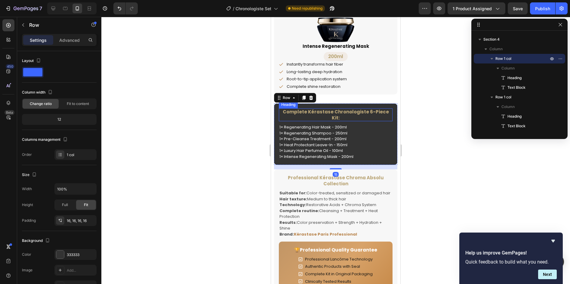
click at [364, 111] on h2 "Complete Kérastase Chronologiste 6-Piece Kit:" at bounding box center [336, 114] width 114 height 13
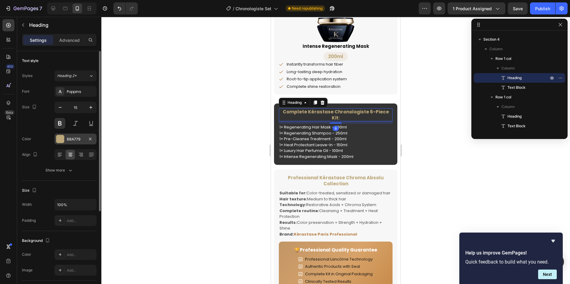
click at [75, 138] on div "BBA779" at bounding box center [75, 139] width 17 height 5
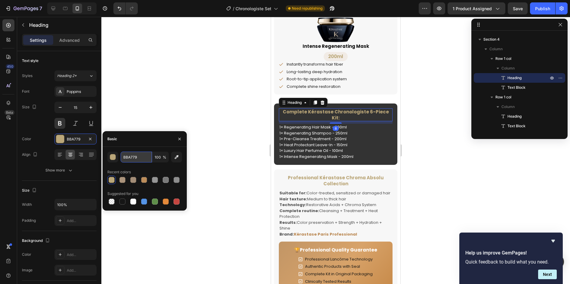
click at [136, 156] on input "BBA779" at bounding box center [136, 157] width 31 height 11
click at [310, 234] on strong "Kérastase Paris Professional" at bounding box center [325, 234] width 63 height 6
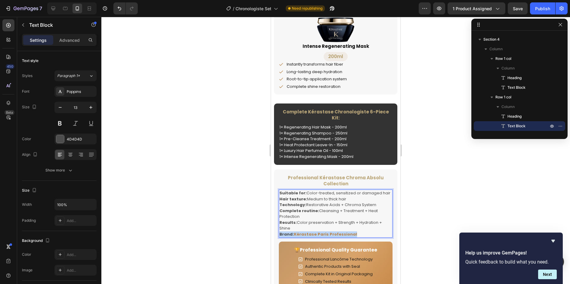
click at [310, 234] on strong "Kérastase Paris Professional" at bounding box center [325, 234] width 63 height 6
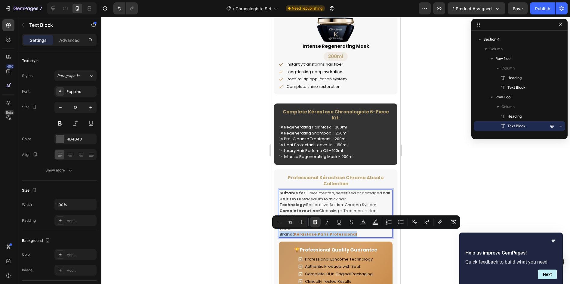
click at [301, 234] on strong "Kérastase Paris Professional" at bounding box center [325, 234] width 63 height 6
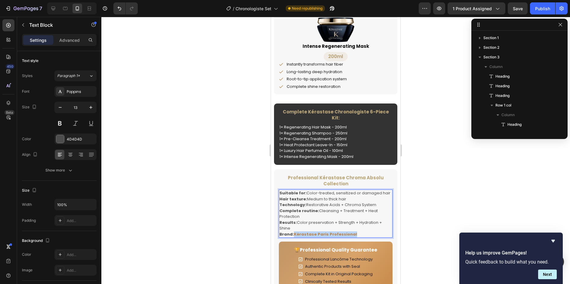
scroll to position [557, 0]
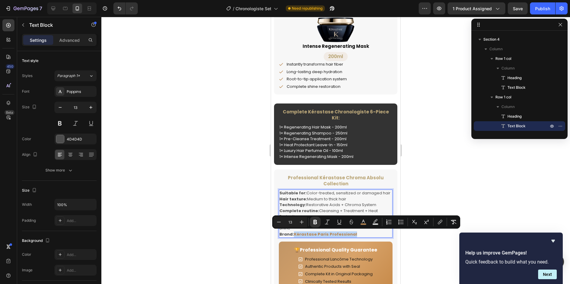
click at [354, 235] on p "Brand: Kérastase Paris Professional" at bounding box center [335, 234] width 112 height 6
click at [364, 221] on icon "Editor contextual toolbar" at bounding box center [363, 221] width 3 height 3
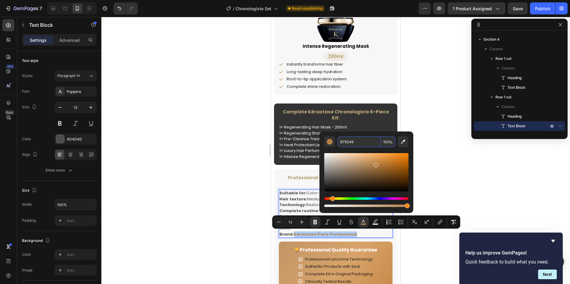
click at [366, 142] on input "B78249" at bounding box center [358, 141] width 43 height 11
paste input "BA77"
type input "BBA779"
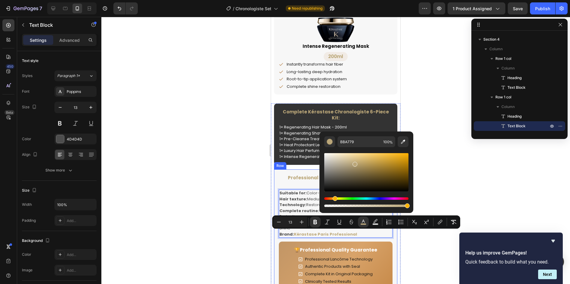
click at [302, 169] on div "Professional Kérastase Chroma Absolu Collection Heading Suitable for: Color-tre…" at bounding box center [335, 239] width 123 height 140
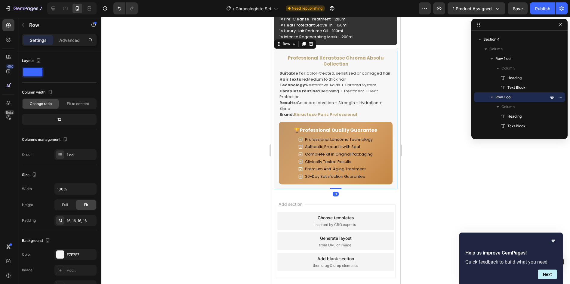
scroll to position [1053, 0]
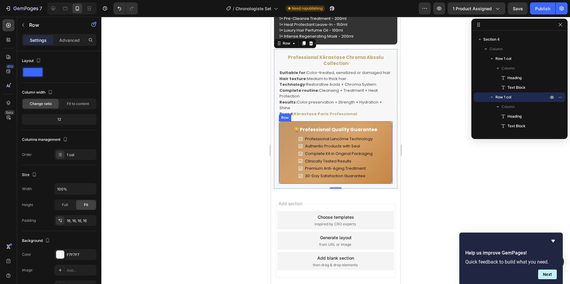
click at [279, 128] on div "🏆Professional Quality Guarantee Heading Professional Lancôme Technology Authent…" at bounding box center [336, 152] width 114 height 63
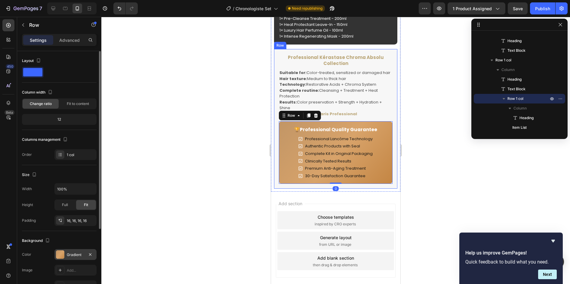
click at [61, 255] on div at bounding box center [60, 254] width 8 height 8
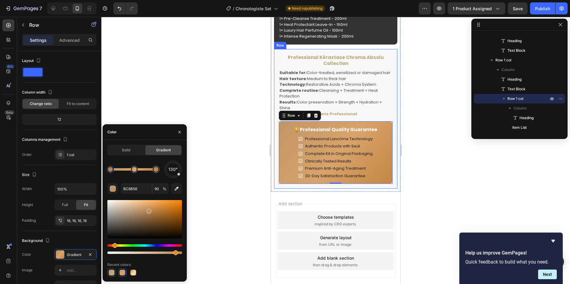
click at [113, 273] on div at bounding box center [112, 272] width 6 height 6
type input "BBA779"
type input "100"
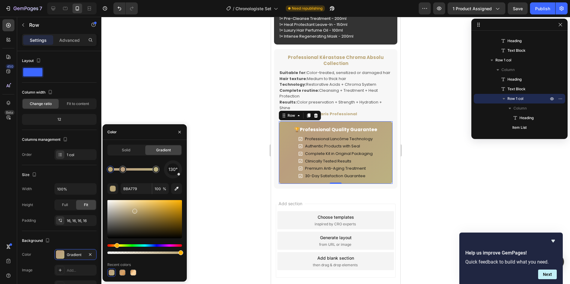
click at [303, 246] on div "Generate layout from URL or image" at bounding box center [335, 241] width 117 height 18
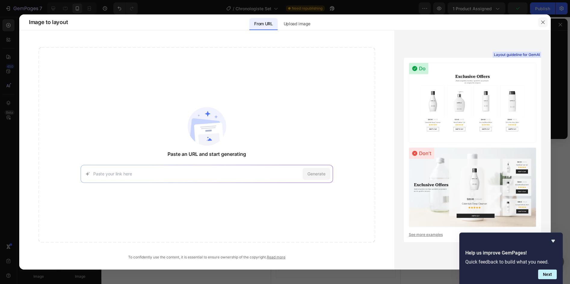
click at [541, 21] on icon "button" at bounding box center [542, 22] width 5 height 5
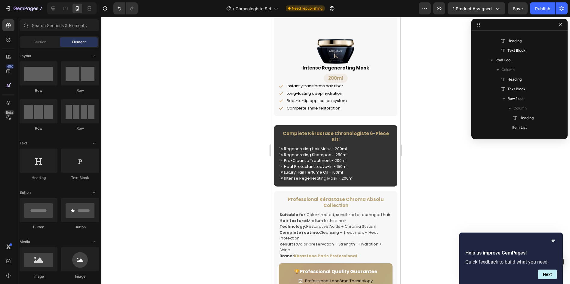
scroll to position [992, 0]
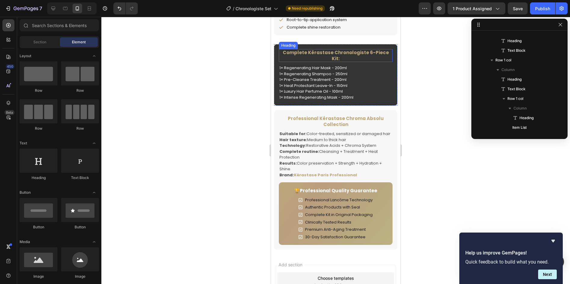
click at [365, 51] on h2 "Complete Kérastase Chronologiste 6-Piece Kit:" at bounding box center [336, 55] width 114 height 13
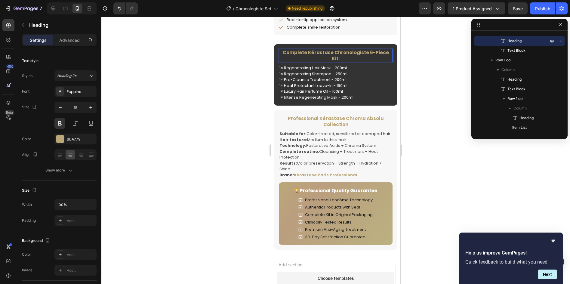
click at [366, 52] on h2 "Complete Kérastase Chronologiste 6-Piece Kit:" at bounding box center [336, 55] width 114 height 13
click at [351, 85] on p "1× Regenerating Hair Mask - 200ml 1× Regenerating Shampoo - 250ml 1× Pre-Cleans…" at bounding box center [335, 82] width 112 height 35
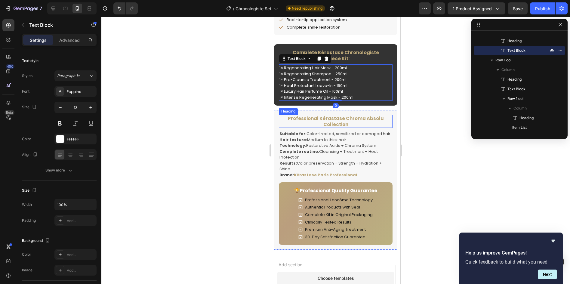
click at [346, 123] on h2 "Professional Kérastase Chroma Absolu Collection" at bounding box center [336, 121] width 114 height 13
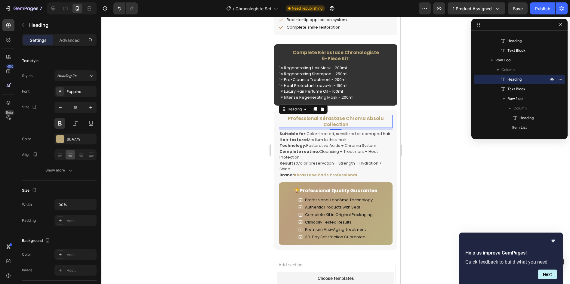
click at [343, 118] on h2 "Professional Kérastase Chroma Absolu Collection" at bounding box center [336, 121] width 114 height 13
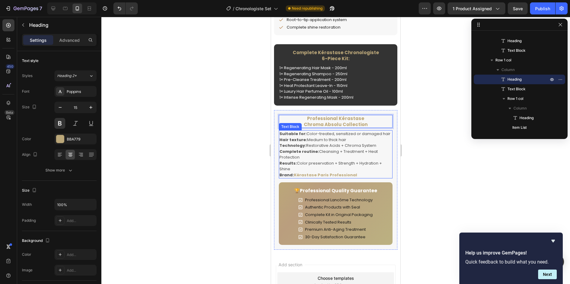
click at [365, 170] on p "Results: Color preservation + Strength + Hydration + Shine" at bounding box center [335, 166] width 112 height 12
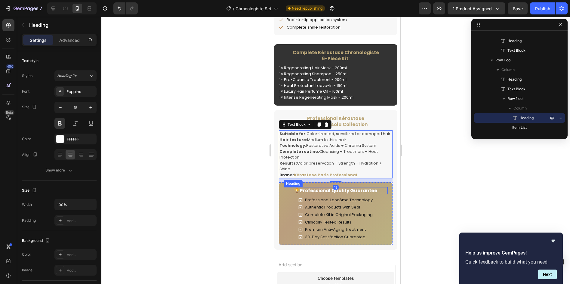
click at [366, 193] on h2 "🏆Professional Quality Guarantee" at bounding box center [336, 190] width 104 height 7
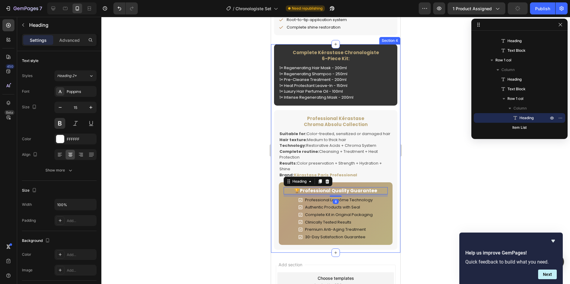
click at [393, 212] on div "Complete Kérastase Chronologiste 6-Piece Kit: Heading 1× Regenerating Hair Mask…" at bounding box center [335, 148] width 129 height 208
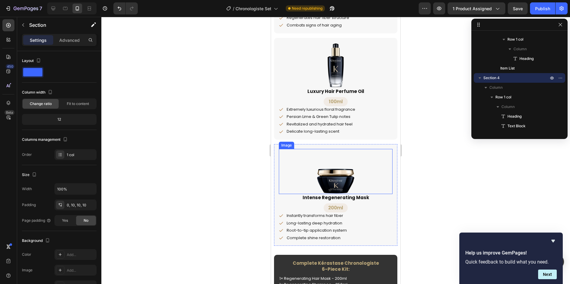
scroll to position [842, 0]
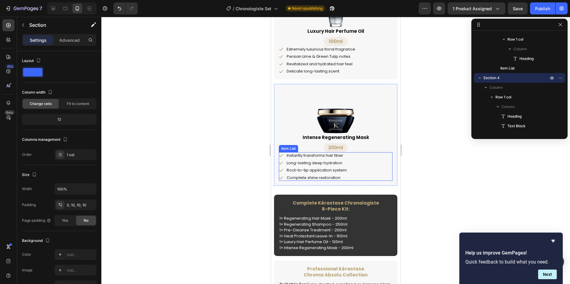
click at [366, 181] on div "Instantly transforms hair fiber Long-lasting deep hydration Root-to-tip applica…" at bounding box center [336, 166] width 114 height 29
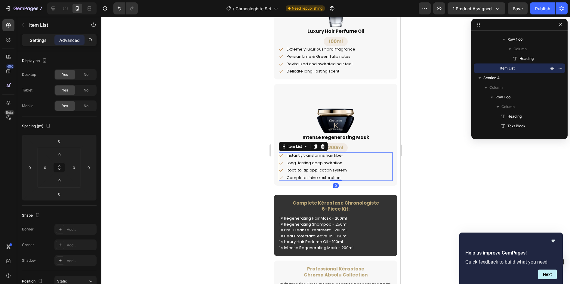
click at [38, 40] on p "Settings" at bounding box center [38, 40] width 17 height 6
type input "8"
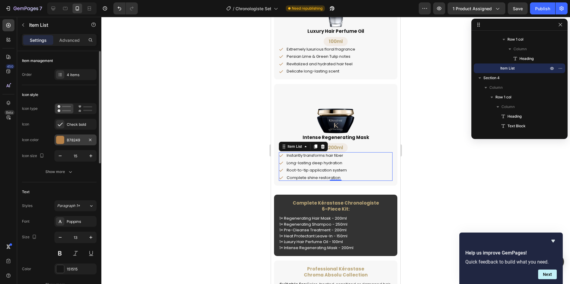
click at [71, 137] on div "B78249" at bounding box center [75, 139] width 42 height 11
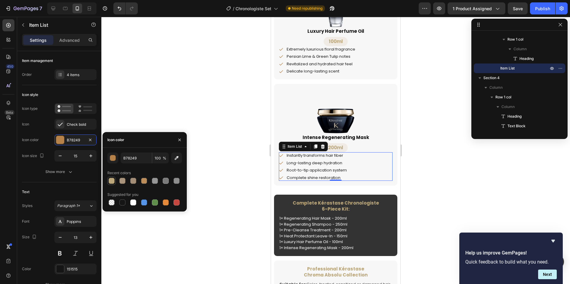
click at [110, 179] on div at bounding box center [112, 181] width 6 height 6
type input "BBA779"
click at [376, 64] on div "Extremely luxurious floral fragrance Persian Lime & Green Tulip notes Revitaliz…" at bounding box center [336, 60] width 114 height 29
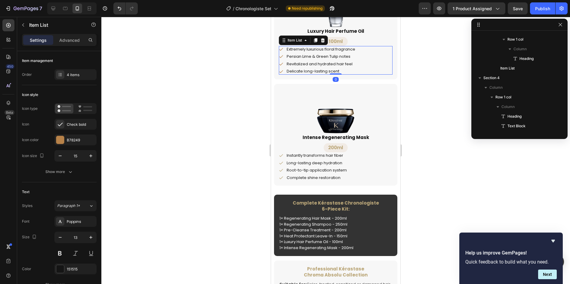
scroll to position [432, 0]
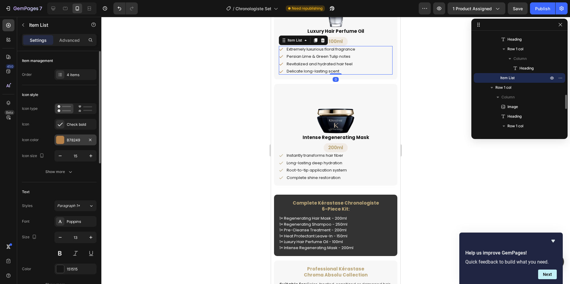
click at [77, 139] on div "B78249" at bounding box center [75, 139] width 17 height 5
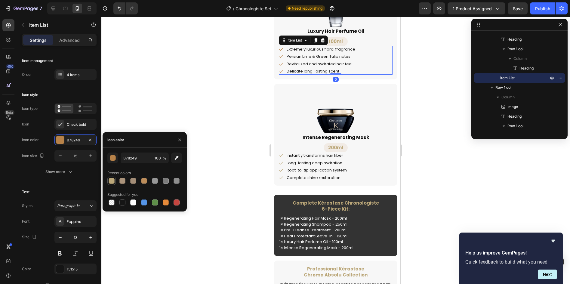
click at [112, 179] on div at bounding box center [112, 181] width 6 height 6
type input "BBA779"
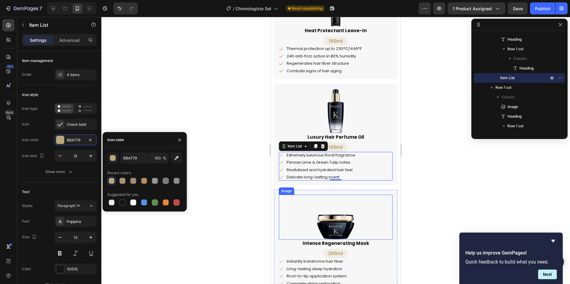
scroll to position [722, 0]
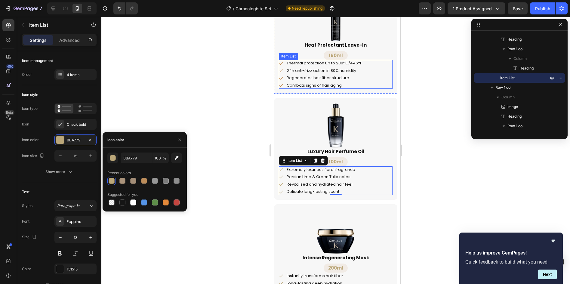
click at [373, 77] on div "Thermal protection up to 230°C/446°F 24h anti-frizz action in 80% humidity Rege…" at bounding box center [336, 74] width 114 height 29
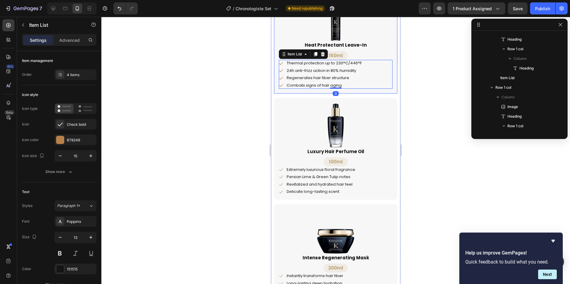
scroll to position [355, 0]
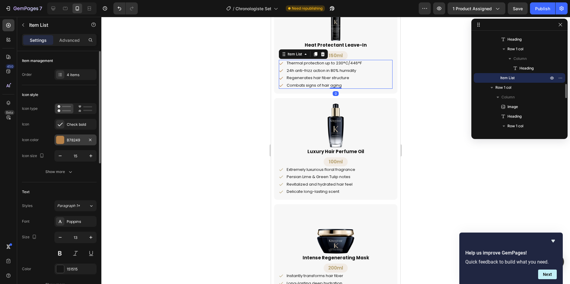
click at [70, 137] on div "B78249" at bounding box center [75, 139] width 42 height 11
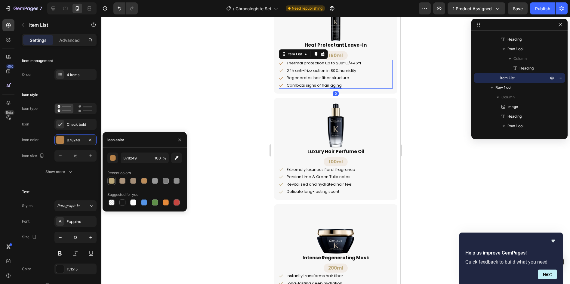
click at [110, 180] on div at bounding box center [112, 181] width 6 height 6
type input "BBA779"
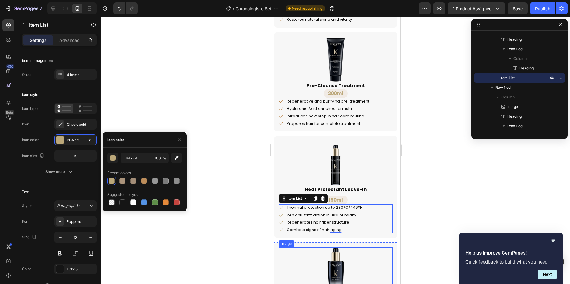
scroll to position [541, 0]
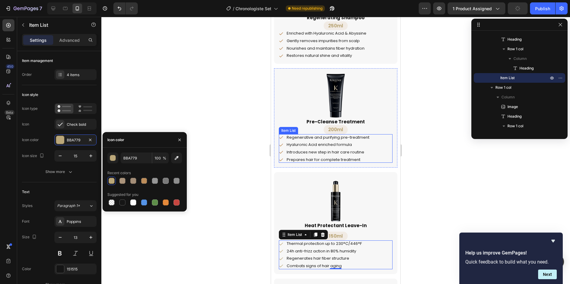
click at [377, 146] on div "Regenerative and purifying pre-treatment Hyaluronic Acid enriched formula Intro…" at bounding box center [336, 148] width 114 height 29
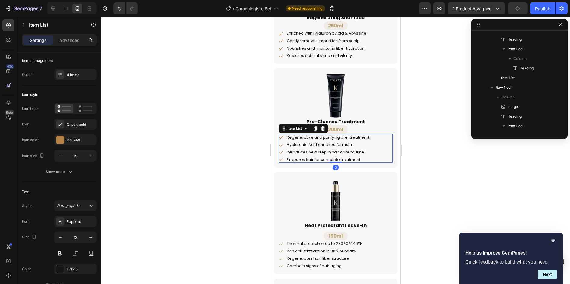
scroll to position [278, 0]
click at [58, 135] on div "B78249" at bounding box center [75, 139] width 42 height 11
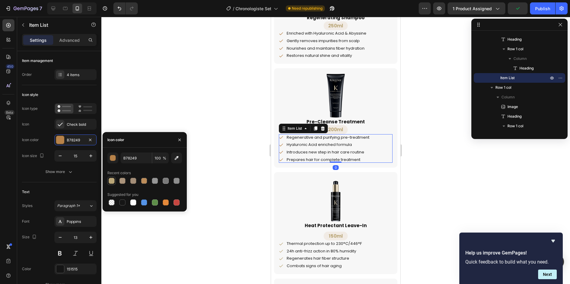
click at [115, 183] on div at bounding box center [111, 181] width 8 height 8
type input "BBA779"
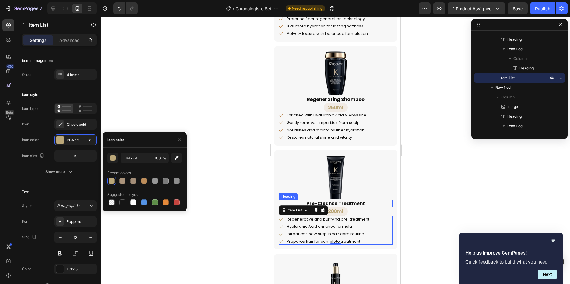
scroll to position [451, 0]
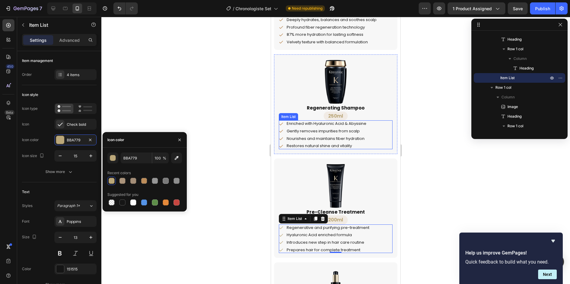
click at [377, 125] on div "Enriched with Hyaluronic Acid & Abyssine Gently removes impurities from scalp N…" at bounding box center [336, 134] width 114 height 29
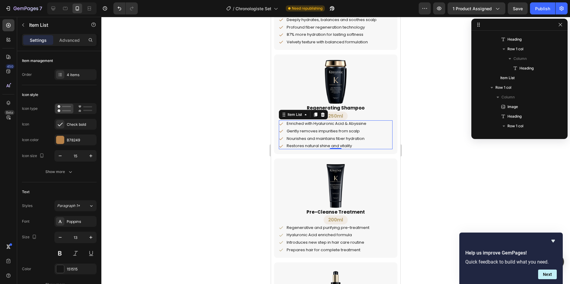
scroll to position [201, 0]
click at [59, 138] on div at bounding box center [60, 140] width 8 height 8
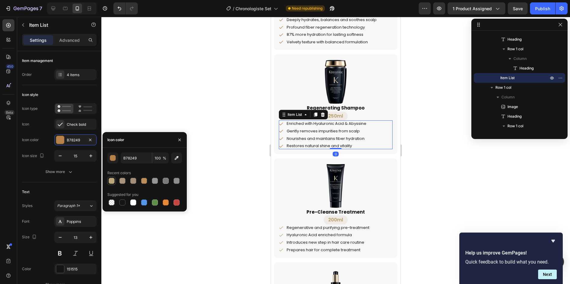
click at [114, 178] on div at bounding box center [112, 181] width 6 height 6
type input "BBA779"
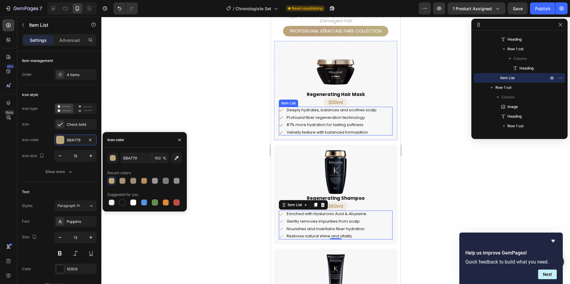
click at [381, 120] on div "Deeply hydrates, balances and soothes scalp Profound fiber regeneration technol…" at bounding box center [336, 121] width 114 height 29
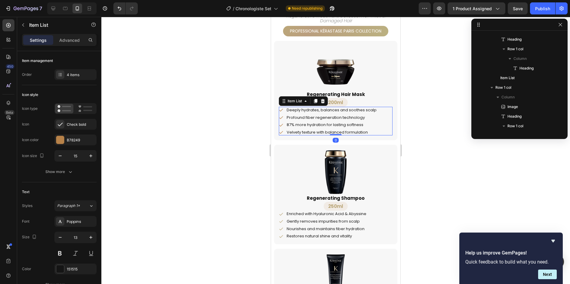
scroll to position [124, 0]
click at [61, 136] on div at bounding box center [60, 140] width 8 height 8
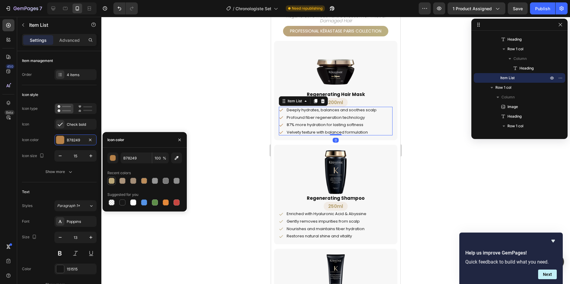
click at [113, 179] on div at bounding box center [112, 181] width 6 height 6
type input "BBA779"
click at [344, 69] on img at bounding box center [335, 68] width 45 height 45
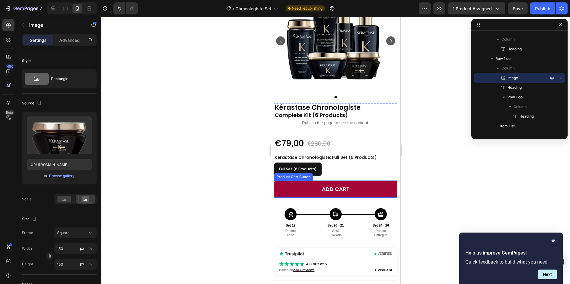
scroll to position [0, 0]
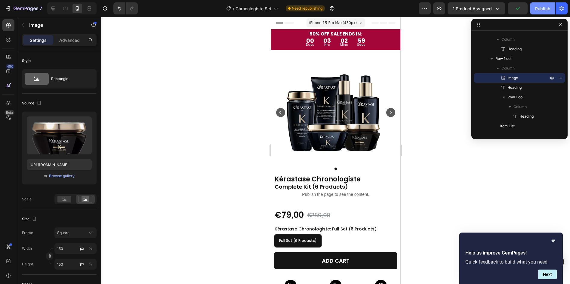
click at [537, 7] on div "Publish" at bounding box center [542, 8] width 15 height 6
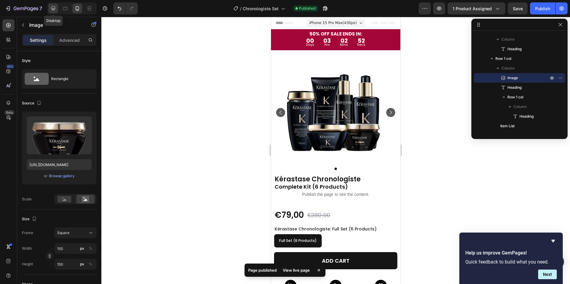
click at [51, 5] on div at bounding box center [53, 9] width 10 height 10
type input "https://cdn.shopify.com/s/files/1/2005/9307/files/image_demo.jpg"
type input "100"
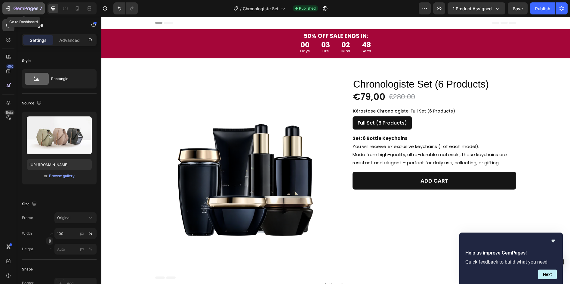
click at [11, 6] on icon "button" at bounding box center [8, 8] width 6 height 6
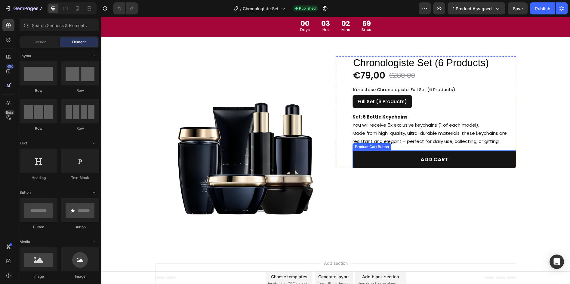
scroll to position [48, 0]
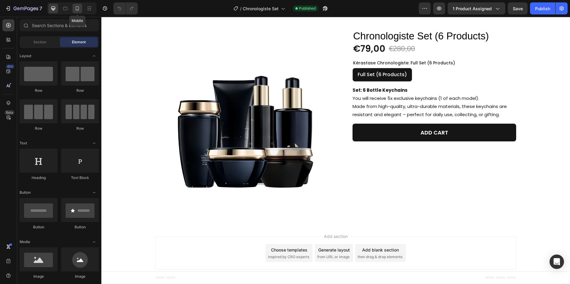
click at [75, 10] on icon at bounding box center [77, 8] width 6 height 6
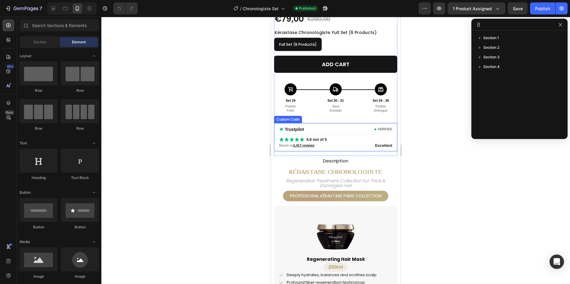
scroll to position [271, 0]
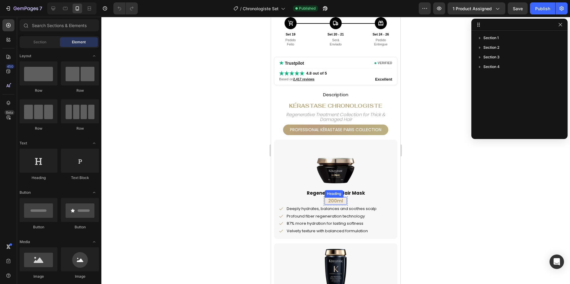
click at [343, 200] on h2 "200ml" at bounding box center [335, 200] width 22 height 7
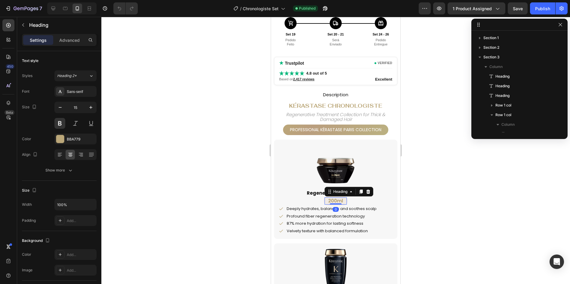
scroll to position [95, 0]
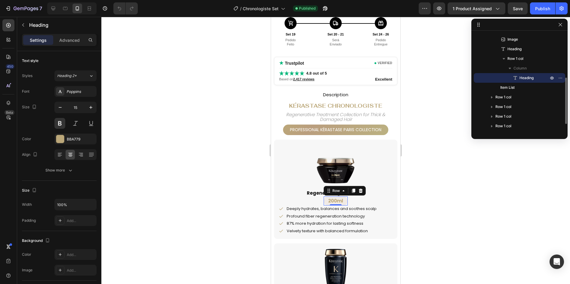
click at [345, 200] on div "200ml Heading Row 0" at bounding box center [336, 200] width 24 height 9
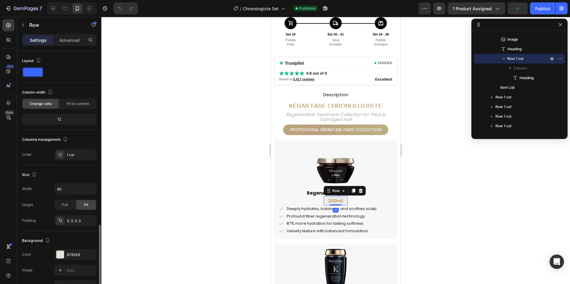
scroll to position [101, 0]
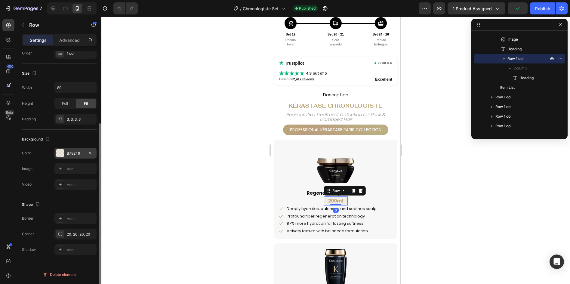
click at [76, 149] on div "B78249" at bounding box center [75, 153] width 42 height 11
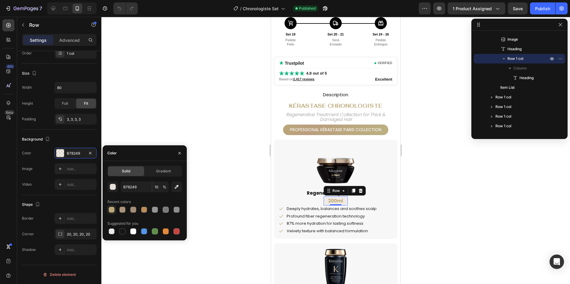
click at [110, 209] on div at bounding box center [112, 210] width 6 height 6
type input "BBA779"
click at [160, 189] on input "100" at bounding box center [160, 186] width 17 height 11
type input "20"
click at [371, 210] on p "Deeply hydrates, balances and soothes scalp" at bounding box center [332, 208] width 90 height 5
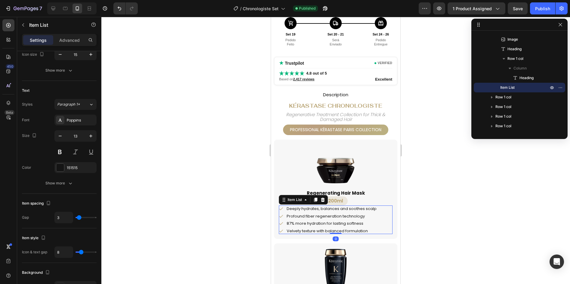
scroll to position [0, 0]
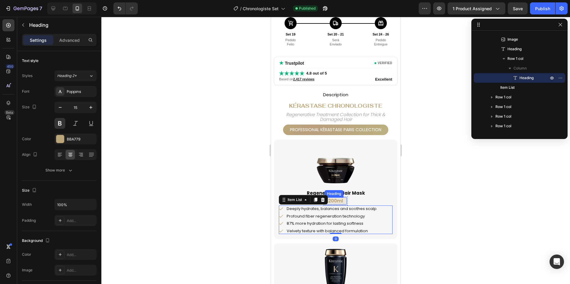
click at [344, 201] on h2 "200ml" at bounding box center [335, 200] width 22 height 7
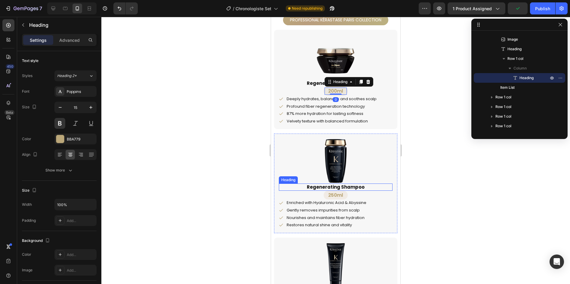
scroll to position [391, 0]
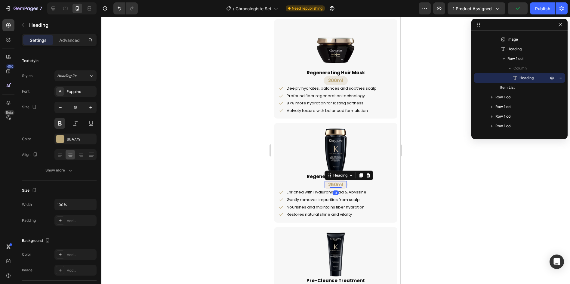
click at [344, 186] on h2 "250ml" at bounding box center [335, 184] width 22 height 7
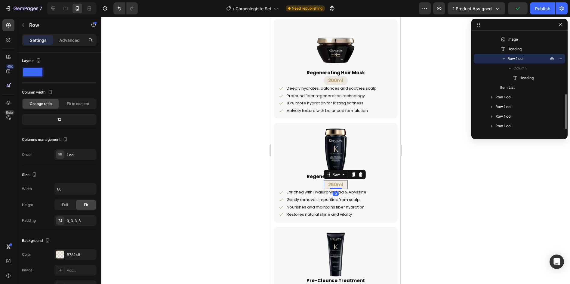
click at [345, 186] on div "250ml Heading Row 0" at bounding box center [336, 184] width 24 height 9
click at [63, 254] on div at bounding box center [60, 255] width 8 height 8
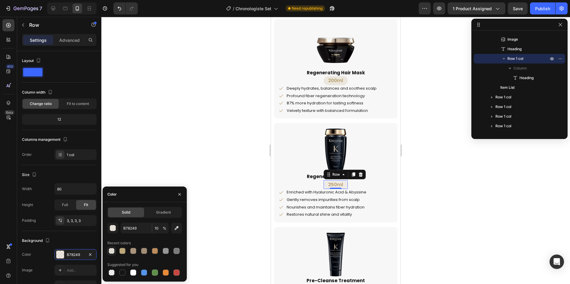
click at [111, 249] on div at bounding box center [112, 251] width 6 height 6
type input "BBA779"
type input "20"
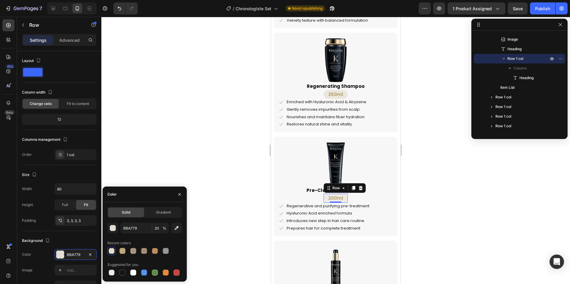
click at [345, 198] on div "200ml Heading Row 0" at bounding box center [336, 198] width 24 height 9
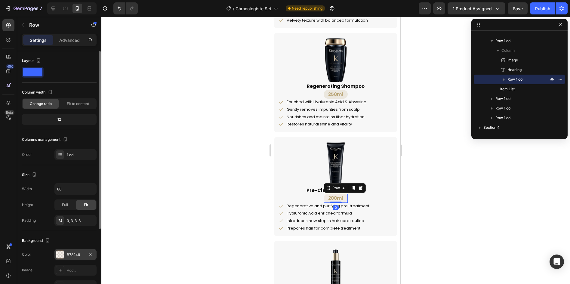
click at [71, 251] on div "B78249" at bounding box center [75, 254] width 42 height 11
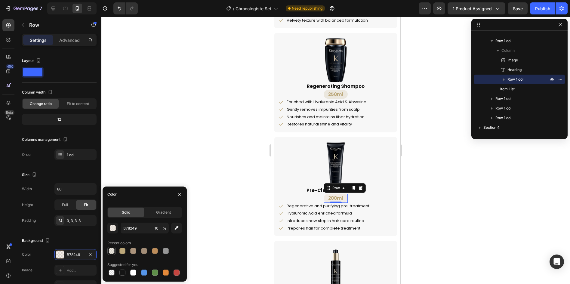
click at [112, 249] on div at bounding box center [112, 251] width 6 height 6
type input "BBA779"
type input "20"
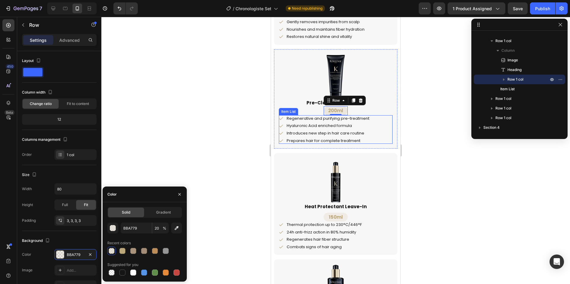
scroll to position [601, 0]
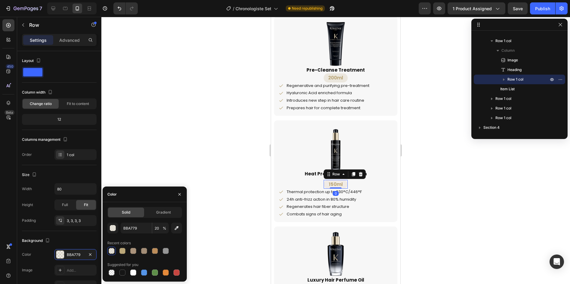
click at [345, 184] on div "150ml Heading Row 0" at bounding box center [336, 184] width 24 height 9
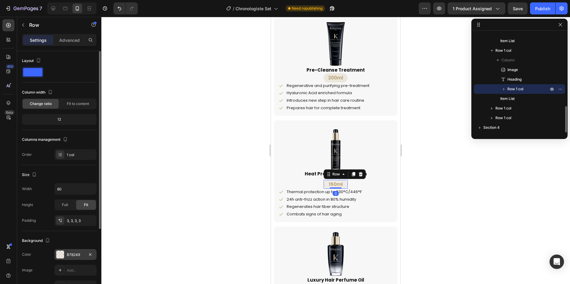
click at [59, 253] on div at bounding box center [60, 255] width 8 height 8
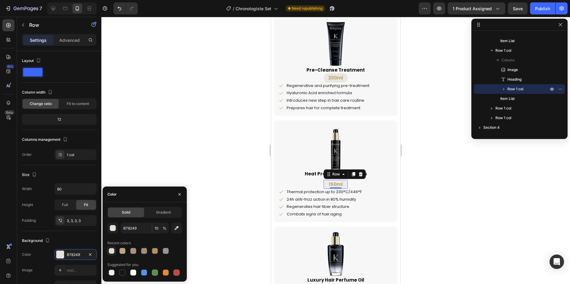
click at [109, 249] on div at bounding box center [112, 251] width 6 height 6
type input "BBA779"
type input "20"
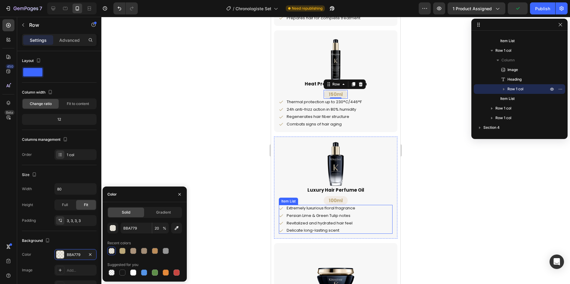
scroll to position [692, 0]
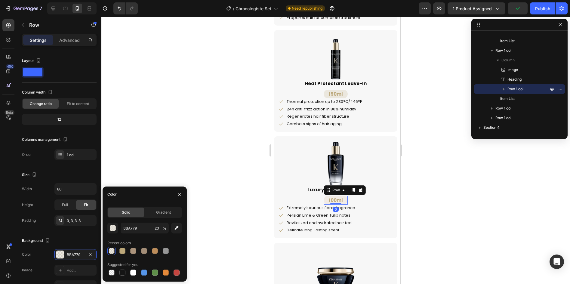
click at [345, 201] on div "100ml Heading Row 0" at bounding box center [336, 200] width 24 height 9
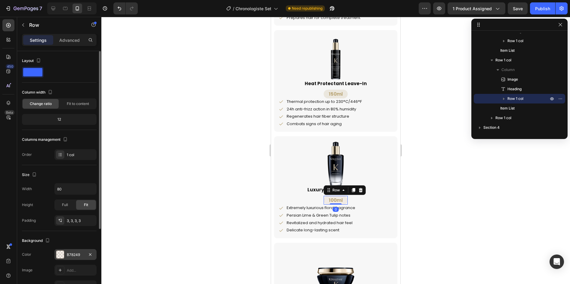
click at [69, 254] on div "B78249" at bounding box center [75, 254] width 17 height 5
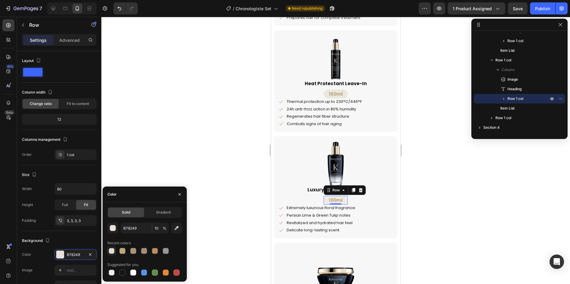
click at [111, 251] on div at bounding box center [112, 251] width 6 height 6
type input "BBA779"
type input "20"
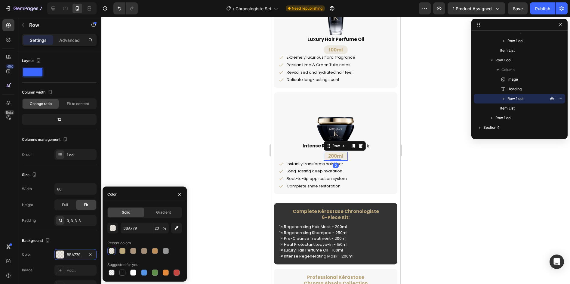
scroll to position [372, 0]
click at [345, 155] on div "200ml Heading Row 0" at bounding box center [336, 156] width 24 height 9
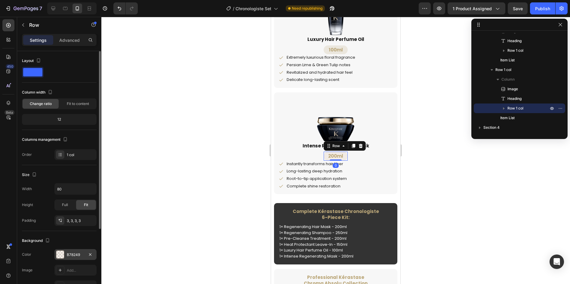
click at [57, 255] on div at bounding box center [60, 255] width 8 height 8
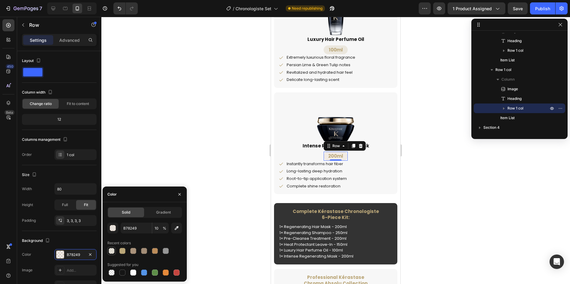
click at [109, 251] on div at bounding box center [112, 251] width 6 height 6
type input "BBA779"
type input "20"
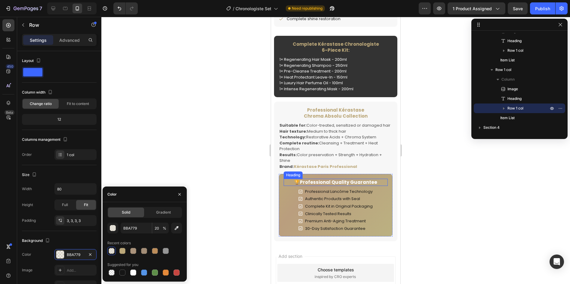
scroll to position [1022, 0]
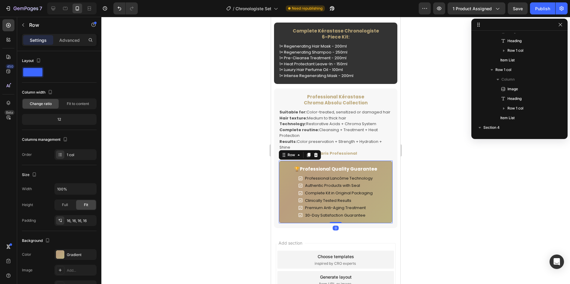
click at [381, 162] on div "🏆Professional Quality Guarantee Heading Professional Lancôme Technology Authent…" at bounding box center [336, 192] width 114 height 63
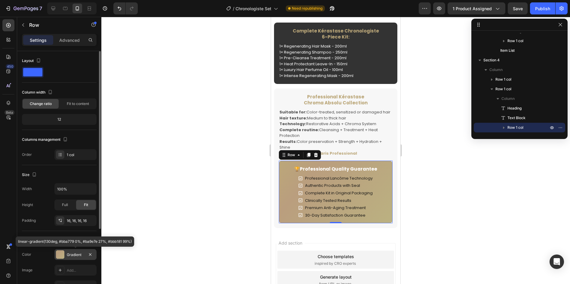
click at [66, 253] on div "Gradient" at bounding box center [75, 254] width 42 height 11
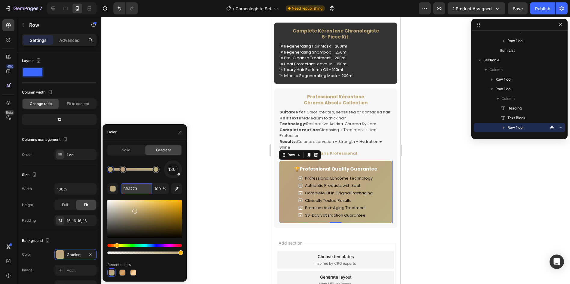
click at [137, 189] on input "BBA779" at bounding box center [136, 188] width 31 height 11
click at [124, 170] on div at bounding box center [122, 169] width 5 height 5
drag, startPoint x: 139, startPoint y: 189, endPoint x: 120, endPoint y: 191, distance: 18.4
click at [120, 191] on div "BA9E7E 100 %" at bounding box center [144, 188] width 75 height 11
paste input "BA779"
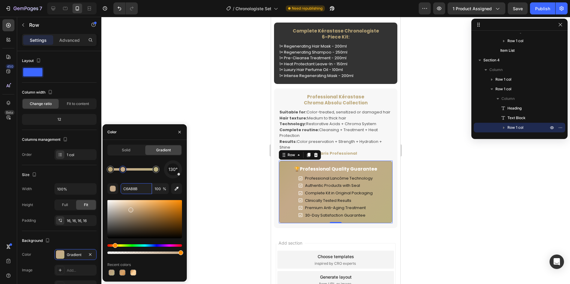
type input "C4A989"
drag, startPoint x: 131, startPoint y: 209, endPoint x: 136, endPoint y: 211, distance: 4.6
click at [342, 94] on h2 "Professional Kérastase Chroma Absolu Collection" at bounding box center [336, 99] width 114 height 13
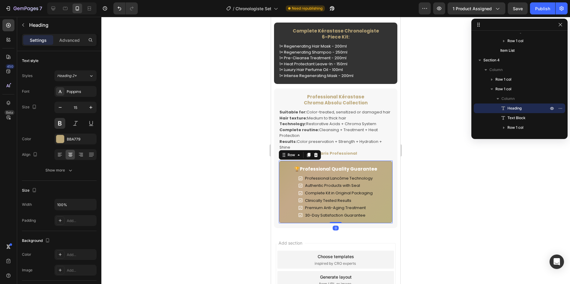
click at [313, 164] on div "🏆Professional Quality Guarantee Heading Professional Lancôme Technology Authent…" at bounding box center [336, 192] width 114 height 63
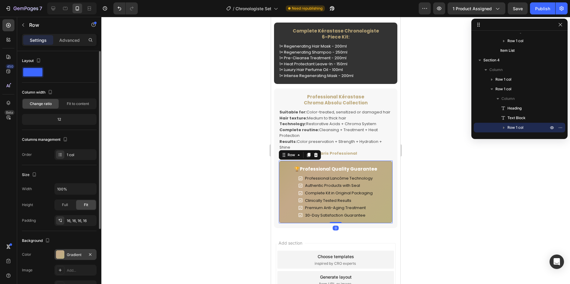
click at [62, 254] on div at bounding box center [60, 254] width 8 height 8
click at [549, 8] on div "Publish" at bounding box center [542, 8] width 15 height 6
click at [61, 253] on div at bounding box center [60, 254] width 8 height 8
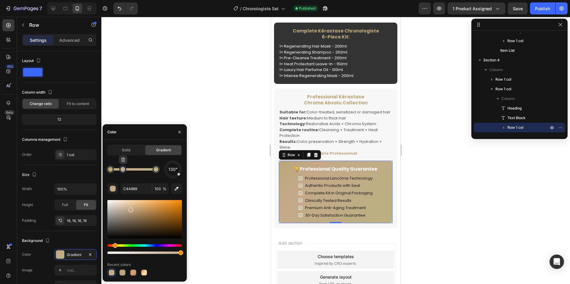
click at [125, 172] on div at bounding box center [122, 169] width 11 height 11
click at [140, 190] on input "C4A989" at bounding box center [136, 188] width 31 height 11
paste input "BBA77"
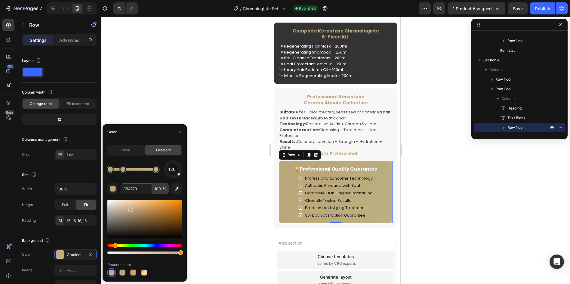
type input "BBA779"
click at [156, 189] on input "100" at bounding box center [160, 188] width 17 height 11
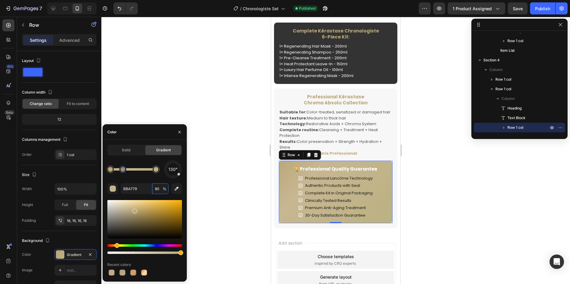
drag, startPoint x: 160, startPoint y: 190, endPoint x: 152, endPoint y: 190, distance: 8.1
click at [152, 190] on div "BBA779 80 %" at bounding box center [145, 188] width 48 height 11
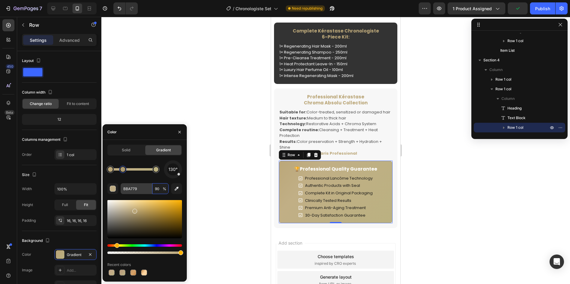
drag, startPoint x: 159, startPoint y: 191, endPoint x: 149, endPoint y: 191, distance: 9.3
click at [150, 191] on div "BBA779 90 %" at bounding box center [145, 188] width 48 height 11
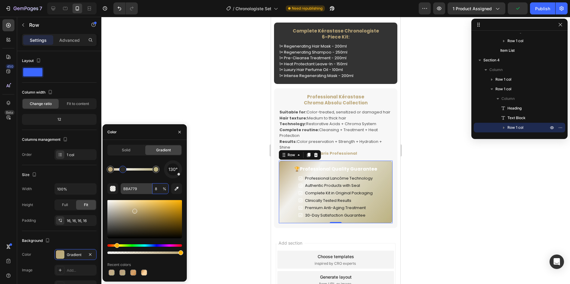
type input "80"
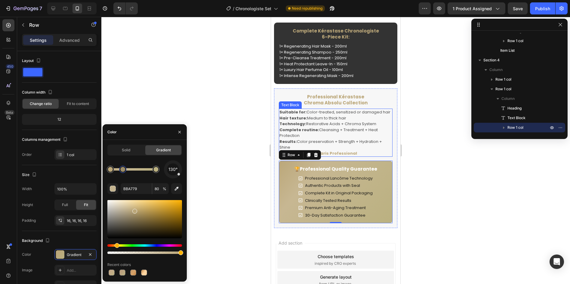
click at [354, 146] on p "Results: Color preservation + Strength + Hydration + Shine" at bounding box center [335, 145] width 112 height 12
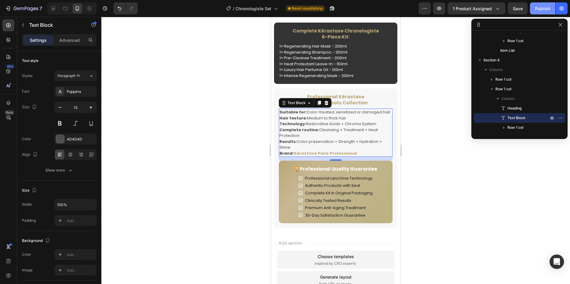
click at [547, 5] on div "Publish" at bounding box center [542, 8] width 15 height 6
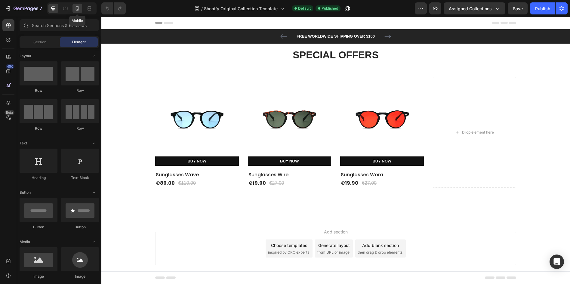
click at [78, 5] on icon at bounding box center [77, 8] width 6 height 6
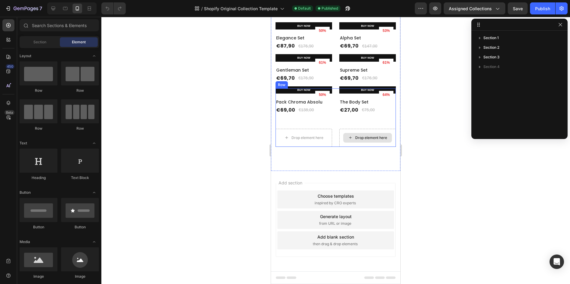
scroll to position [289, 0]
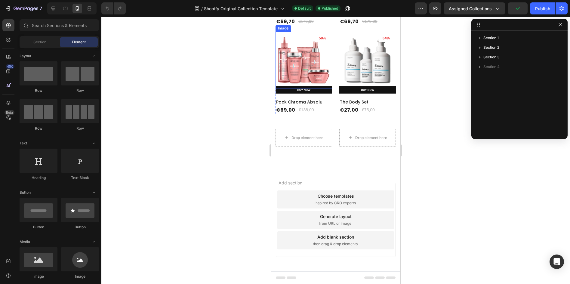
click at [324, 88] on img at bounding box center [303, 60] width 57 height 57
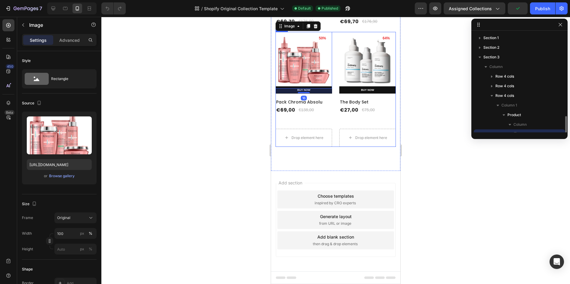
scroll to position [56, 0]
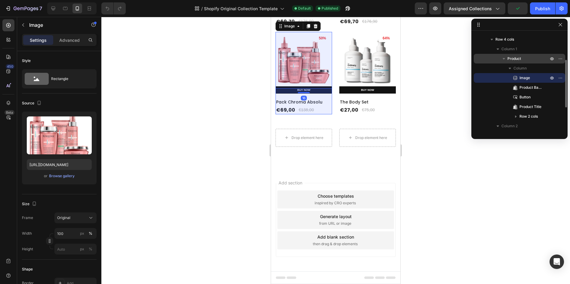
click at [524, 61] on p "Product" at bounding box center [528, 59] width 42 height 6
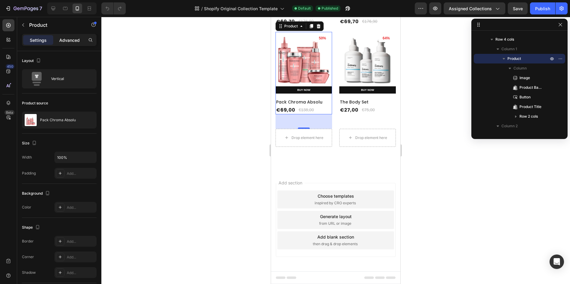
click at [72, 39] on p "Advanced" at bounding box center [69, 40] width 20 height 6
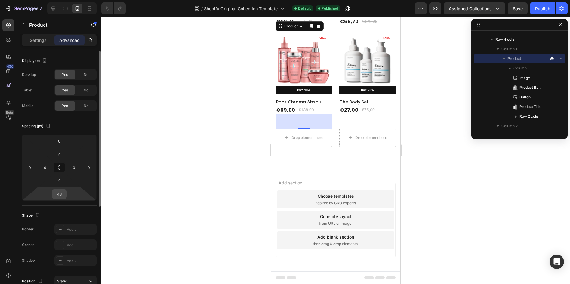
click at [63, 195] on input "48" at bounding box center [59, 193] width 12 height 9
type input "20"
click at [503, 59] on icon "button" at bounding box center [504, 59] width 6 height 6
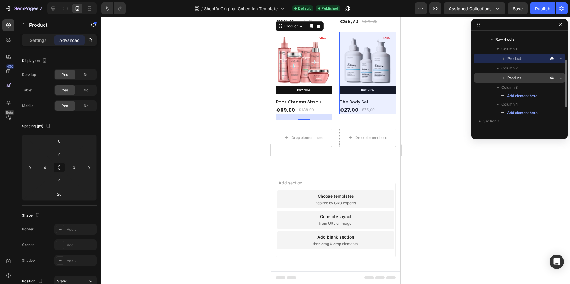
click at [514, 74] on div "Product" at bounding box center [519, 78] width 87 height 10
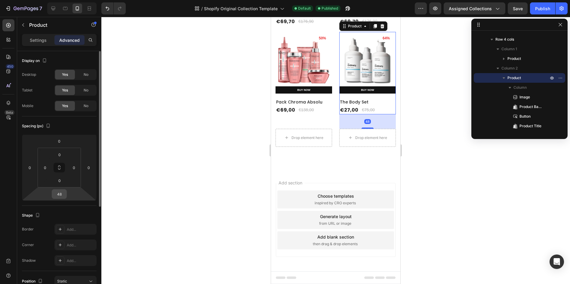
click at [63, 198] on input "48" at bounding box center [59, 193] width 12 height 9
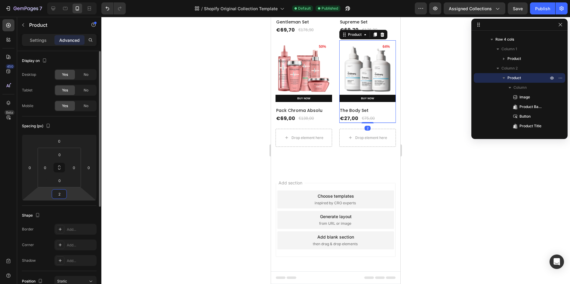
type input "20"
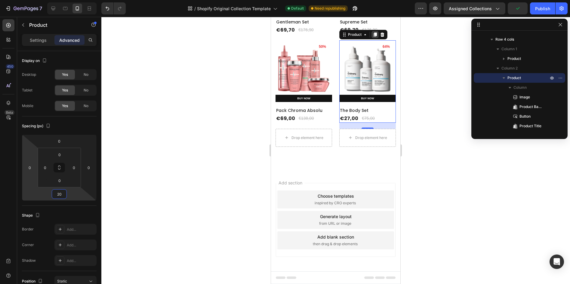
click at [374, 37] on icon at bounding box center [375, 34] width 3 height 4
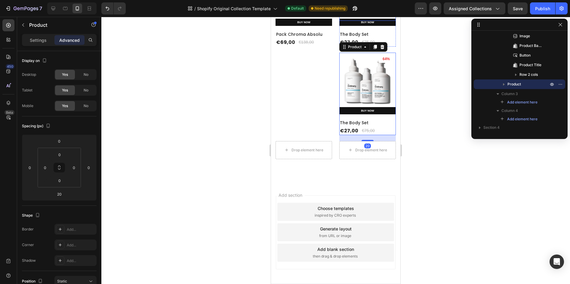
scroll to position [349, 0]
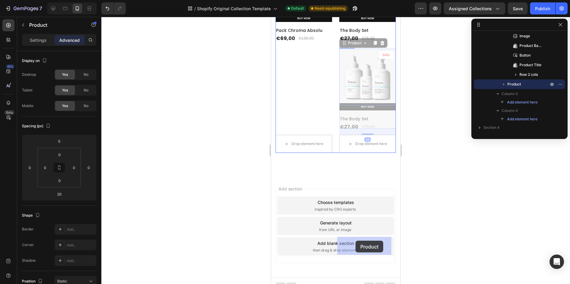
drag, startPoint x: 349, startPoint y: 146, endPoint x: 355, endPoint y: 241, distance: 94.3
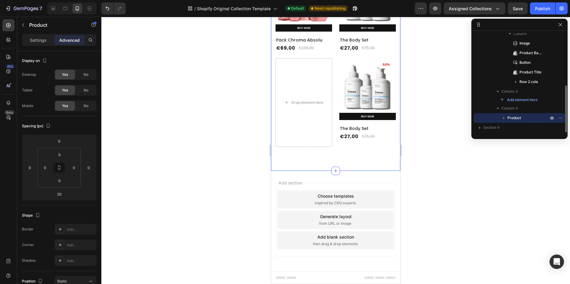
scroll to position [110, 0]
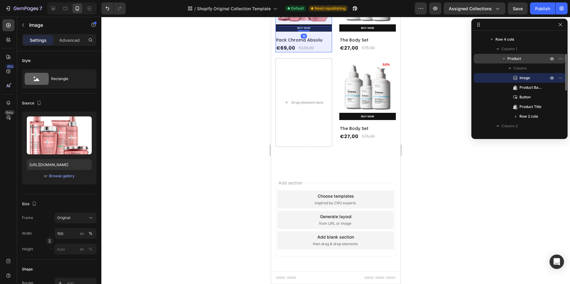
click at [522, 58] on p "Product" at bounding box center [528, 59] width 42 height 6
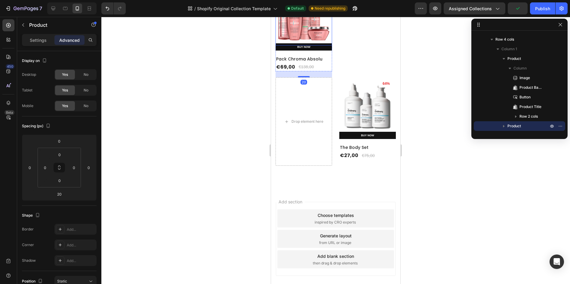
scroll to position [409, 0]
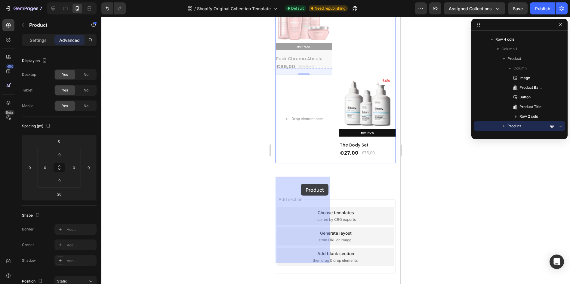
drag, startPoint x: 293, startPoint y: 84, endPoint x: 301, endPoint y: 184, distance: 100.4
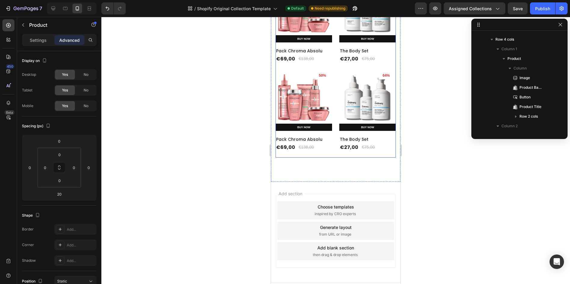
scroll to position [319, 0]
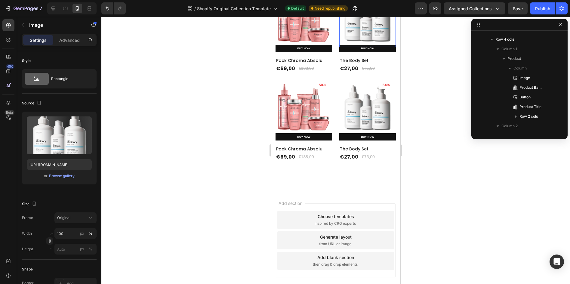
click at [349, 47] on img at bounding box center [367, 18] width 57 height 57
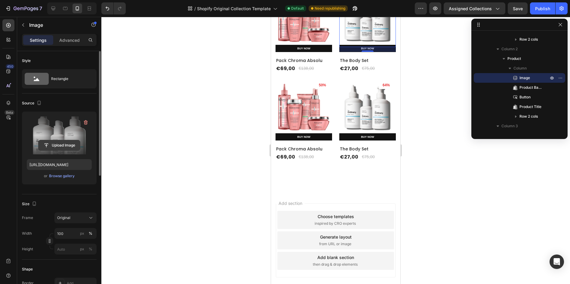
click at [49, 146] on input "file" at bounding box center [59, 145] width 42 height 10
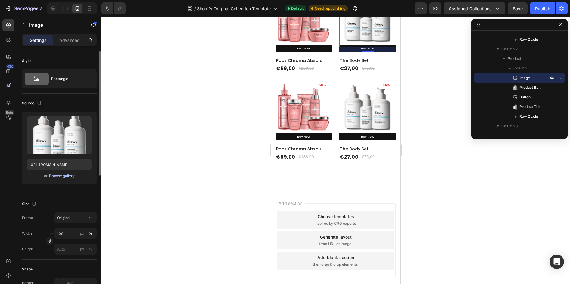
click at [64, 175] on div "Browse gallery" at bounding box center [62, 175] width 26 height 5
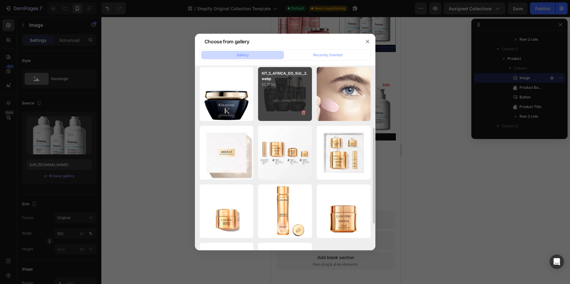
scroll to position [171, 0]
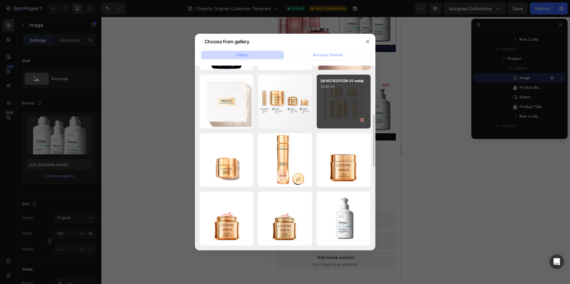
click at [333, 96] on div "3614274231229.01.webp 13.60 kb" at bounding box center [344, 102] width 54 height 54
type input "https://cdn.shopify.com/s/files/1/0784/8820/7579/files/gempages_585881537061323…"
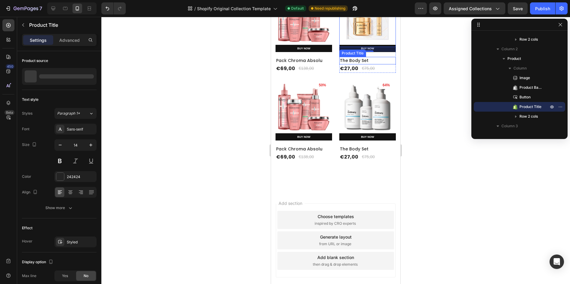
click at [355, 64] on h2 "The Body Set" at bounding box center [367, 61] width 57 height 8
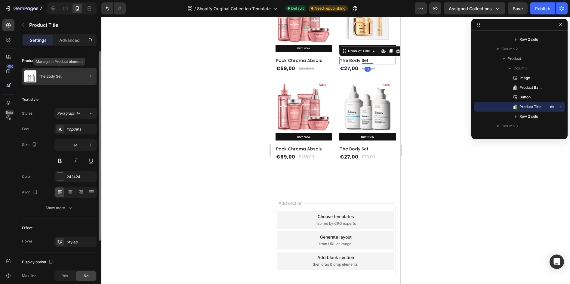
click at [49, 78] on p "The Body Set" at bounding box center [50, 76] width 23 height 4
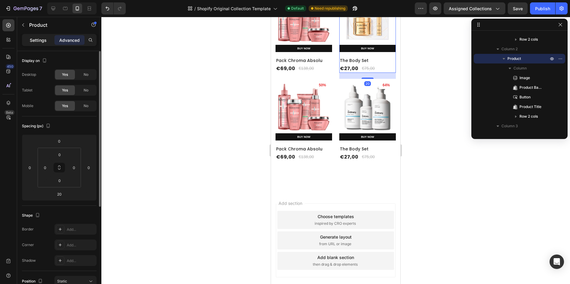
click at [41, 44] on div "Settings" at bounding box center [38, 40] width 30 height 10
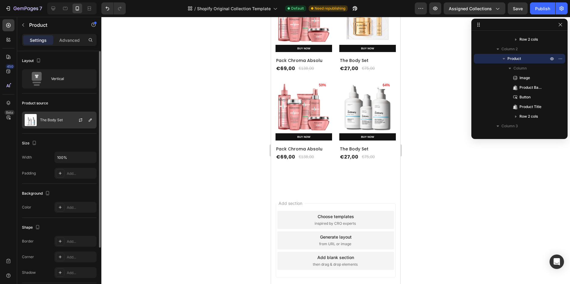
click at [62, 125] on div "The Body Set" at bounding box center [59, 120] width 75 height 17
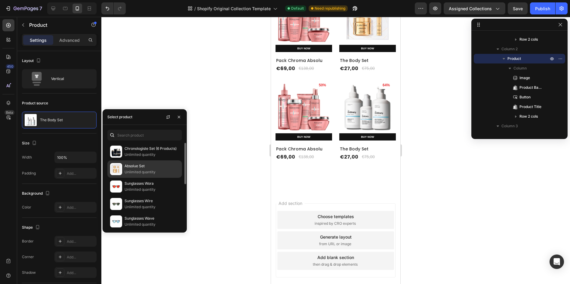
click at [129, 168] on p "Absolue Set" at bounding box center [152, 166] width 55 height 6
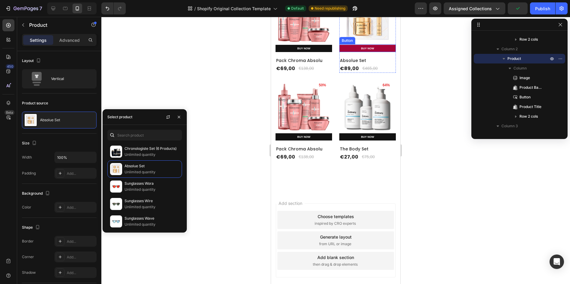
click at [342, 52] on link "BUY NOW" at bounding box center [367, 48] width 57 height 7
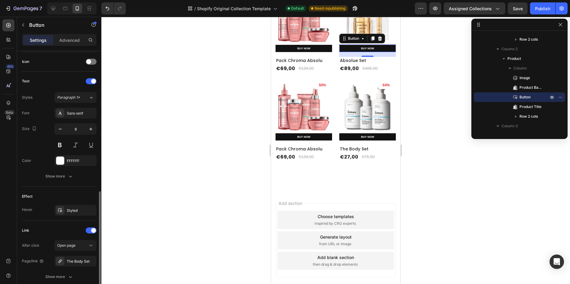
scroll to position [211, 0]
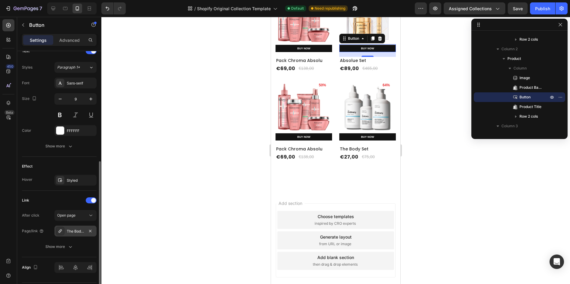
click at [69, 229] on div "The Body Set" at bounding box center [75, 231] width 17 height 5
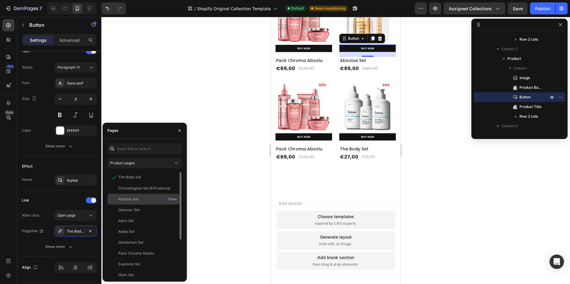
click at [136, 196] on div "Absolue Set View" at bounding box center [143, 199] width 72 height 11
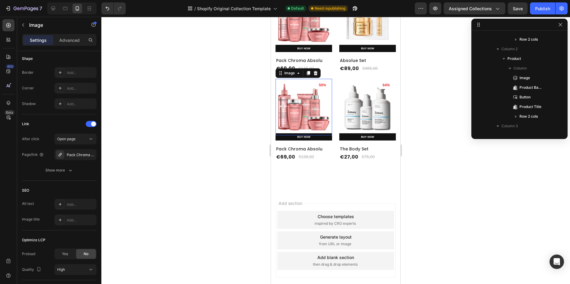
click at [312, 135] on img at bounding box center [303, 107] width 57 height 57
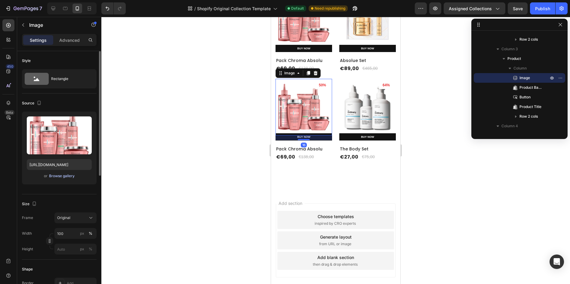
click at [66, 176] on div "Browse gallery" at bounding box center [62, 175] width 26 height 5
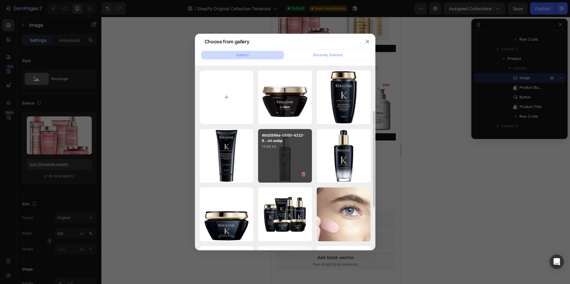
scroll to position [30, 0]
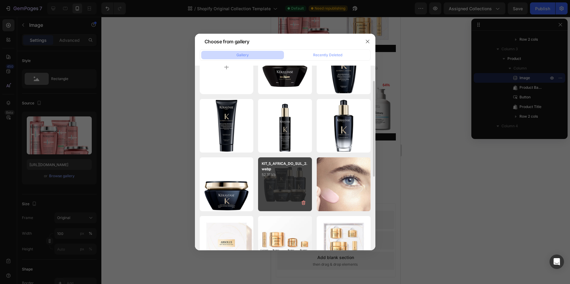
click at [278, 172] on p "52.91 kb" at bounding box center [285, 175] width 47 height 6
type input "https://cdn.shopify.com/s/files/1/0784/8820/7579/files/gempages_585881537061323…"
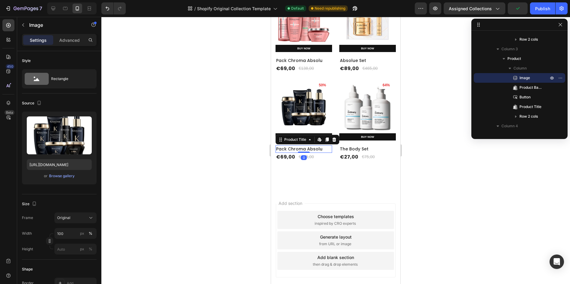
click at [307, 153] on h2 "Pack Chroma Absolu" at bounding box center [303, 149] width 57 height 8
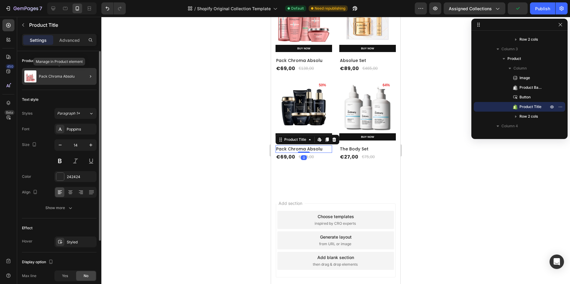
click at [47, 75] on p "Pack Chroma Absolu" at bounding box center [57, 76] width 36 height 4
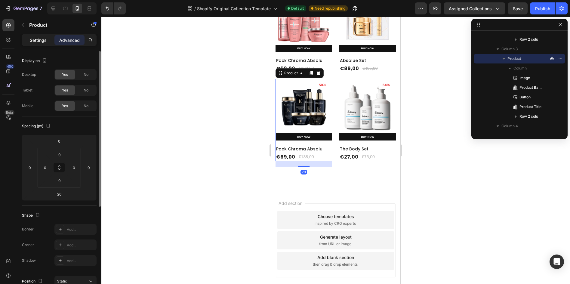
click at [32, 36] on div "Settings" at bounding box center [38, 40] width 30 height 10
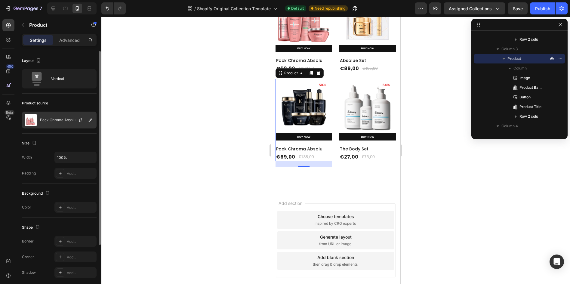
click at [63, 118] on p "Pack Chroma Absolu" at bounding box center [58, 120] width 36 height 4
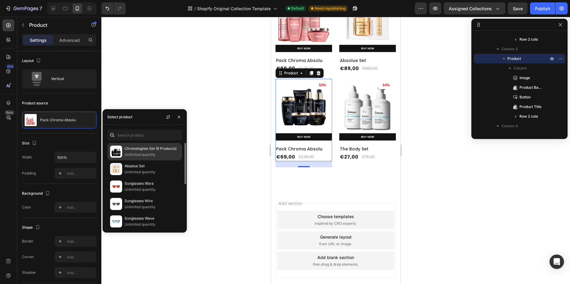
click at [133, 149] on p "Chronologiste Set (6 Products)" at bounding box center [152, 149] width 55 height 6
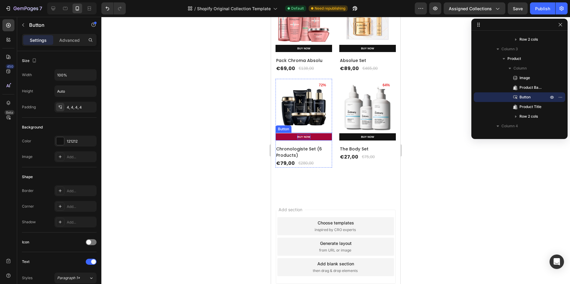
click at [307, 139] on p "BUY NOW" at bounding box center [303, 136] width 13 height 5
click at [291, 140] on link "BUY NOW" at bounding box center [303, 136] width 57 height 7
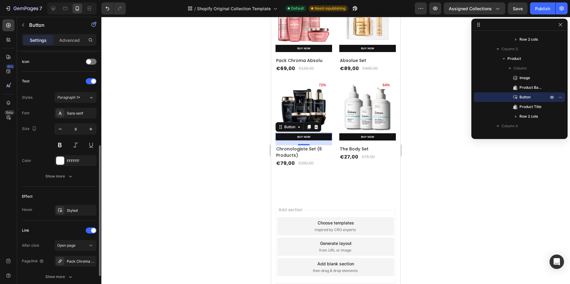
scroll to position [228, 0]
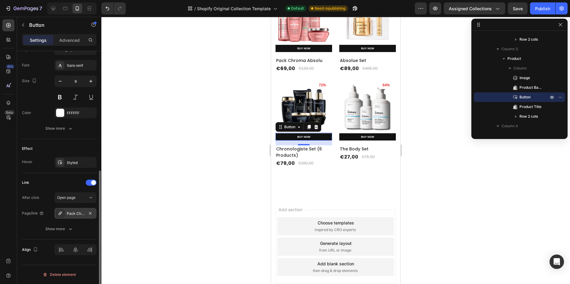
click at [71, 215] on div "Pack Chroma Absolu" at bounding box center [75, 213] width 17 height 5
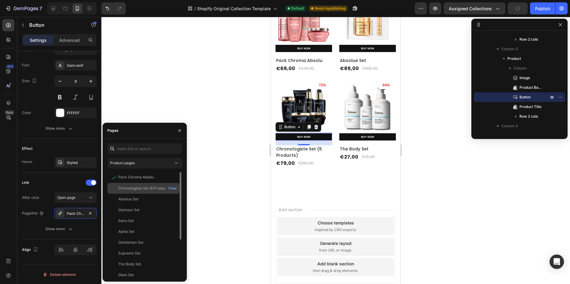
click at [127, 188] on div "Chronologiste Set (6 Products)" at bounding box center [144, 188] width 52 height 5
click at [289, 168] on div "€79,00" at bounding box center [285, 163] width 20 height 8
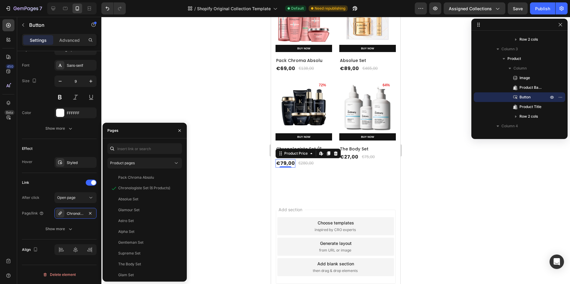
scroll to position [0, 0]
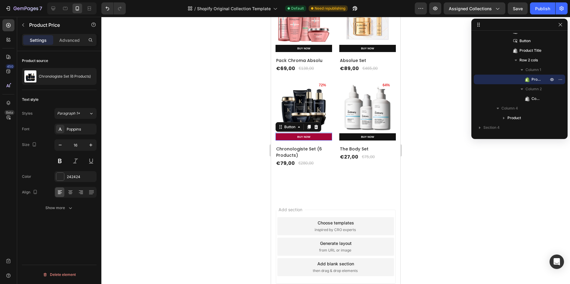
click at [291, 140] on link "BUY NOW" at bounding box center [303, 136] width 57 height 7
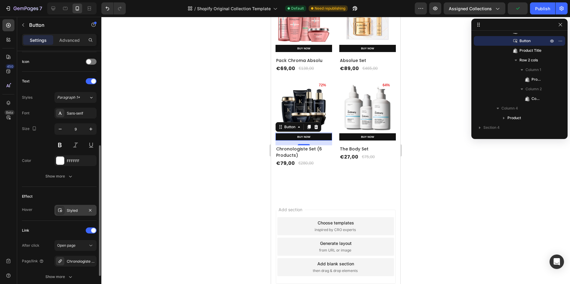
scroll to position [228, 0]
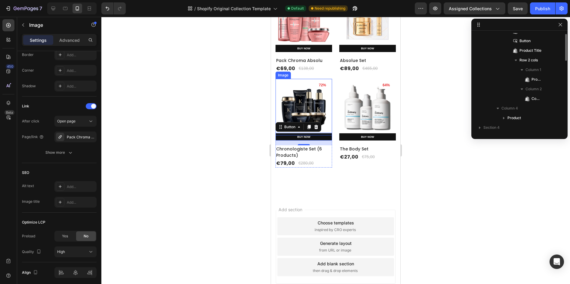
click at [306, 135] on img at bounding box center [303, 107] width 57 height 57
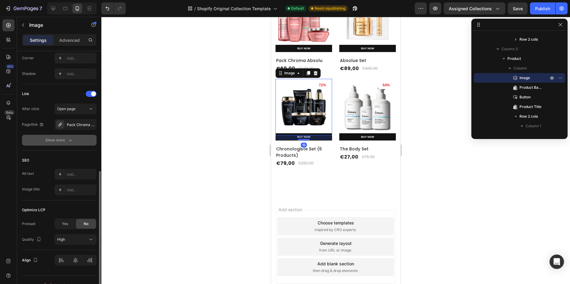
scroll to position [180, 0]
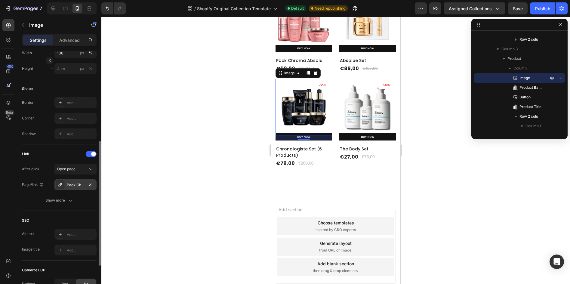
click at [75, 188] on div "Pack Chroma Absolu" at bounding box center [75, 184] width 42 height 11
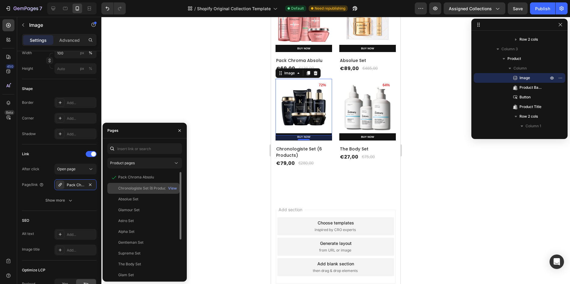
click at [117, 186] on div at bounding box center [114, 188] width 8 height 5
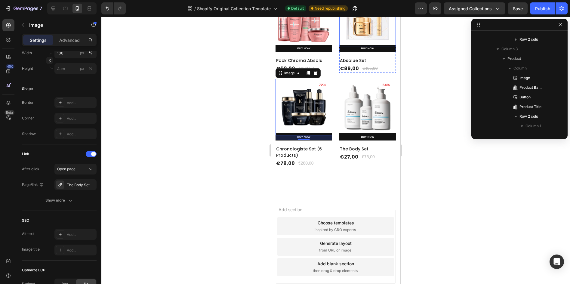
scroll to position [133, 0]
click at [355, 47] on img at bounding box center [367, 18] width 57 height 57
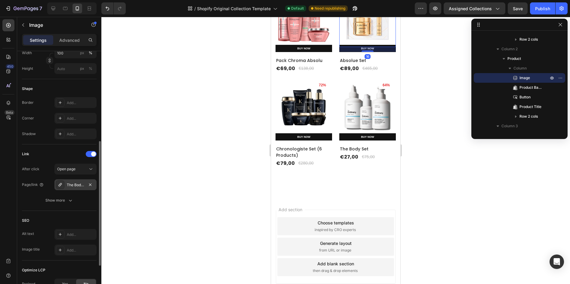
click at [69, 181] on div "The Body Set" at bounding box center [75, 184] width 42 height 11
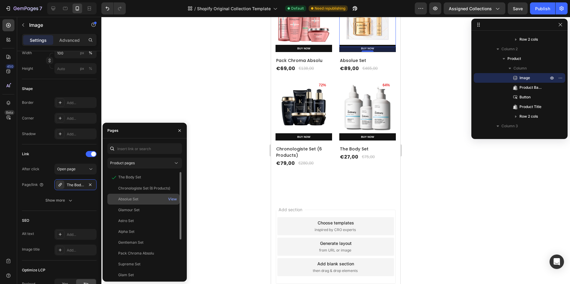
click at [129, 198] on div "Absolue Set" at bounding box center [128, 198] width 20 height 5
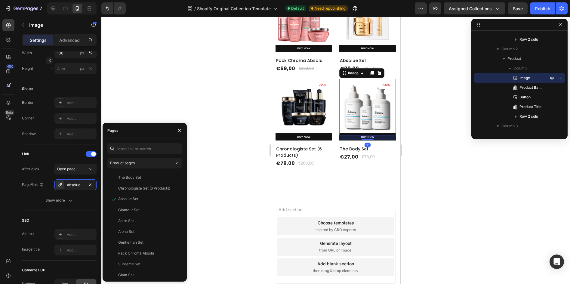
click at [356, 135] on img at bounding box center [367, 107] width 57 height 57
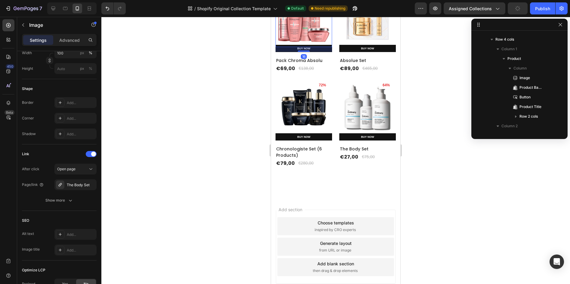
click at [310, 47] on img at bounding box center [303, 18] width 57 height 57
click at [373, 47] on img at bounding box center [367, 18] width 57 height 57
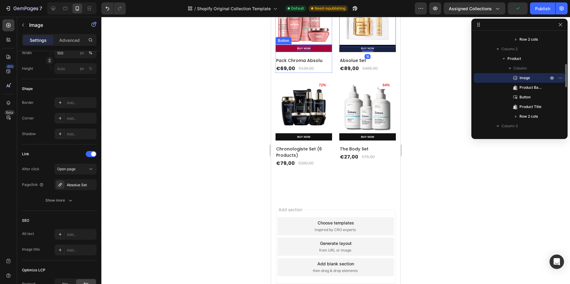
click at [306, 51] on p "BUY NOW" at bounding box center [303, 48] width 13 height 5
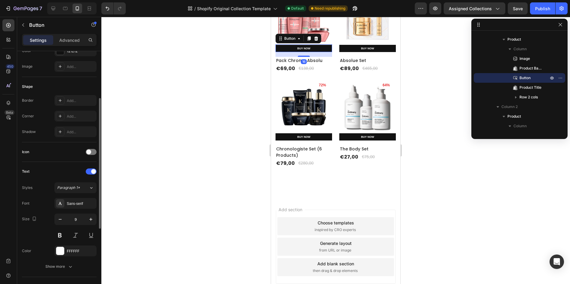
scroll to position [180, 0]
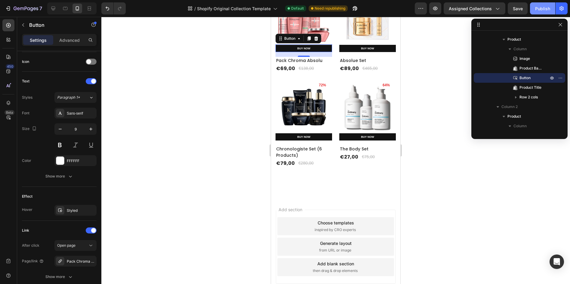
click at [540, 10] on div "Publish" at bounding box center [542, 8] width 15 height 6
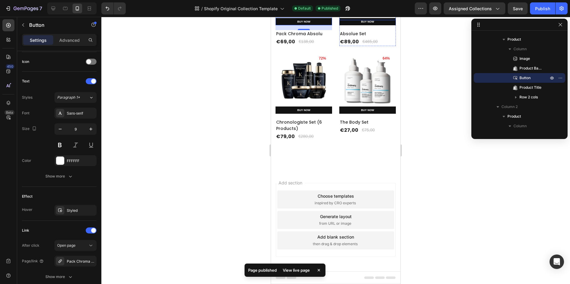
scroll to position [379, 0]
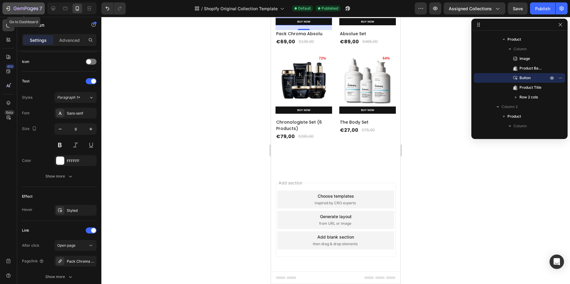
click at [13, 10] on div "7" at bounding box center [23, 8] width 37 height 7
